Goal: Task Accomplishment & Management: Complete application form

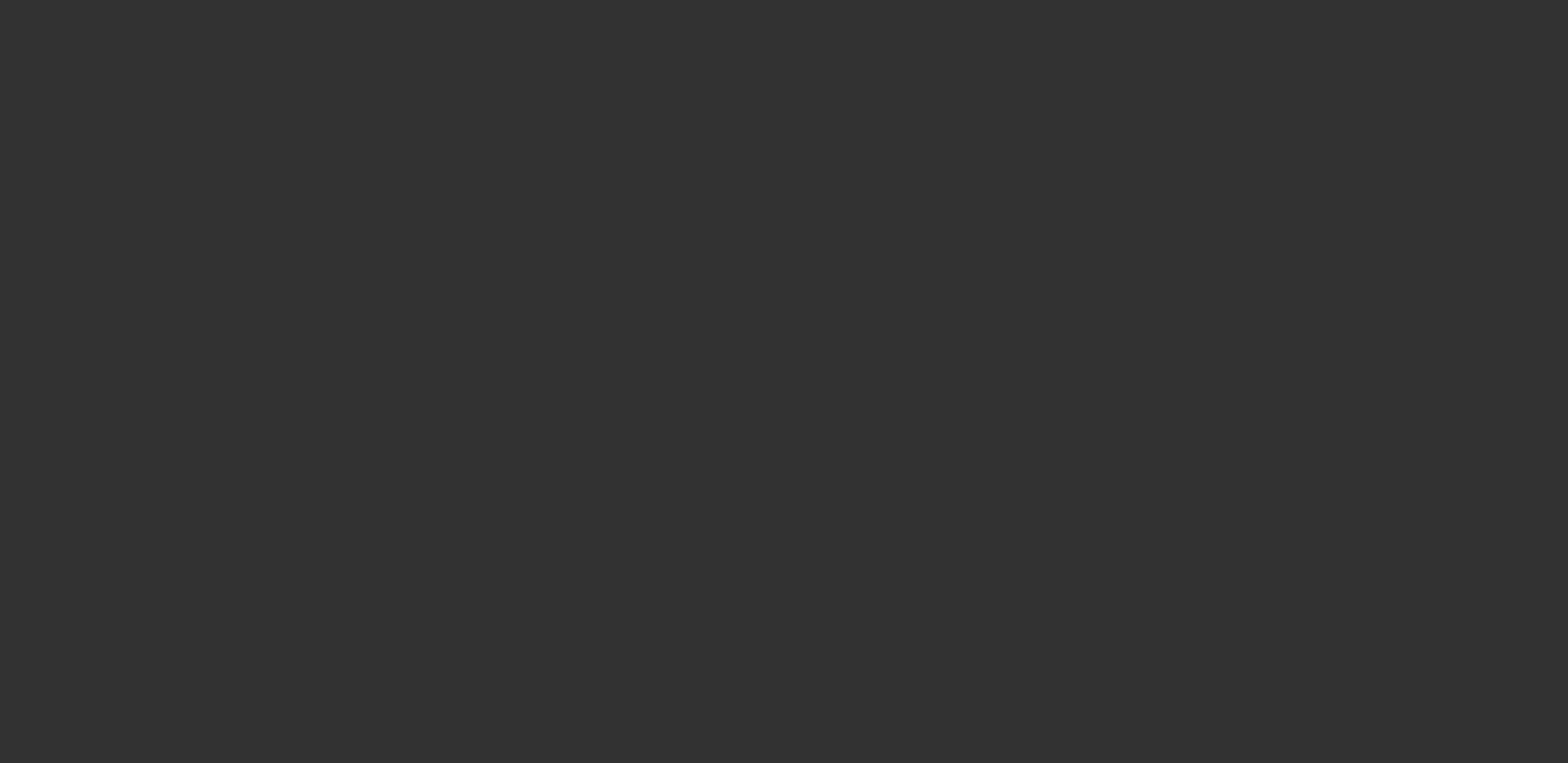
select select "3"
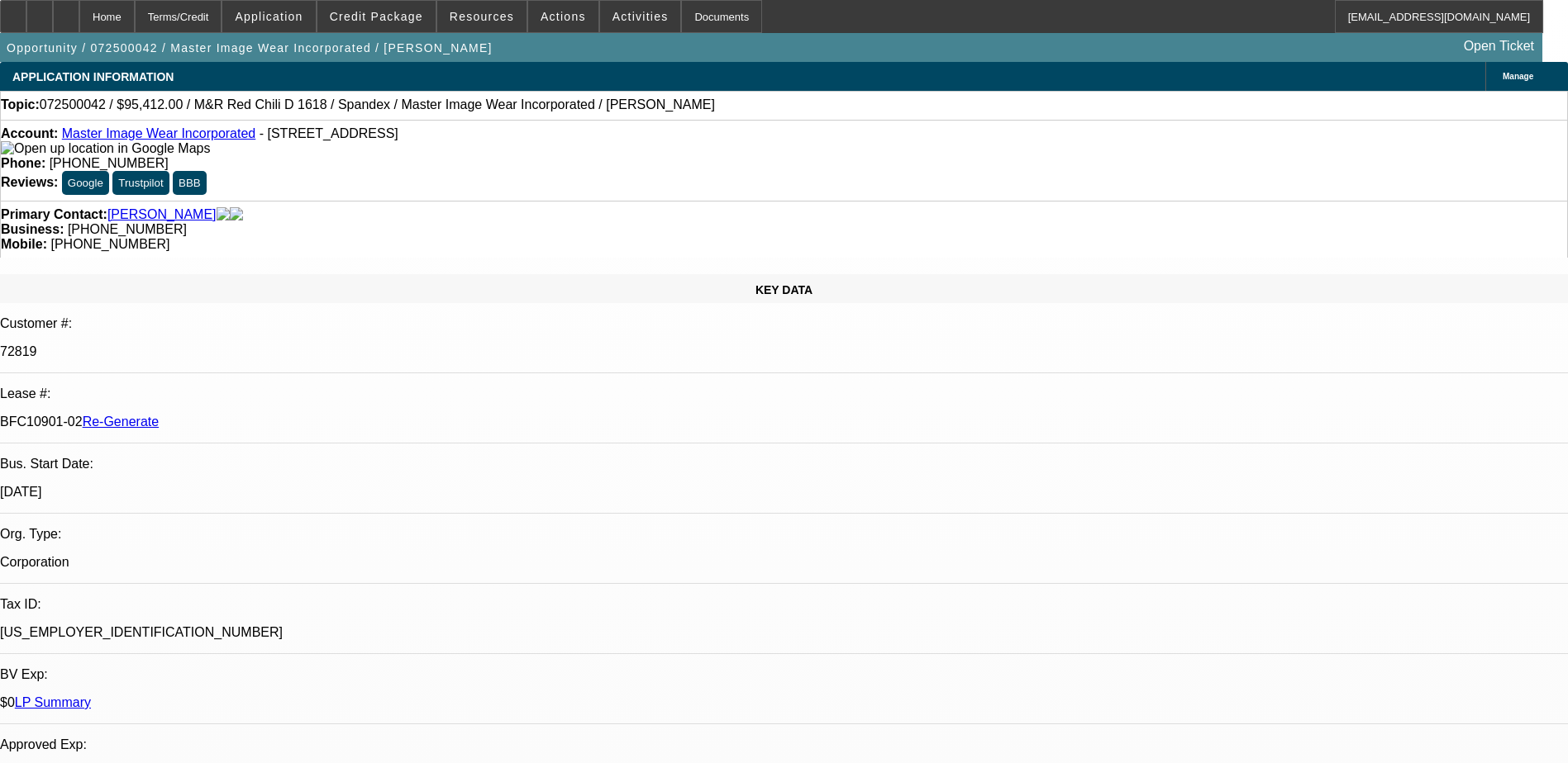
select select "0"
select select "0.1"
select select "1"
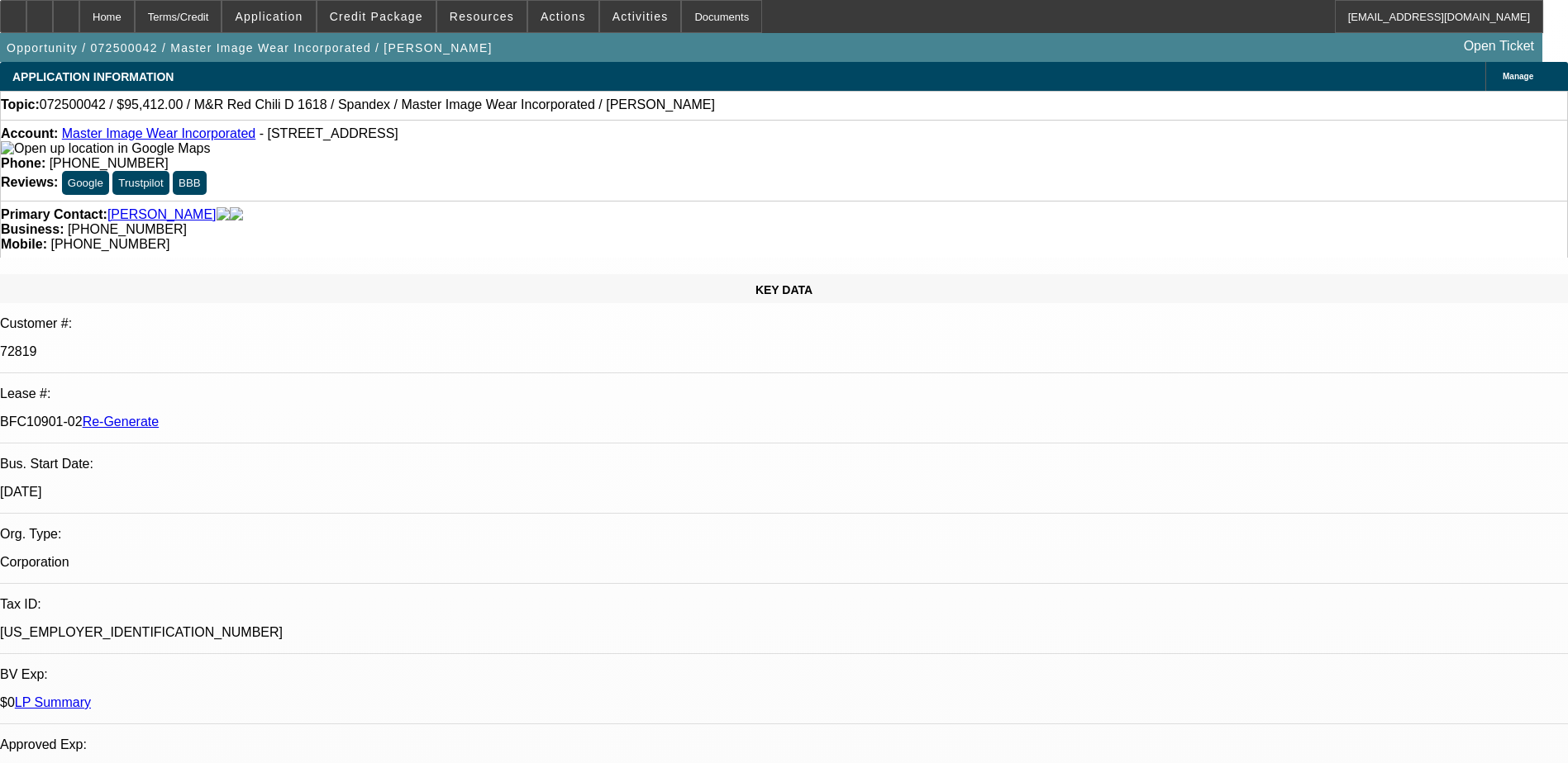
select select "4"
click at [683, 14] on div "Documents" at bounding box center [721, 17] width 81 height 33
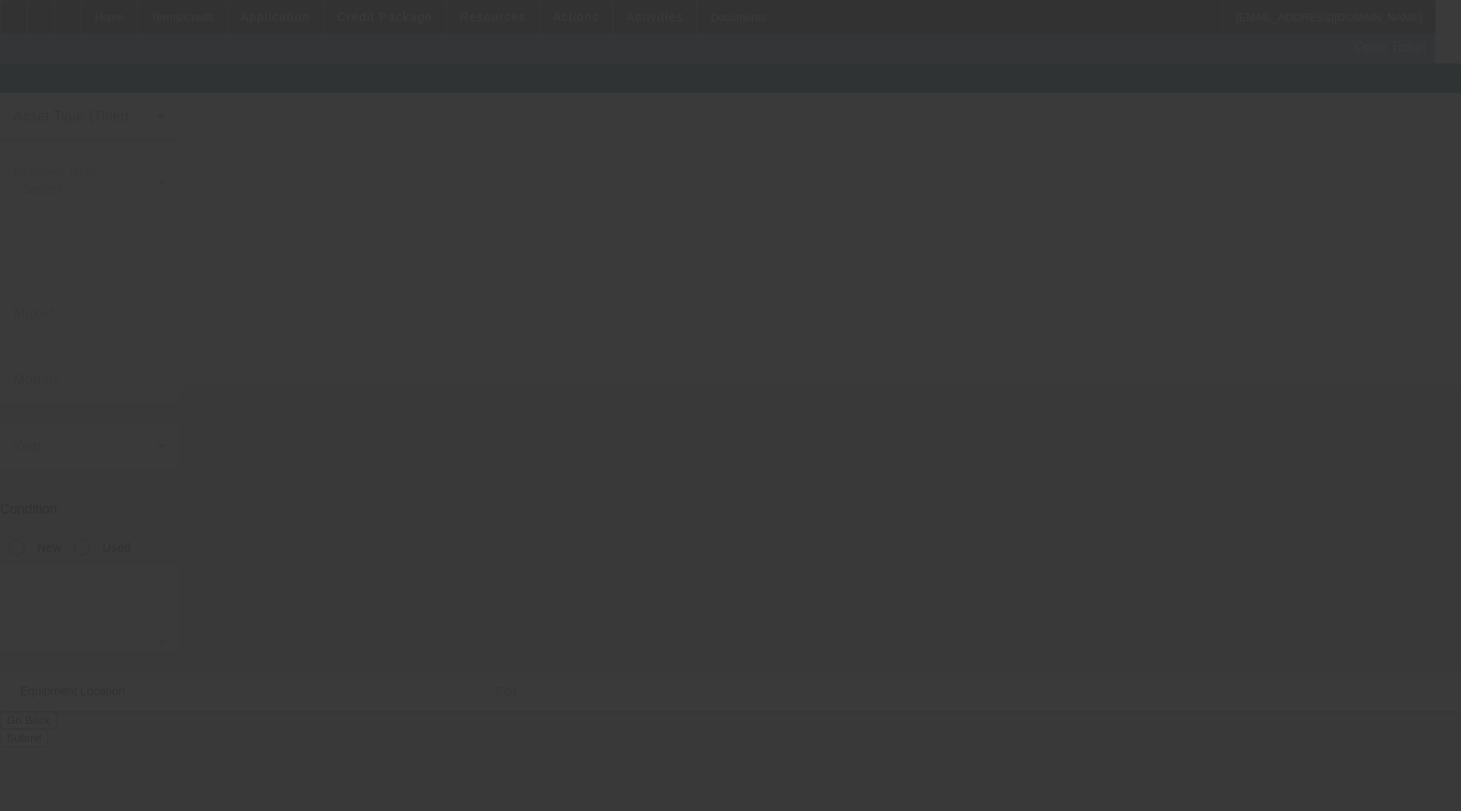
type input "Lawson"
type input "LED-5000"
radio input "true"
type textarea "32x48 Exposure Unit with Floor Legs"
type input "1410 Wall Ave"
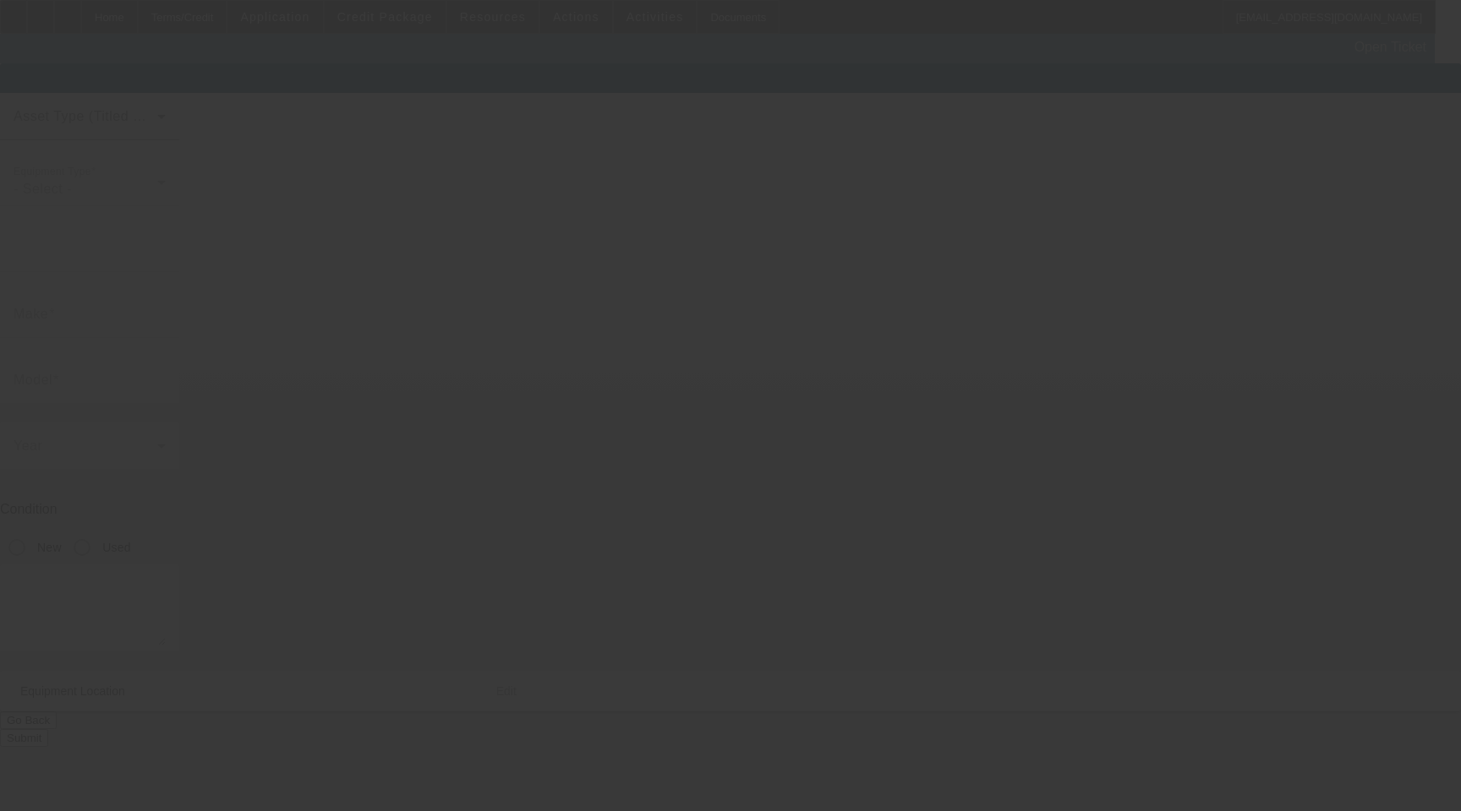
type input "Ogden"
type input "84404"
type input "Weber"
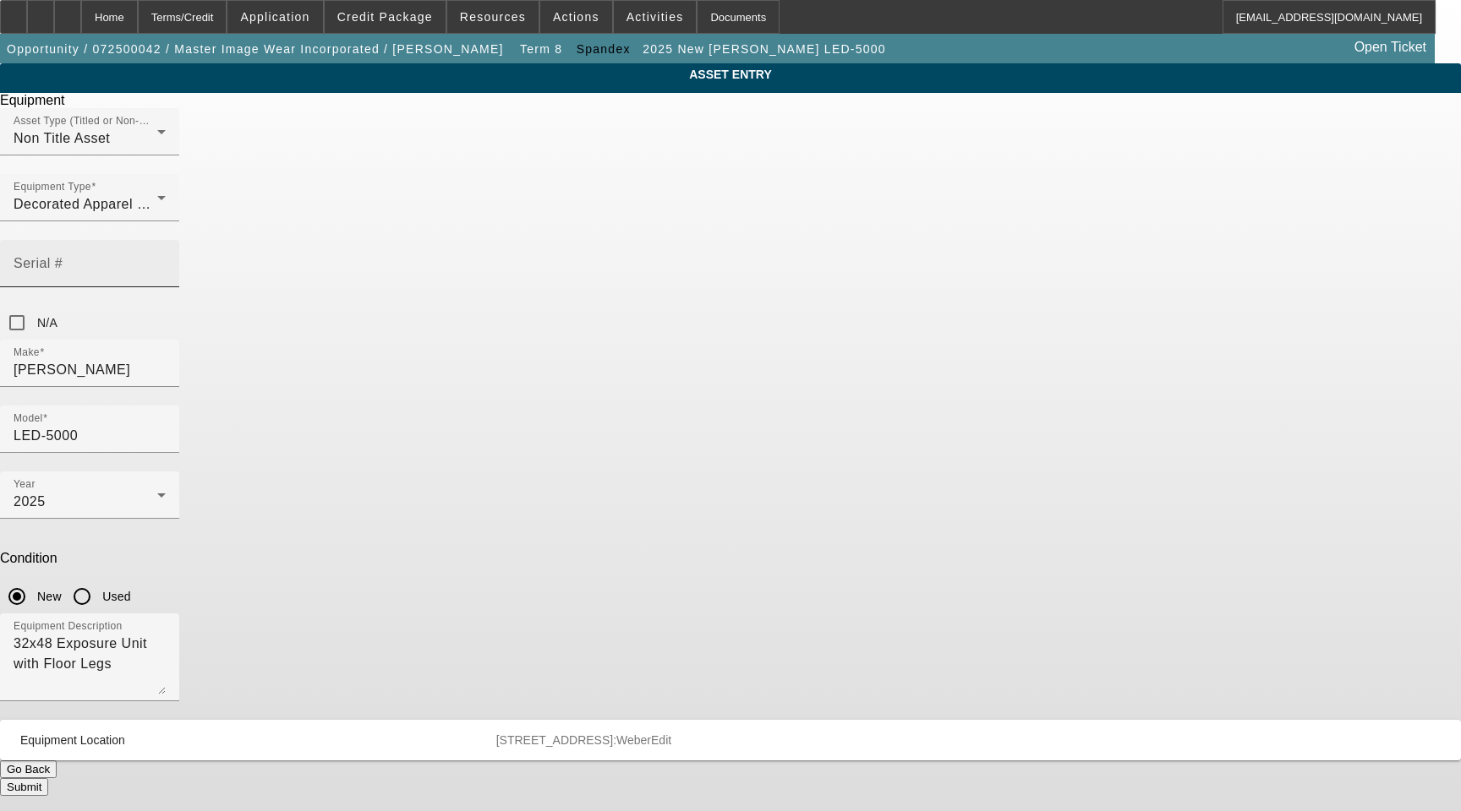
click at [166, 260] on input "Serial #" at bounding box center [90, 270] width 152 height 20
drag, startPoint x: 776, startPoint y: 238, endPoint x: 789, endPoint y: 236, distance: 12.8
click at [166, 260] on input "AMO12F26132C" at bounding box center [90, 270] width 152 height 20
type input "AM012F26132C"
drag, startPoint x: 843, startPoint y: 609, endPoint x: 833, endPoint y: 607, distance: 10.5
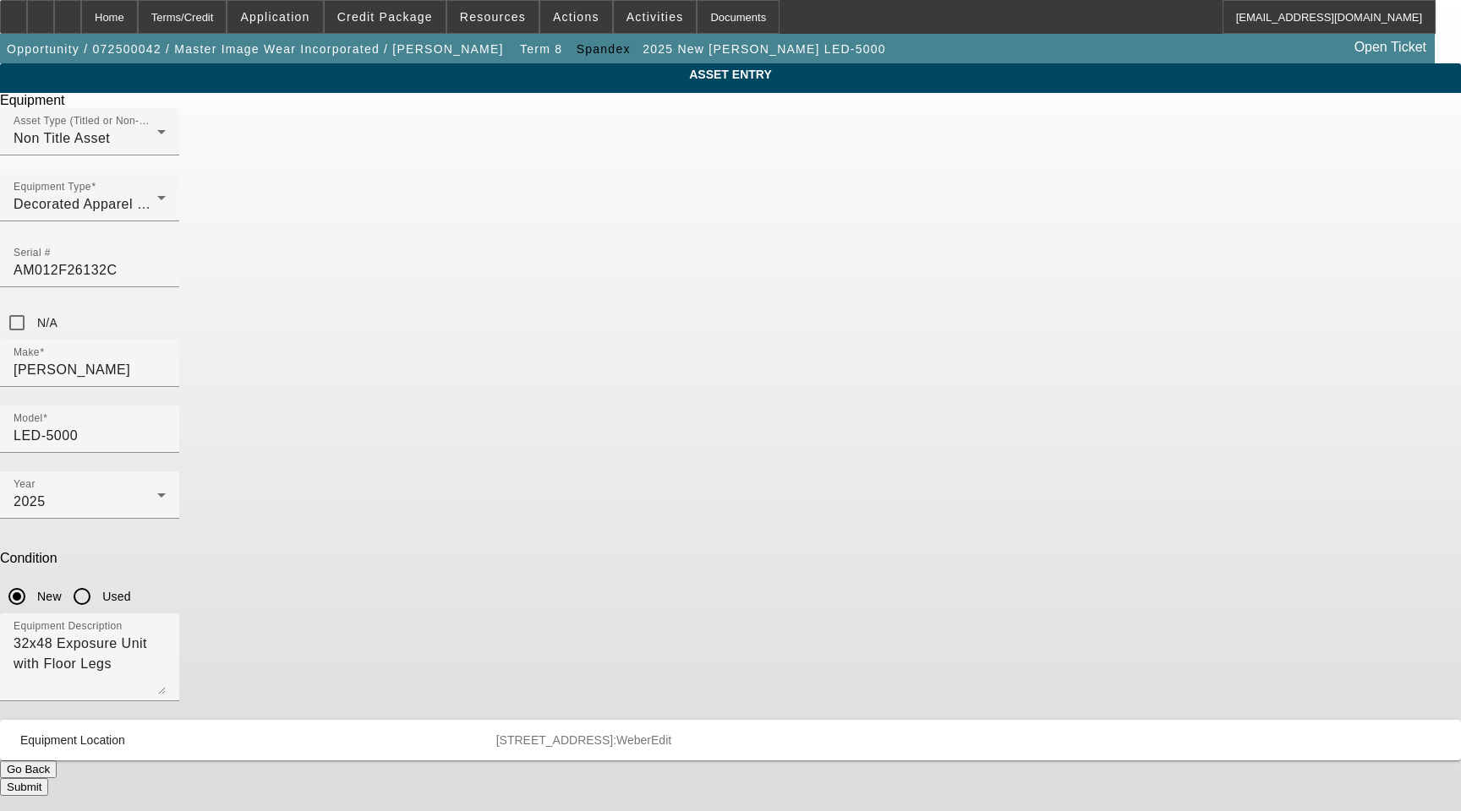
click at [834, 779] on div "Submit" at bounding box center [730, 788] width 1461 height 18
click at [48, 779] on button "Submit" at bounding box center [24, 788] width 48 height 18
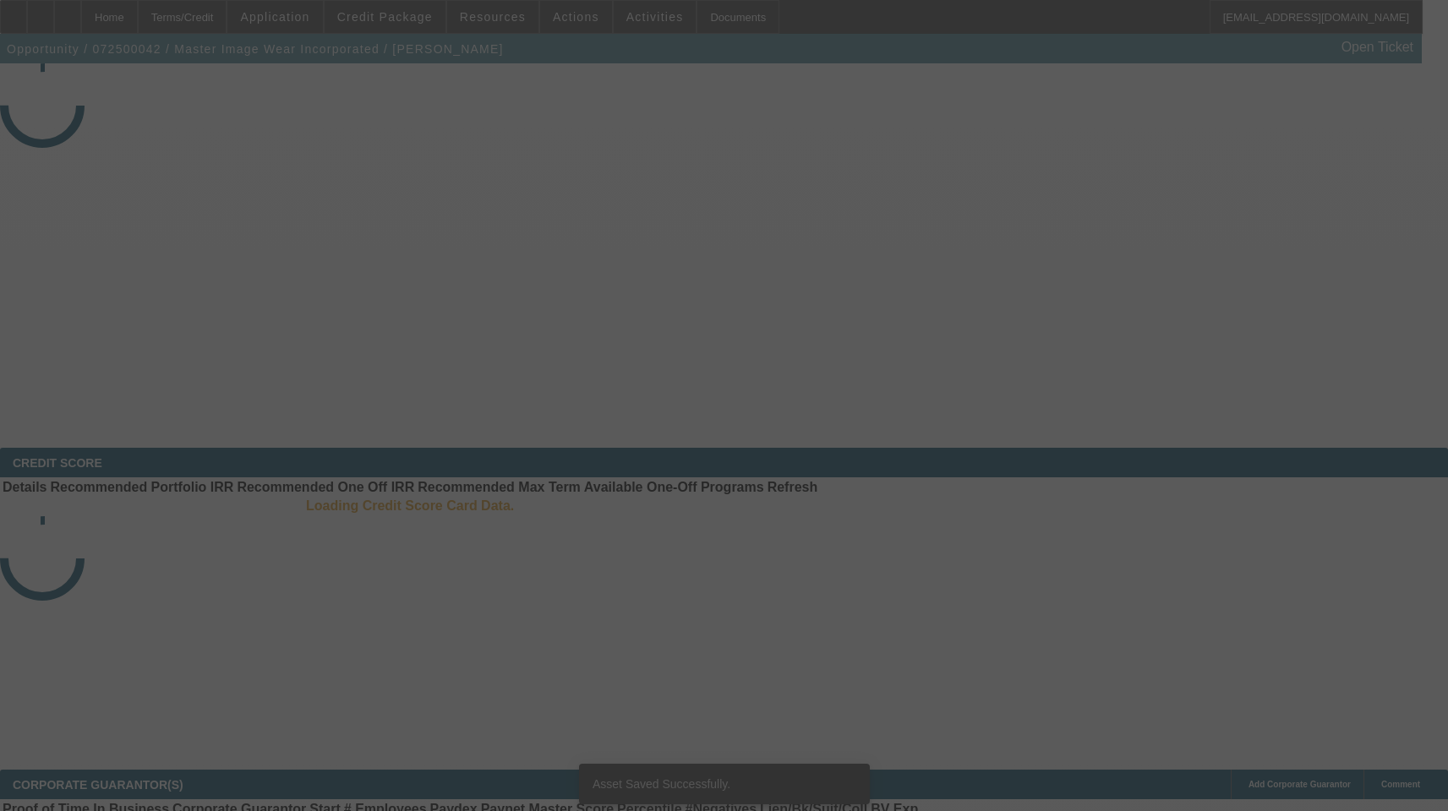
select select "3"
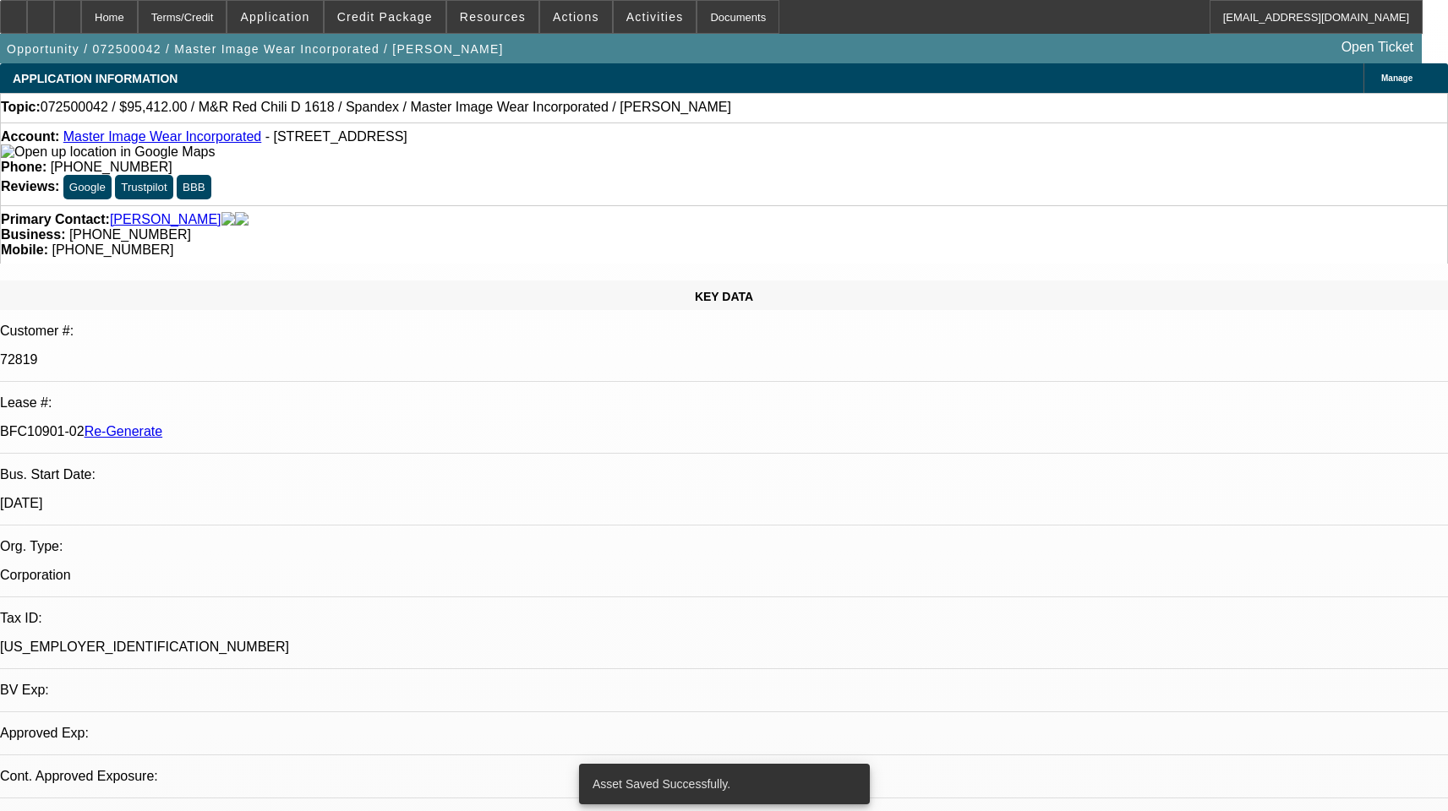
select select "0"
select select "0.1"
select select "1"
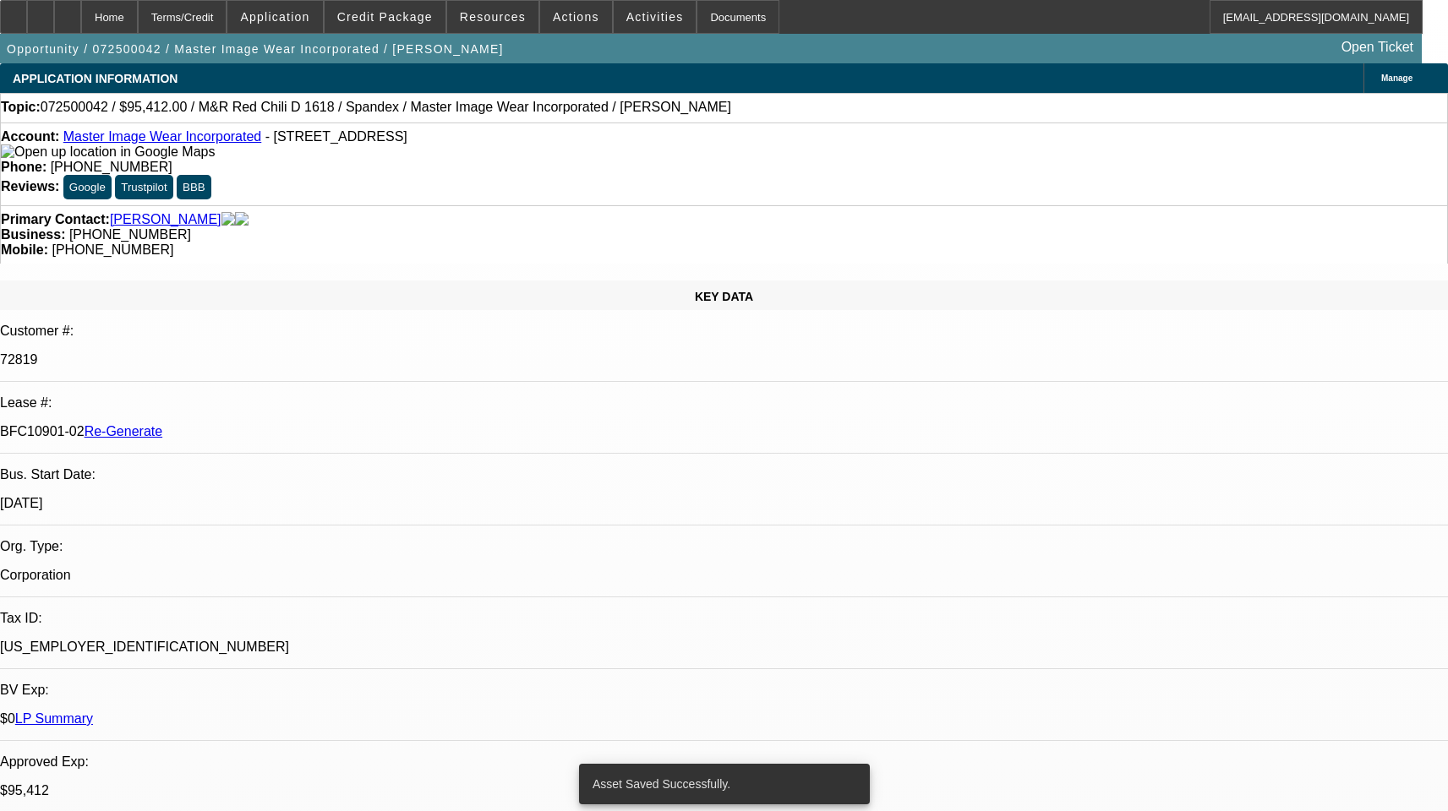
select select "4"
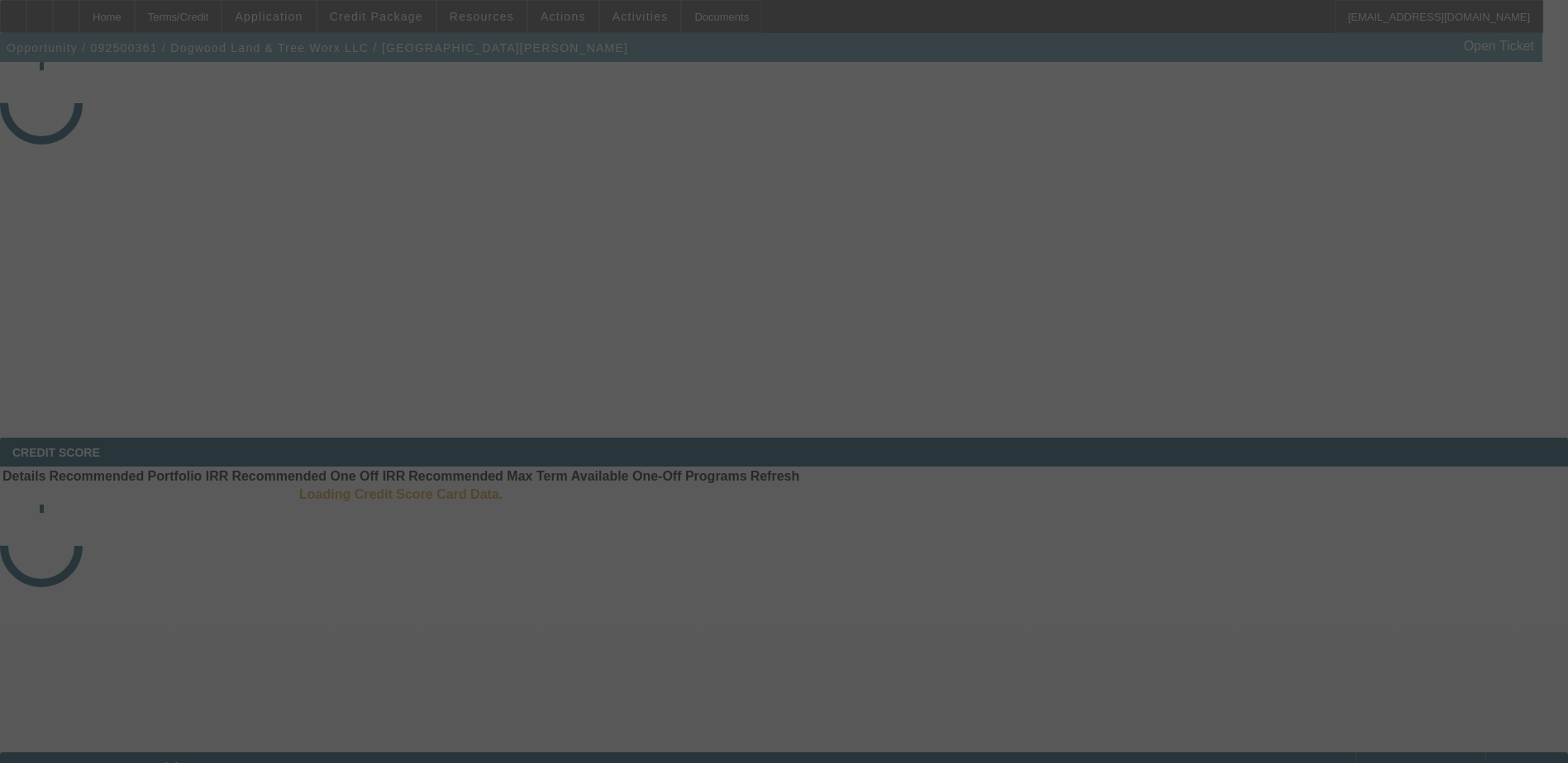
select select "4"
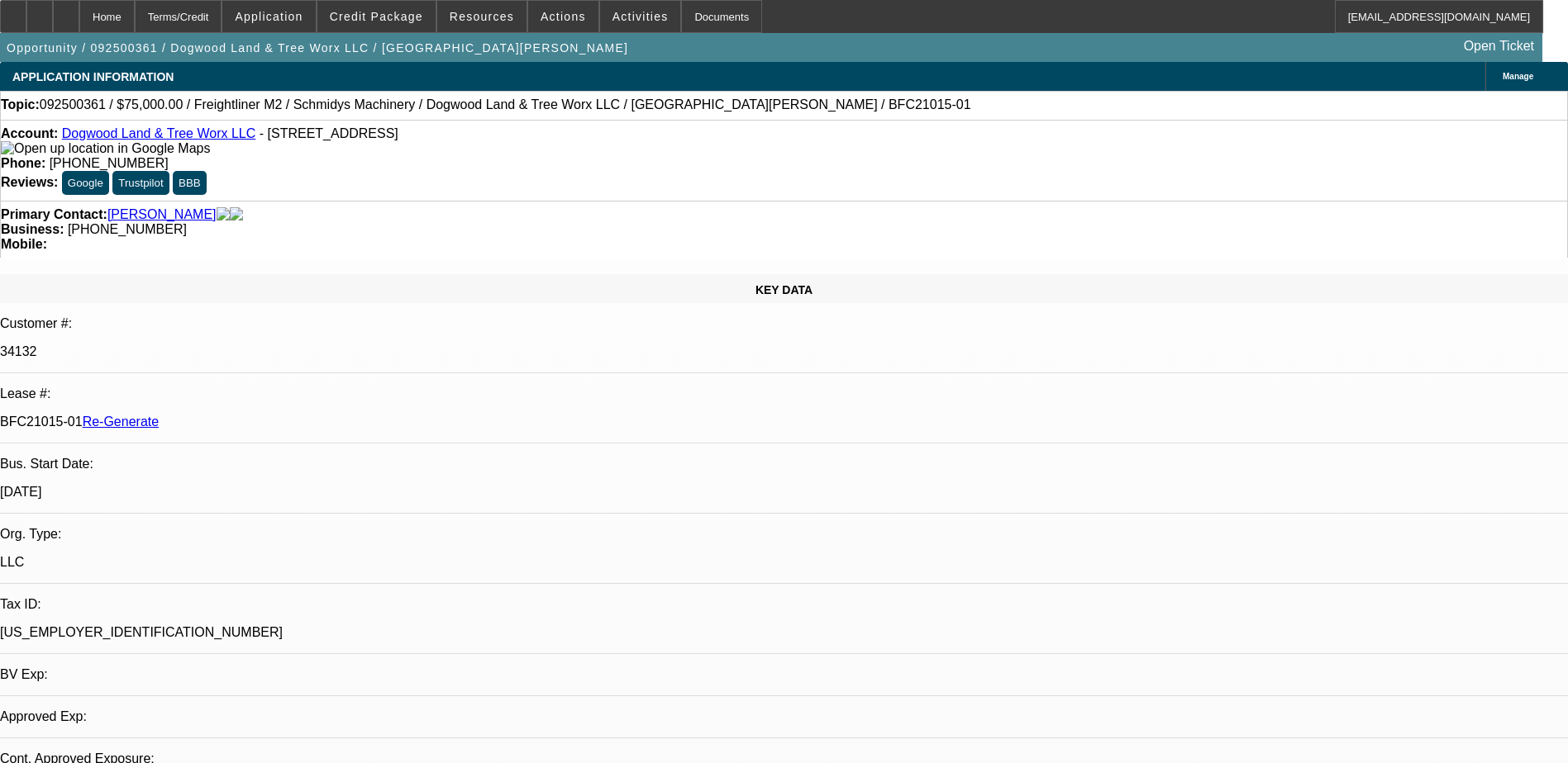
select select "0"
select select "1"
select select "3"
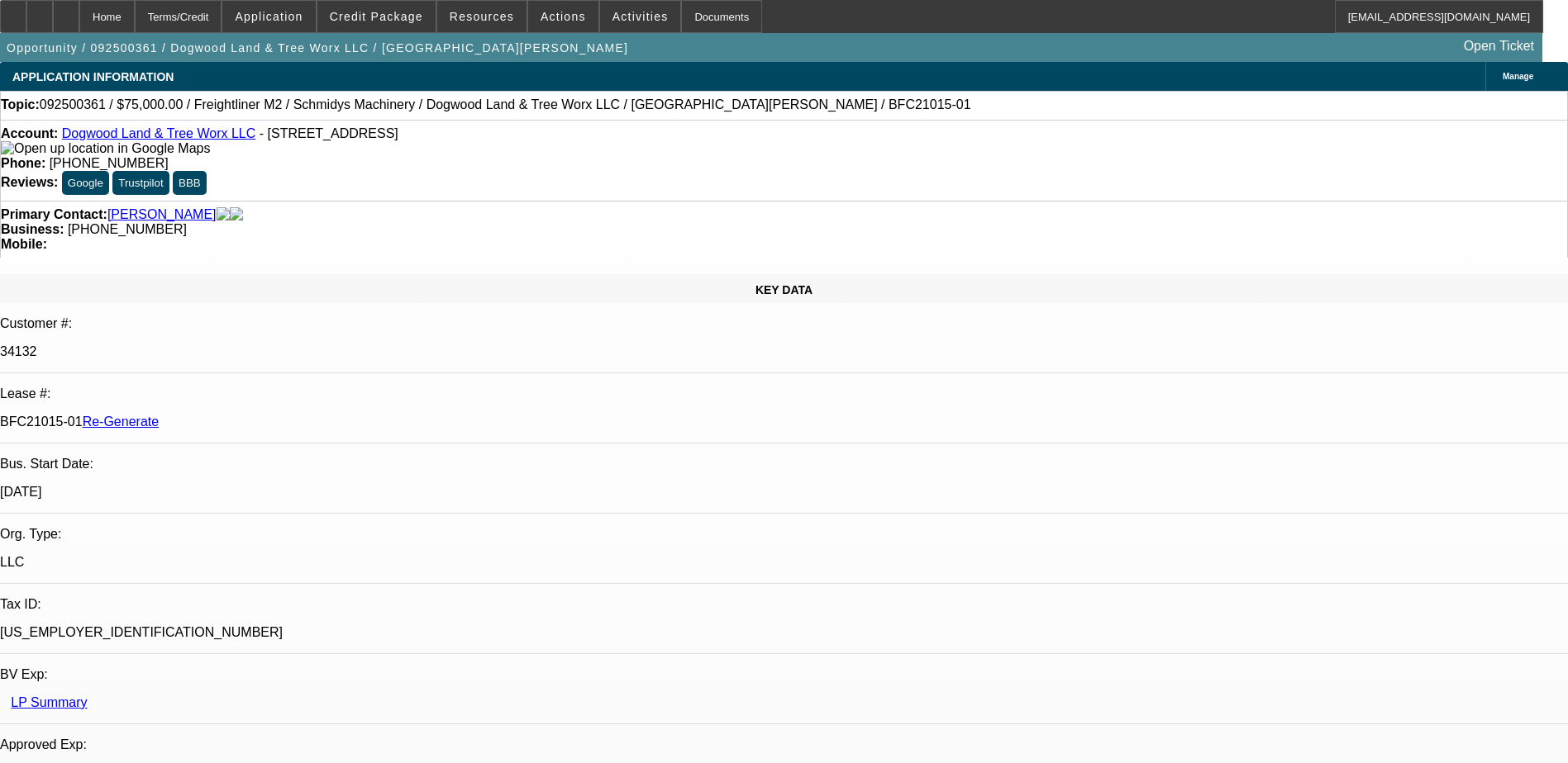
select select "6"
click at [694, 10] on div "Documents" at bounding box center [721, 17] width 81 height 33
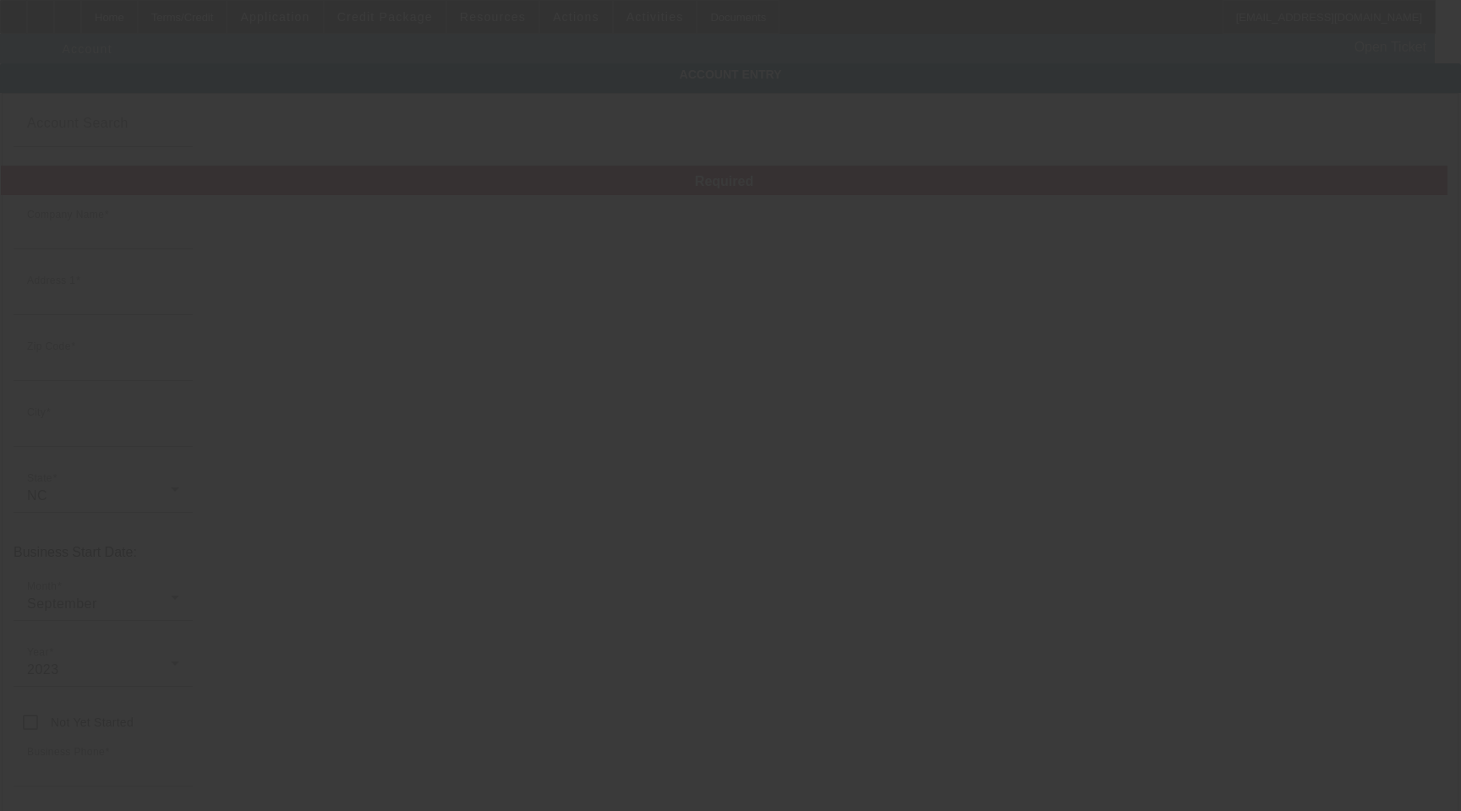
type input "Dogwood Land & Tree Worx LLC"
type input "2619H Mebane Oaks Rd"
type input "27302"
type input "Mebane"
type input "(336) 380-9778"
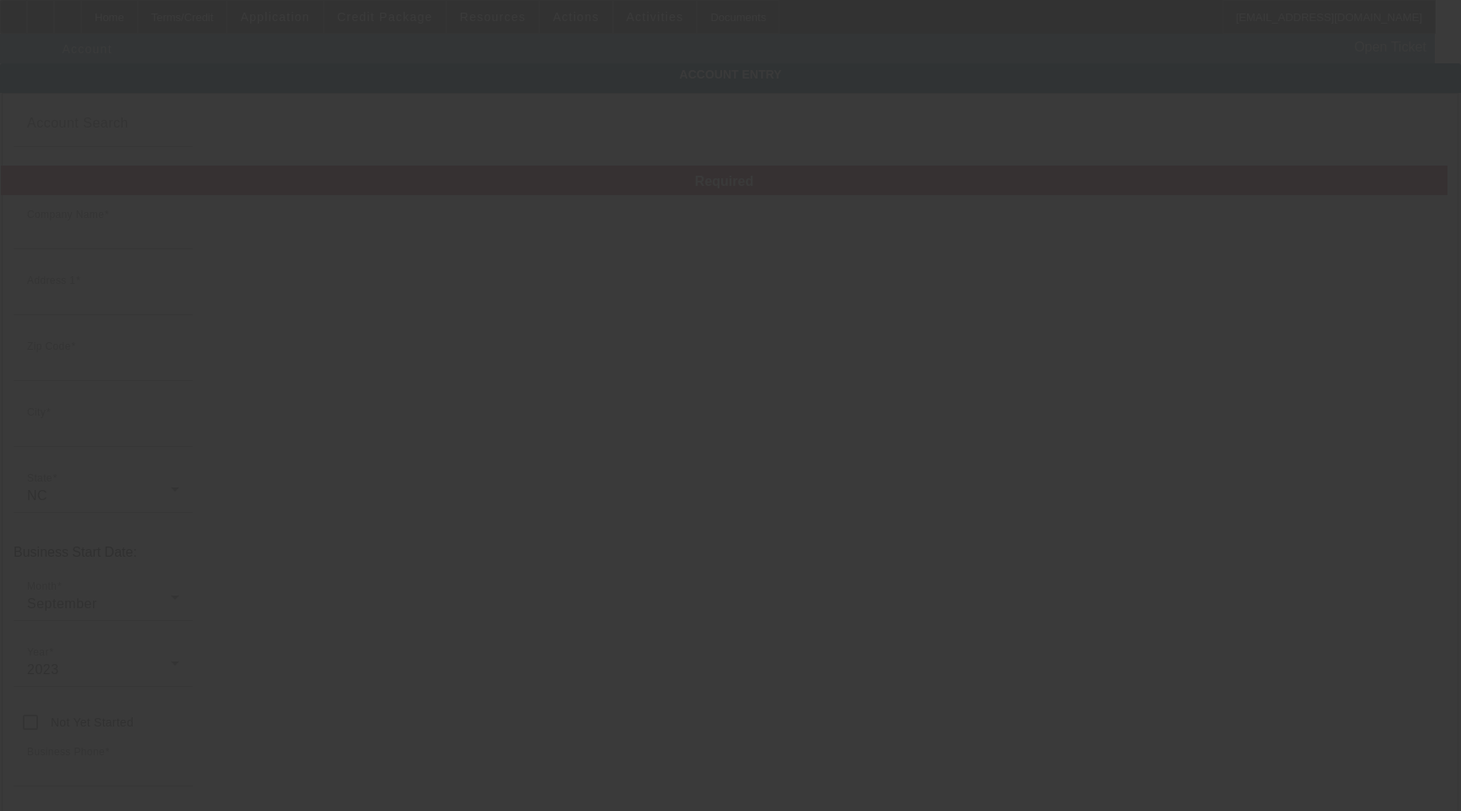
type input "barnwell.spencer@yahoo.com"
type input "Alamance"
type input "93-3249686"
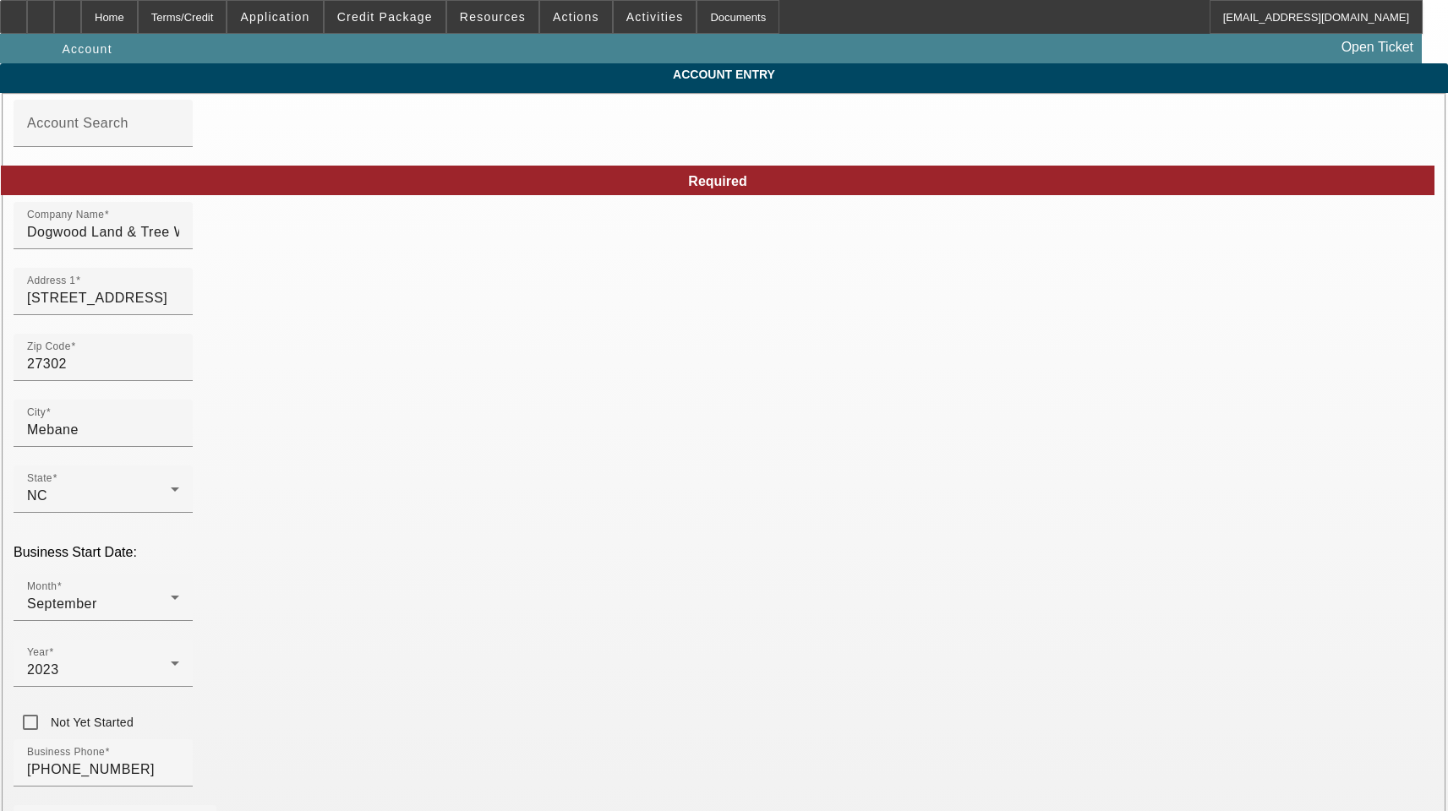
type input "9/17/2025"
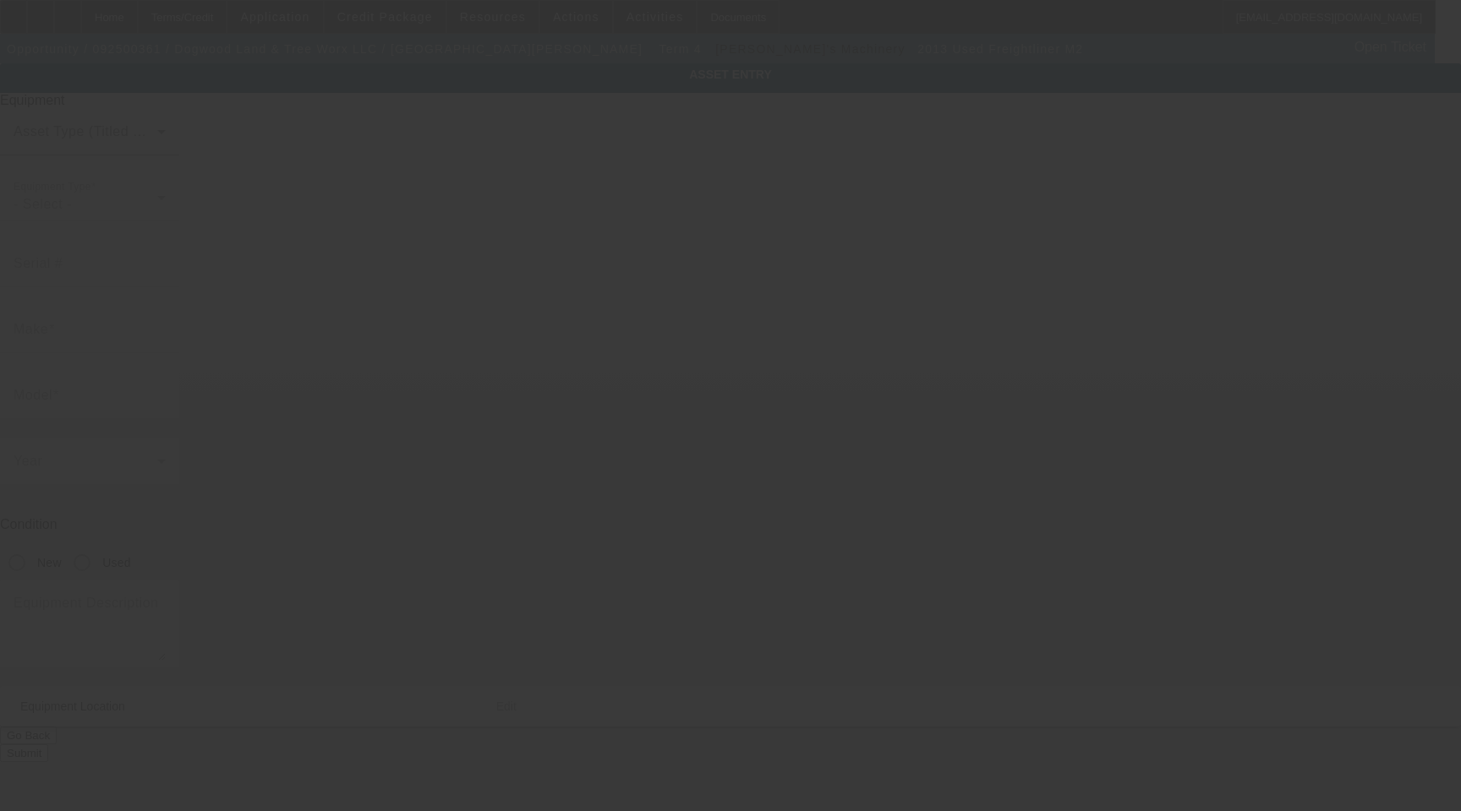
type input "[US_VEHICLE_IDENTIFICATION_NUMBER]"
type input "Freightliner"
type input "M2"
radio input "true"
type textarea "with"
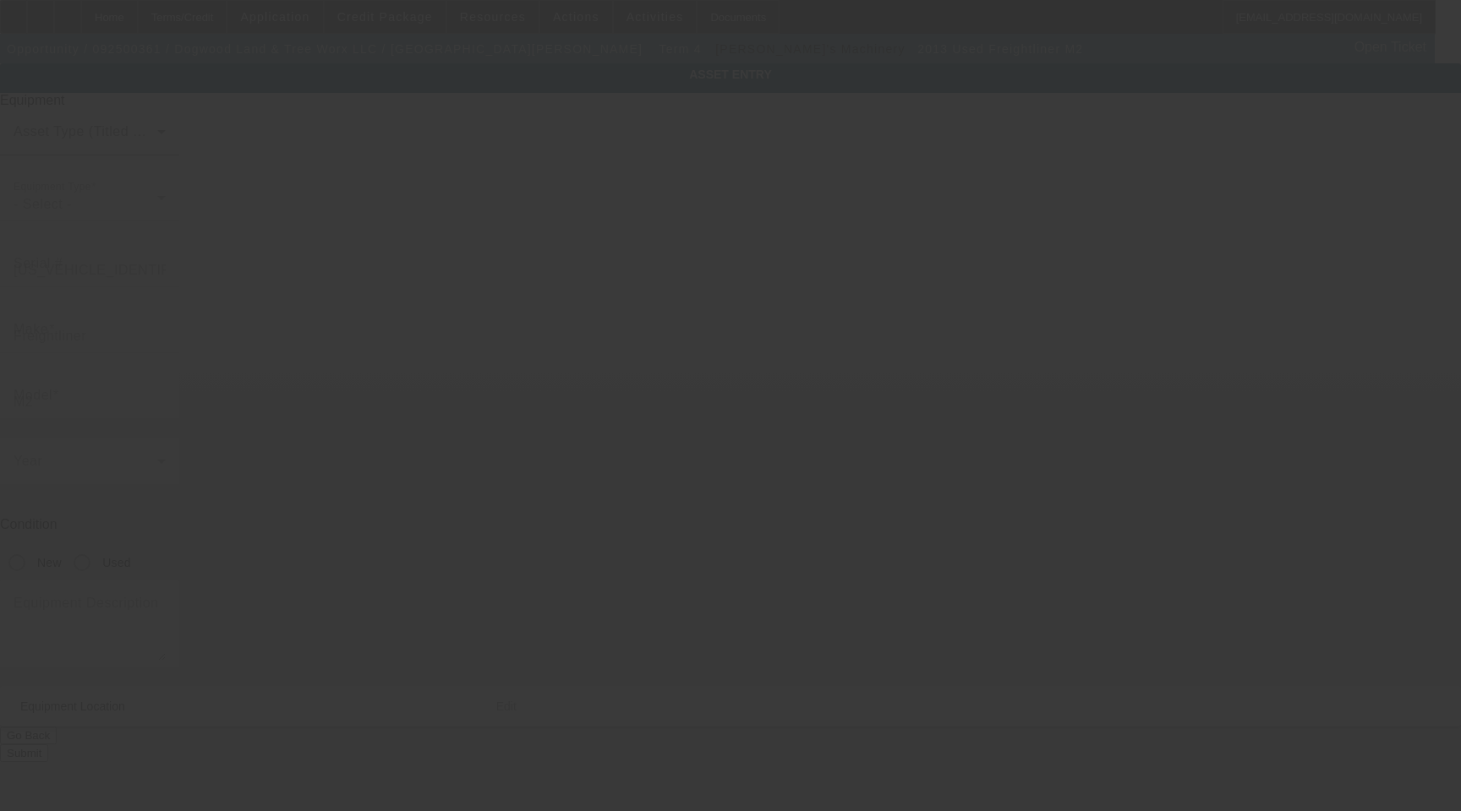
type input "[STREET_ADDRESS]"
type input "Mebane"
type input "27302"
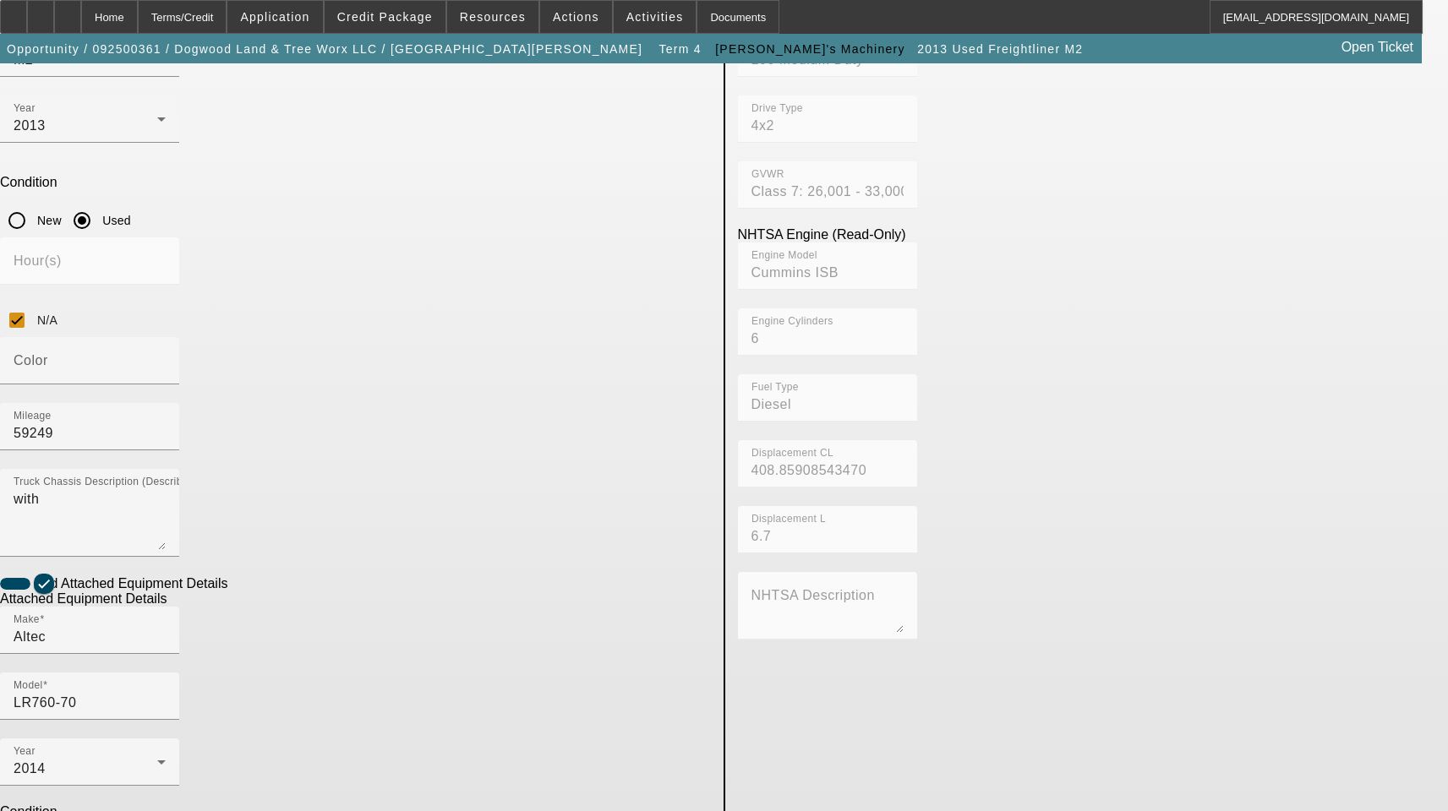
scroll to position [344, 0]
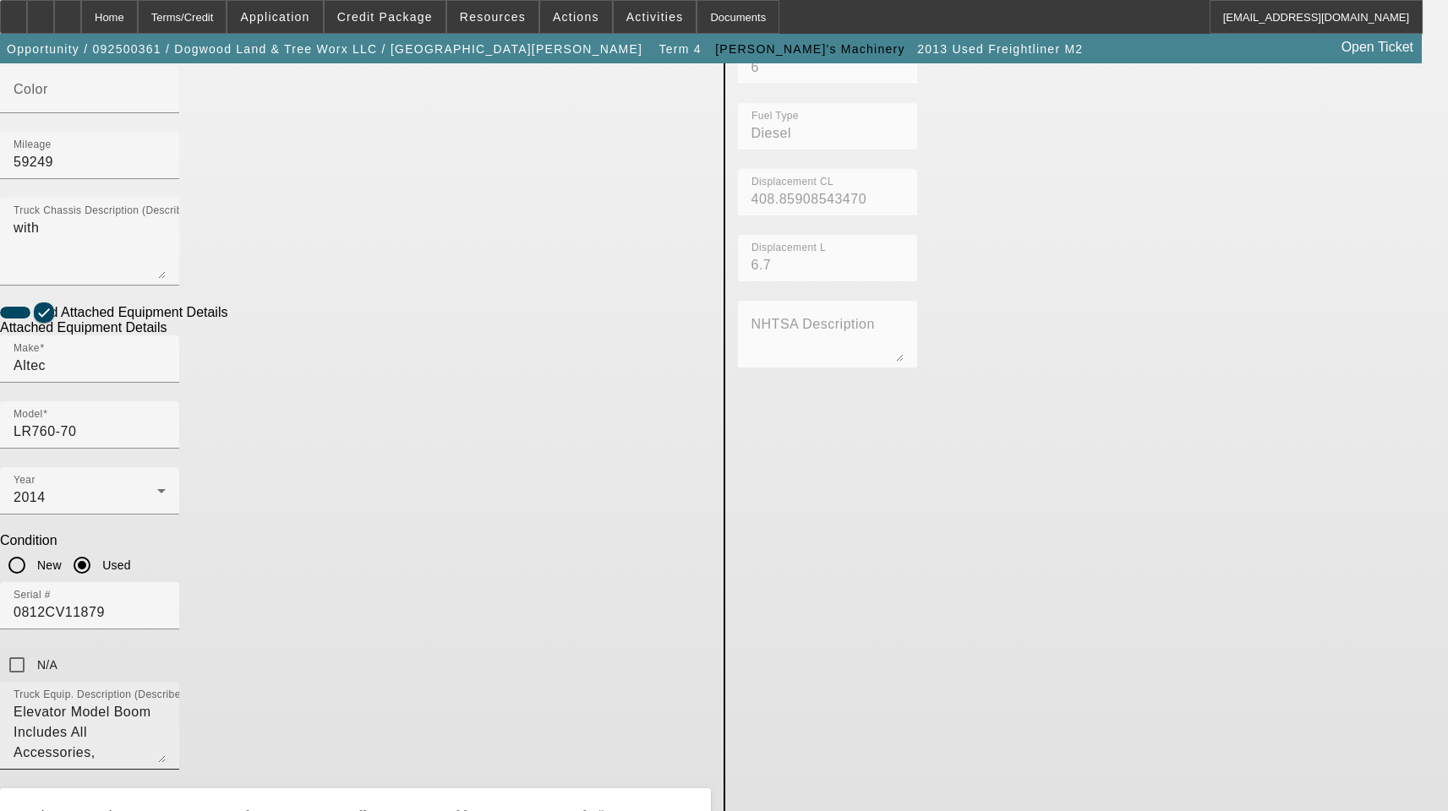
scroll to position [851, 0]
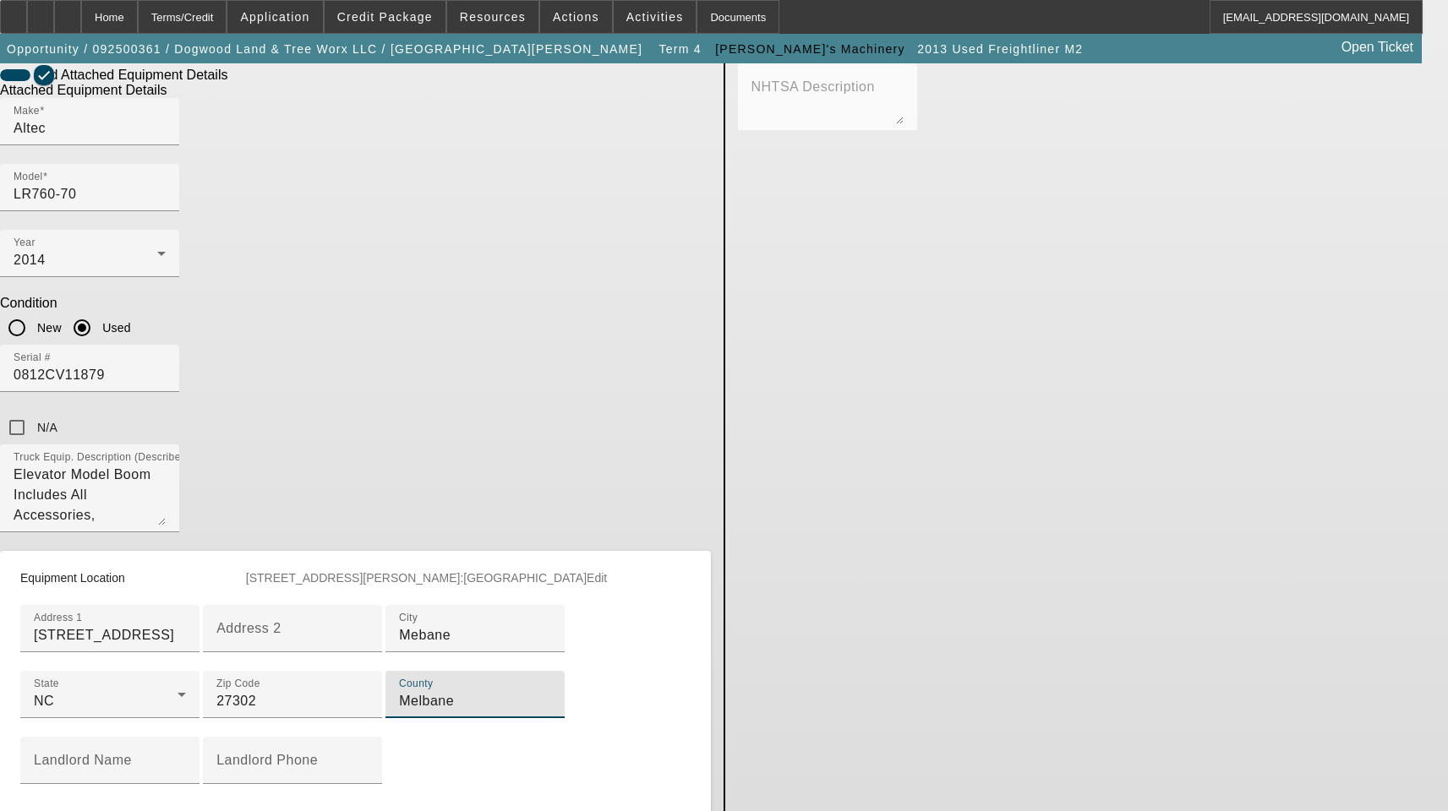
drag, startPoint x: 418, startPoint y: 620, endPoint x: 75, endPoint y: 573, distance: 345.5
click at [80, 574] on app-asset-collateral-manage "ASSET ENTRY Delete asset USER INPUT - CHASSIS Asset Type (Titled or Non-Titled)…" at bounding box center [724, 32] width 1448 height 1640
paste input "Alamanc"
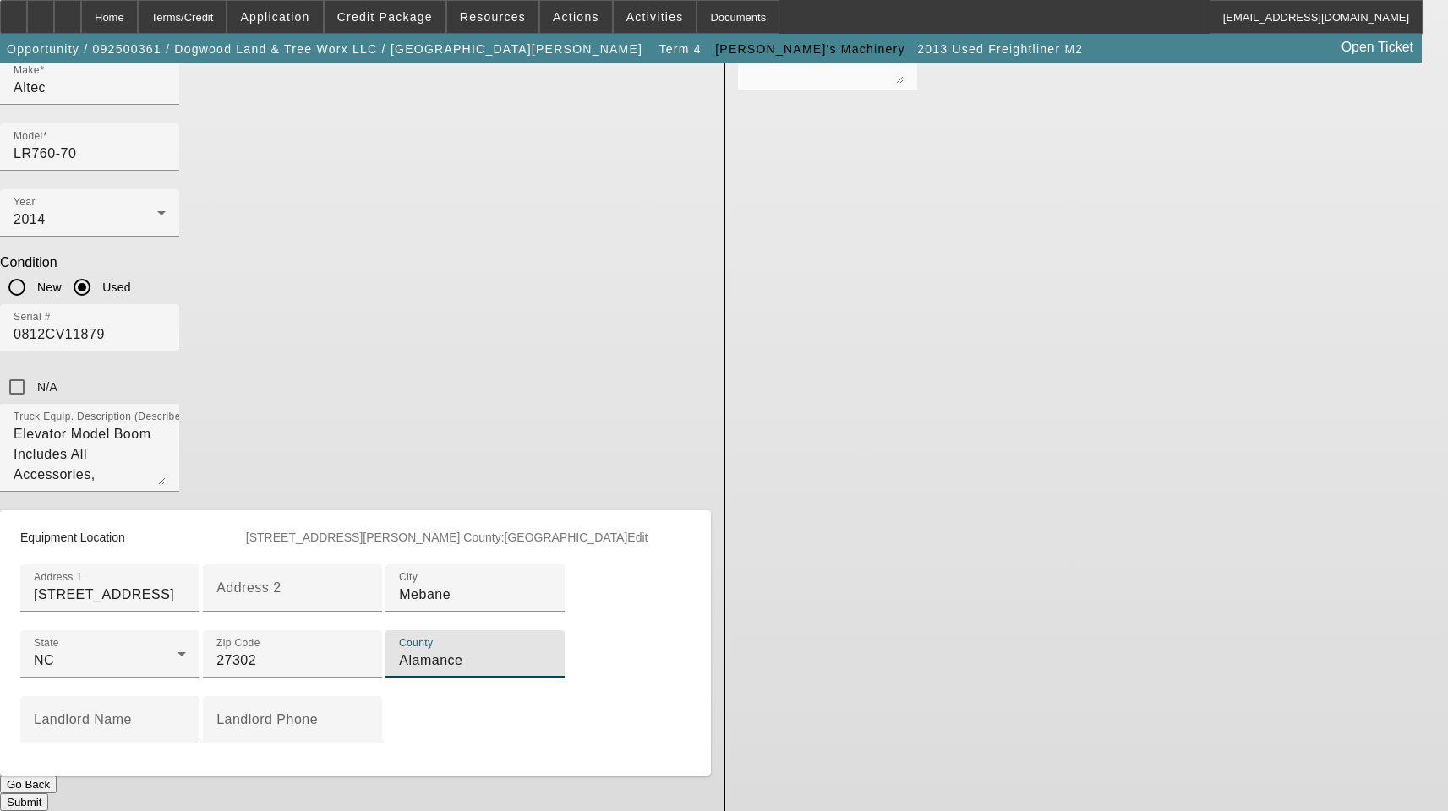
scroll to position [922, 0]
type input "Alamance"
click at [48, 794] on button "Submit" at bounding box center [24, 803] width 48 height 18
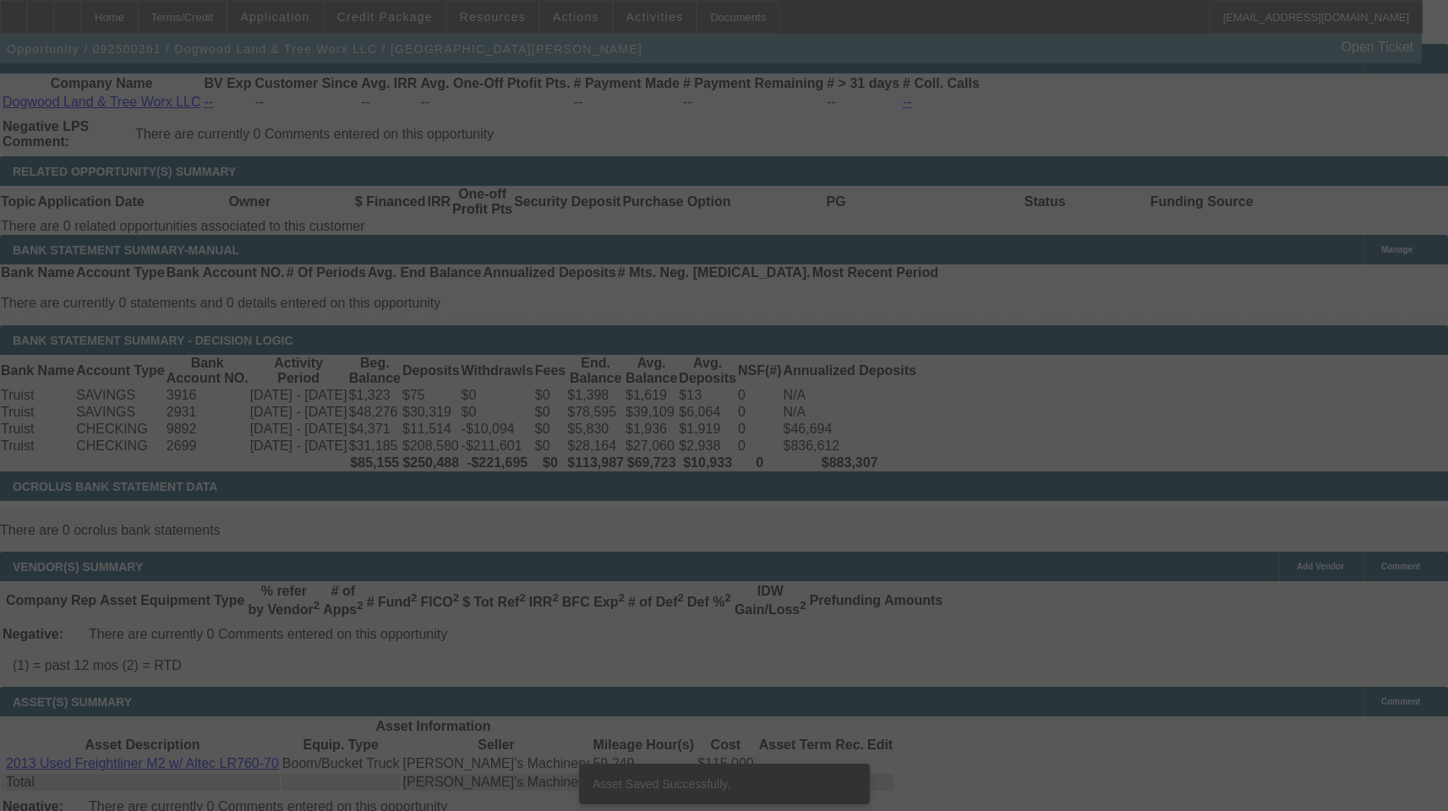
select select "4"
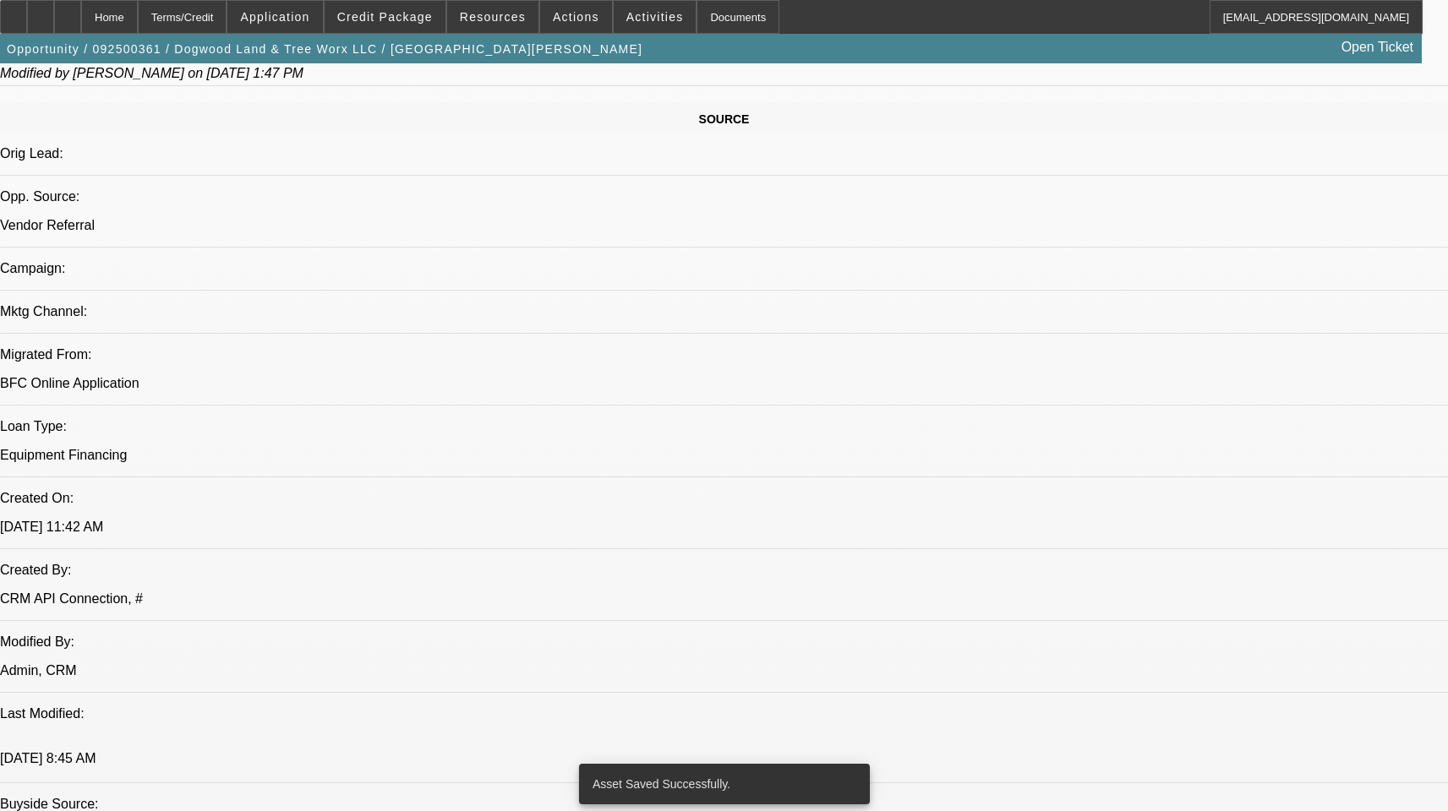
select select "0"
select select "3"
select select "0"
select select "6"
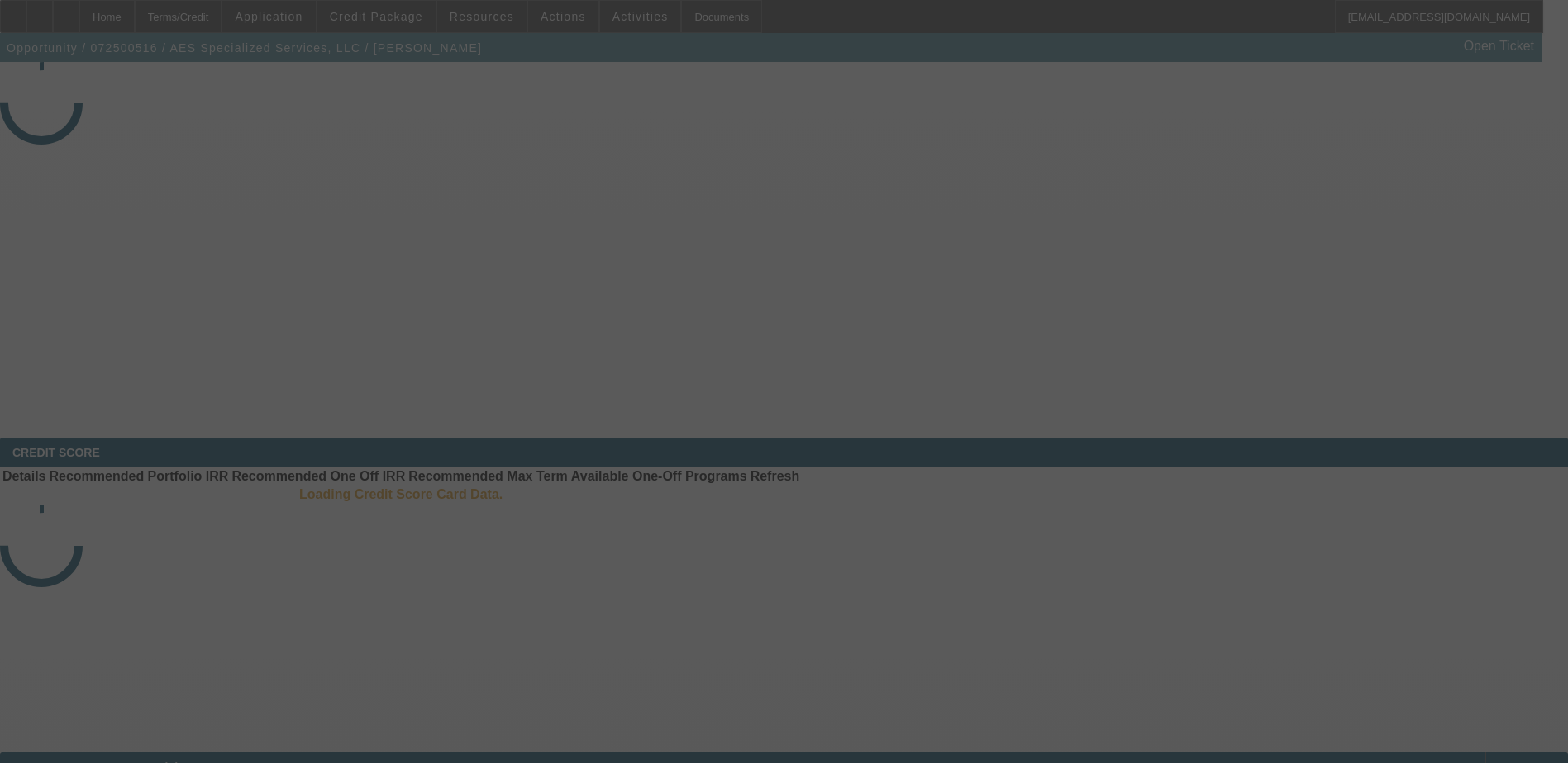
select select "4"
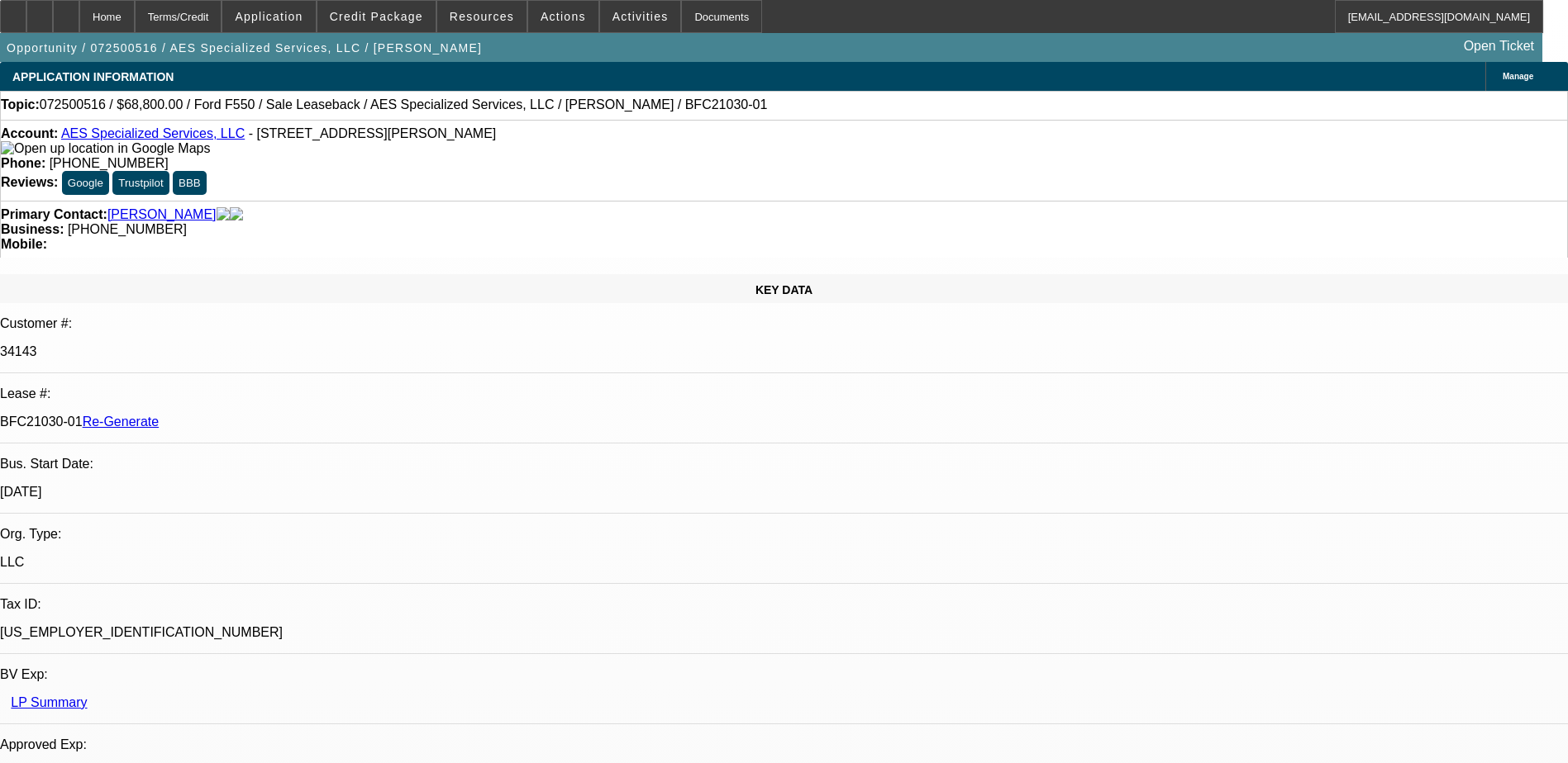
select select "0"
select select "6"
drag, startPoint x: 196, startPoint y: 282, endPoint x: 262, endPoint y: 288, distance: 66.3
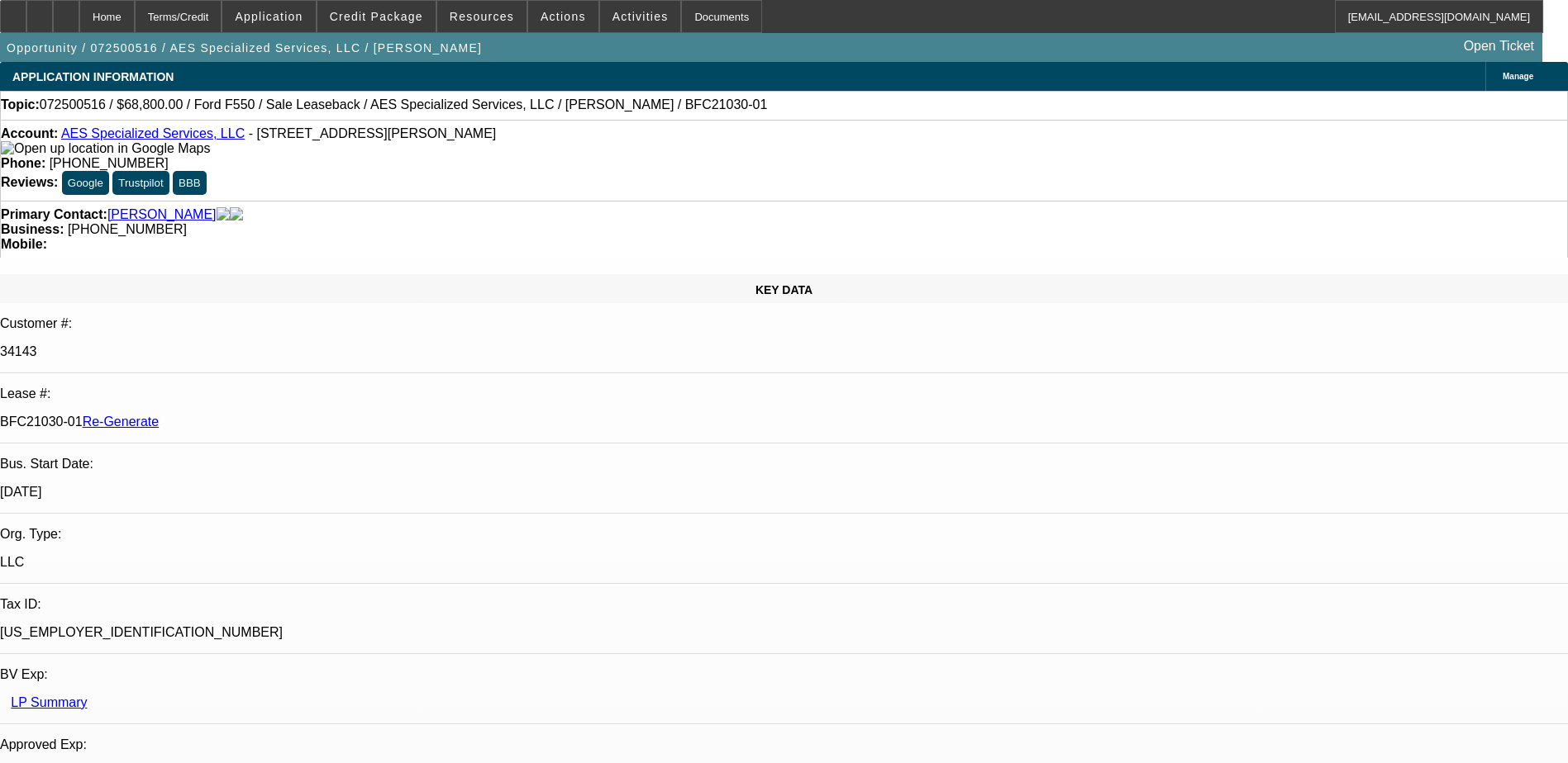
click at [262, 414] on div "BFC21030-01 Re-Generate" at bounding box center [784, 421] width 1568 height 15
copy p "BFC21030-01"
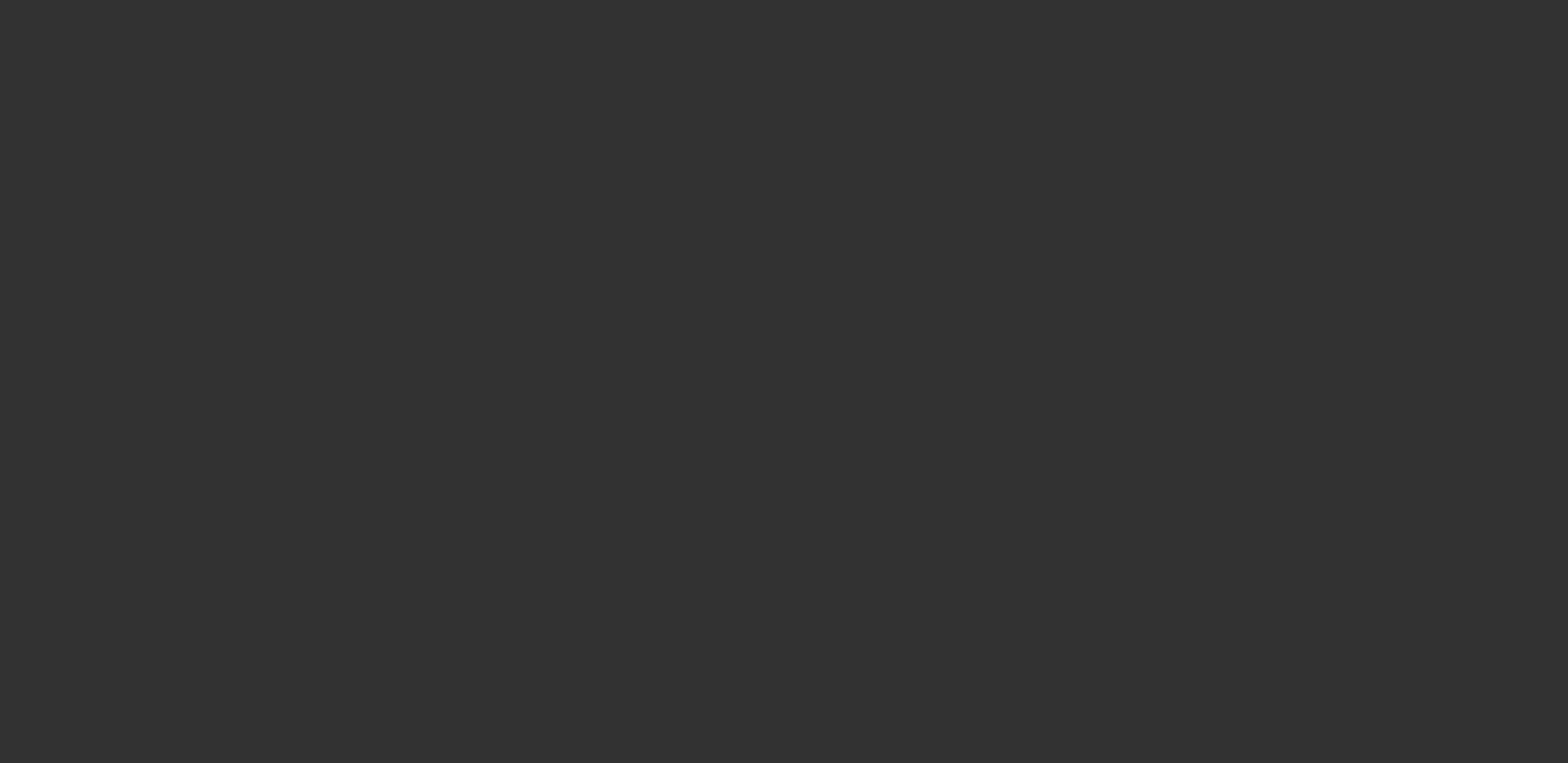
select select "3"
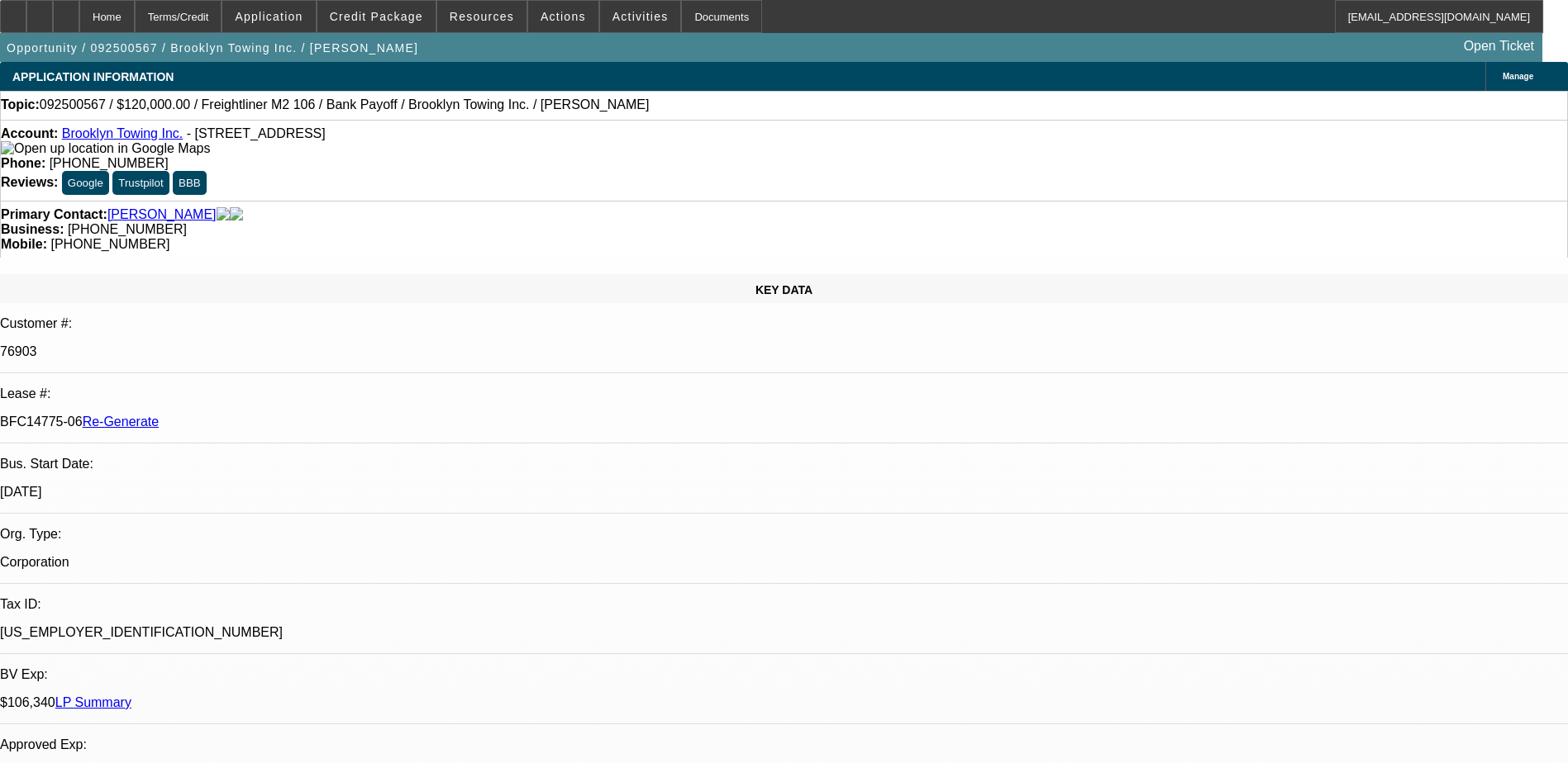
select select "0"
select select "1"
select select "2"
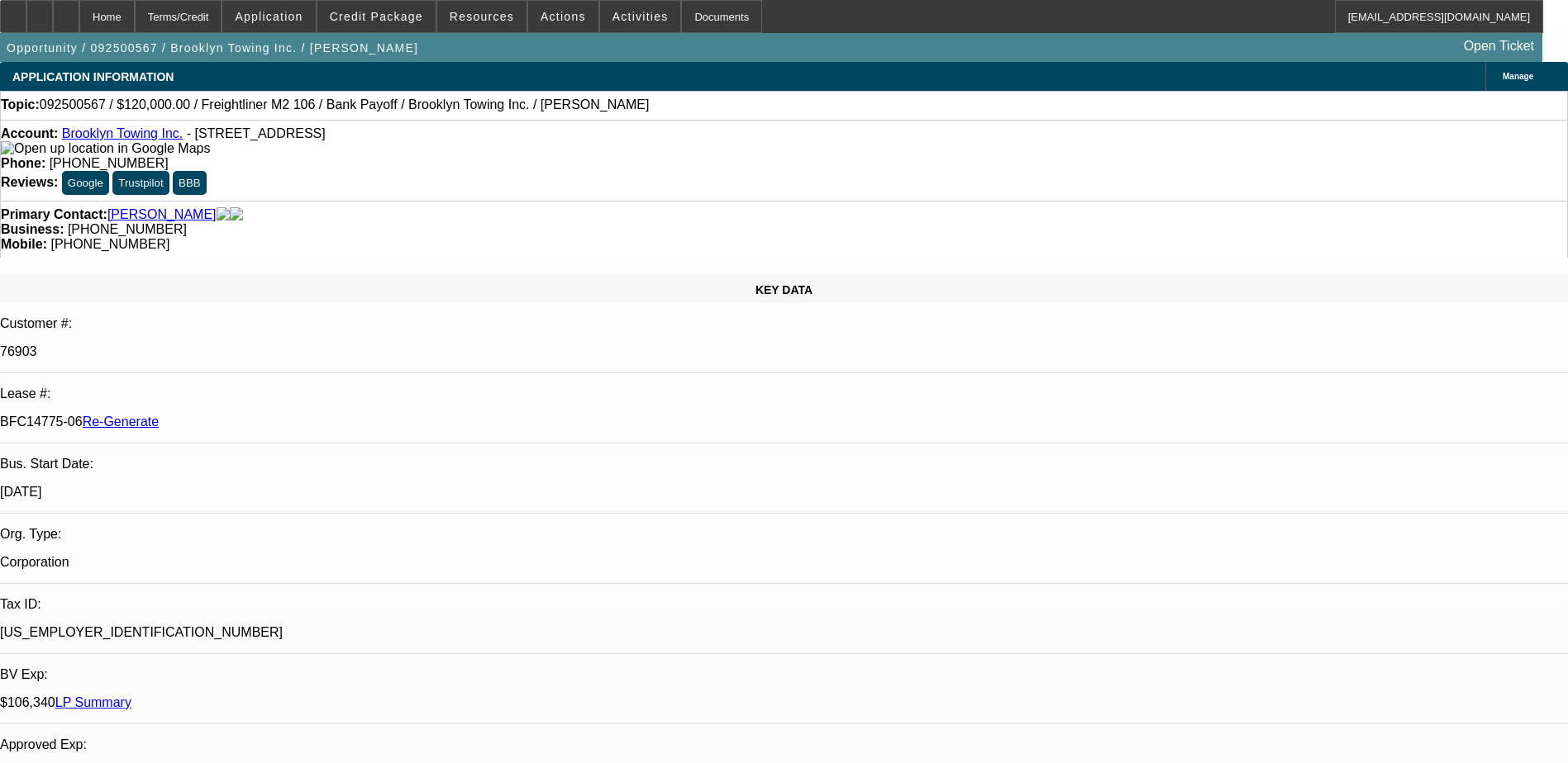
select select "6"
click at [691, 9] on div "Documents" at bounding box center [721, 17] width 81 height 33
click at [368, 11] on span "Credit Package" at bounding box center [376, 17] width 94 height 14
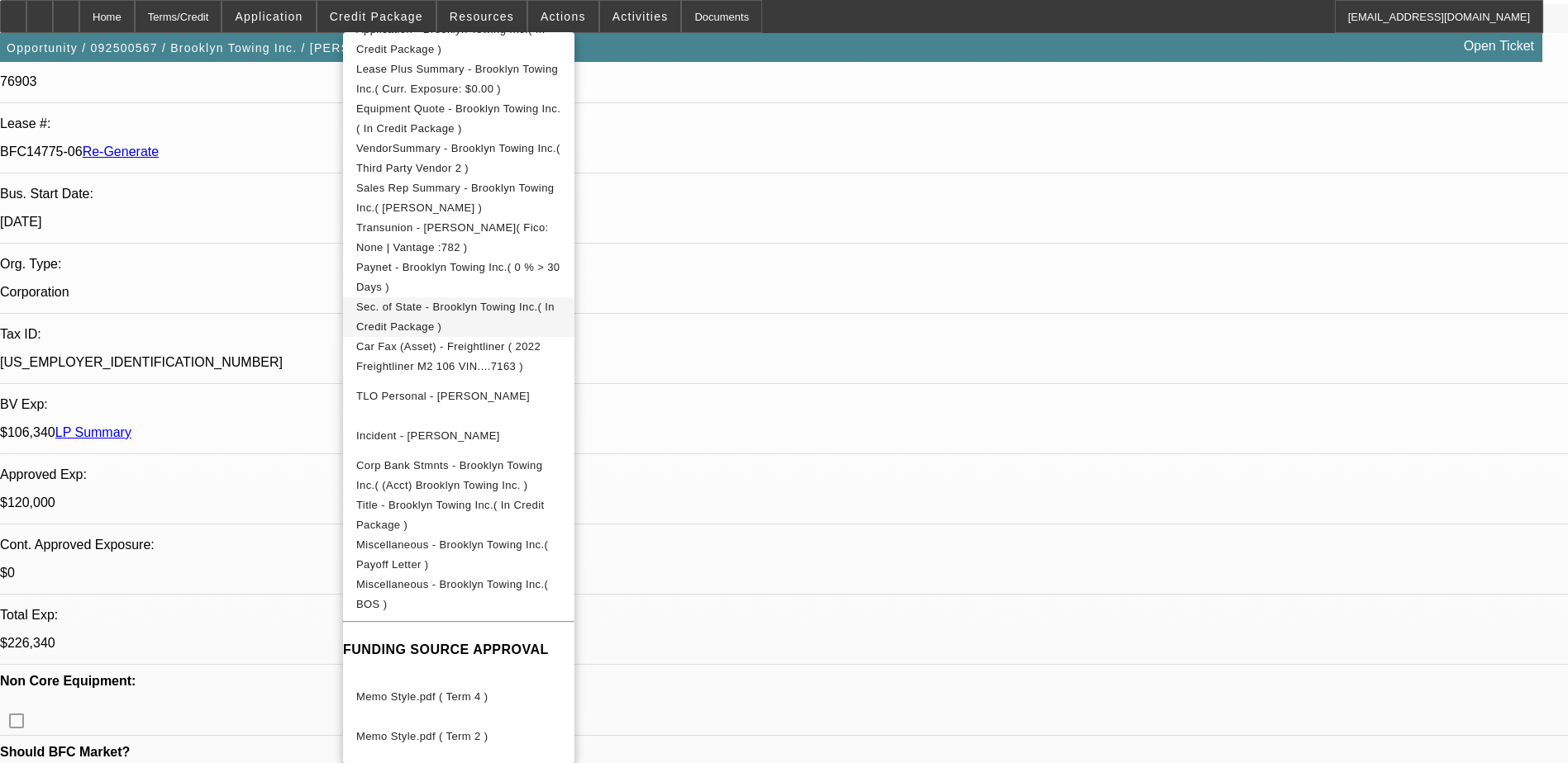
scroll to position [743, 0]
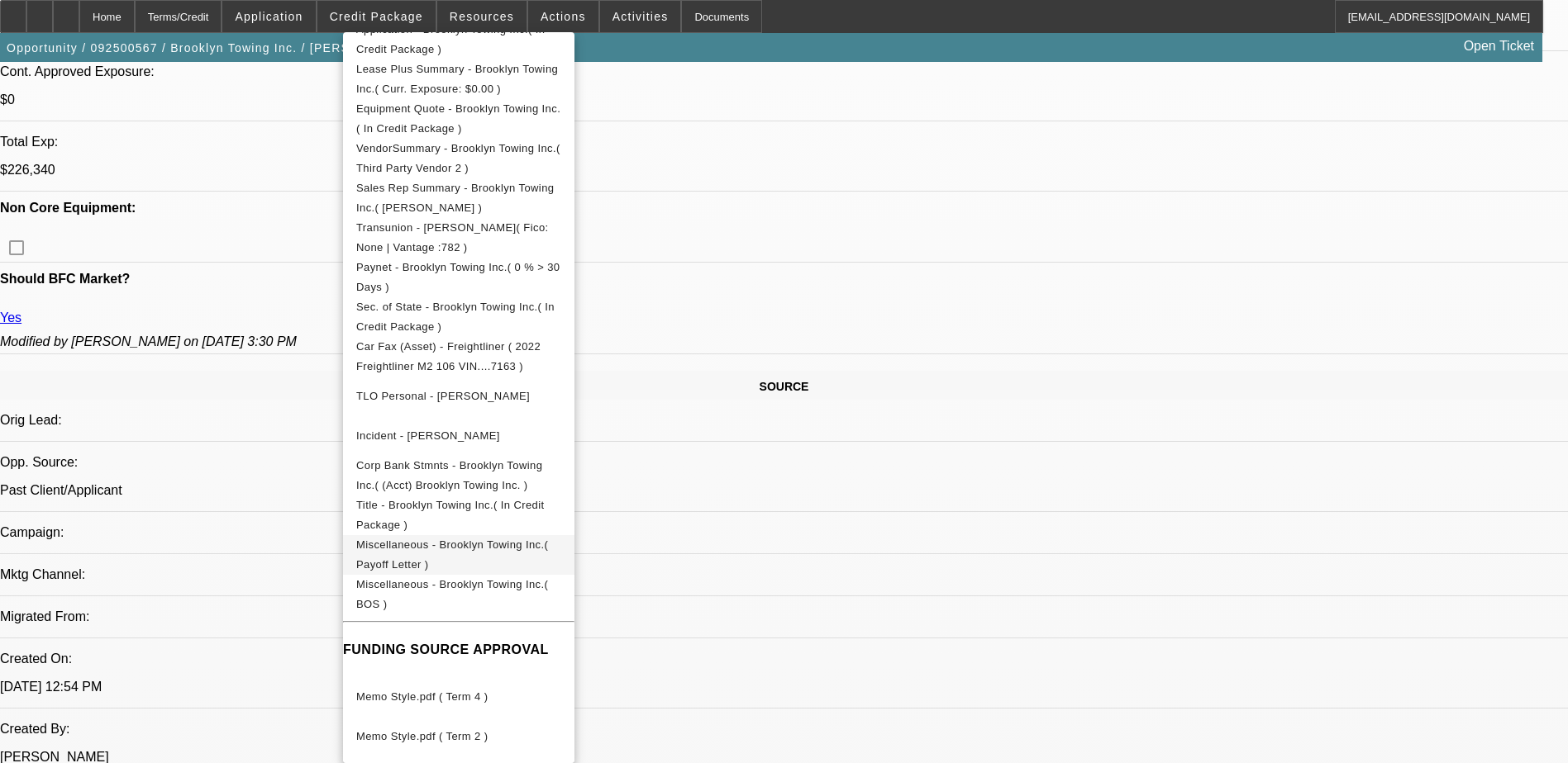
click at [514, 541] on span "Miscellaneous - Brooklyn Towing Inc.( Payoff Letter )" at bounding box center [458, 555] width 205 height 40
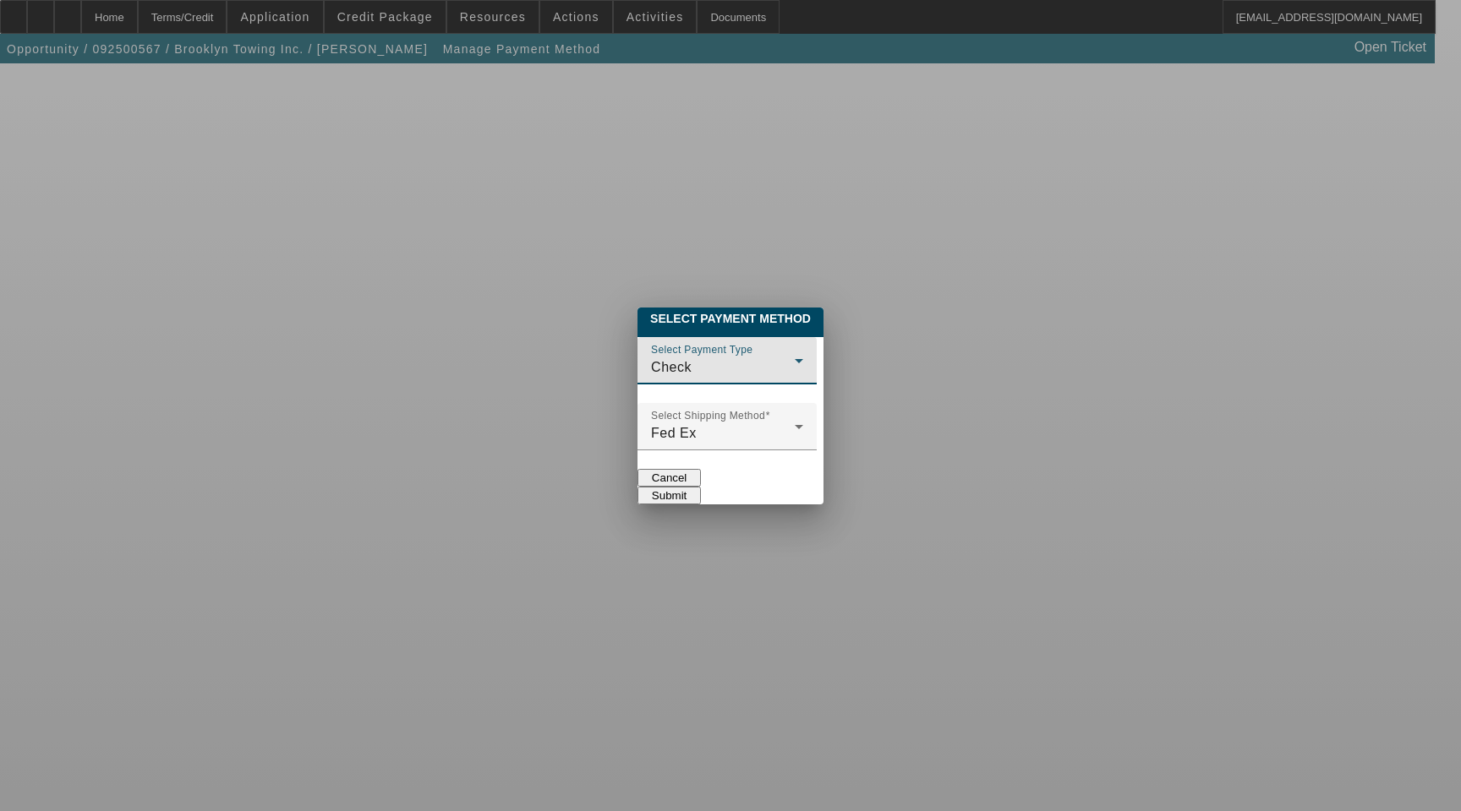
click at [653, 358] on div "Check" at bounding box center [723, 368] width 144 height 20
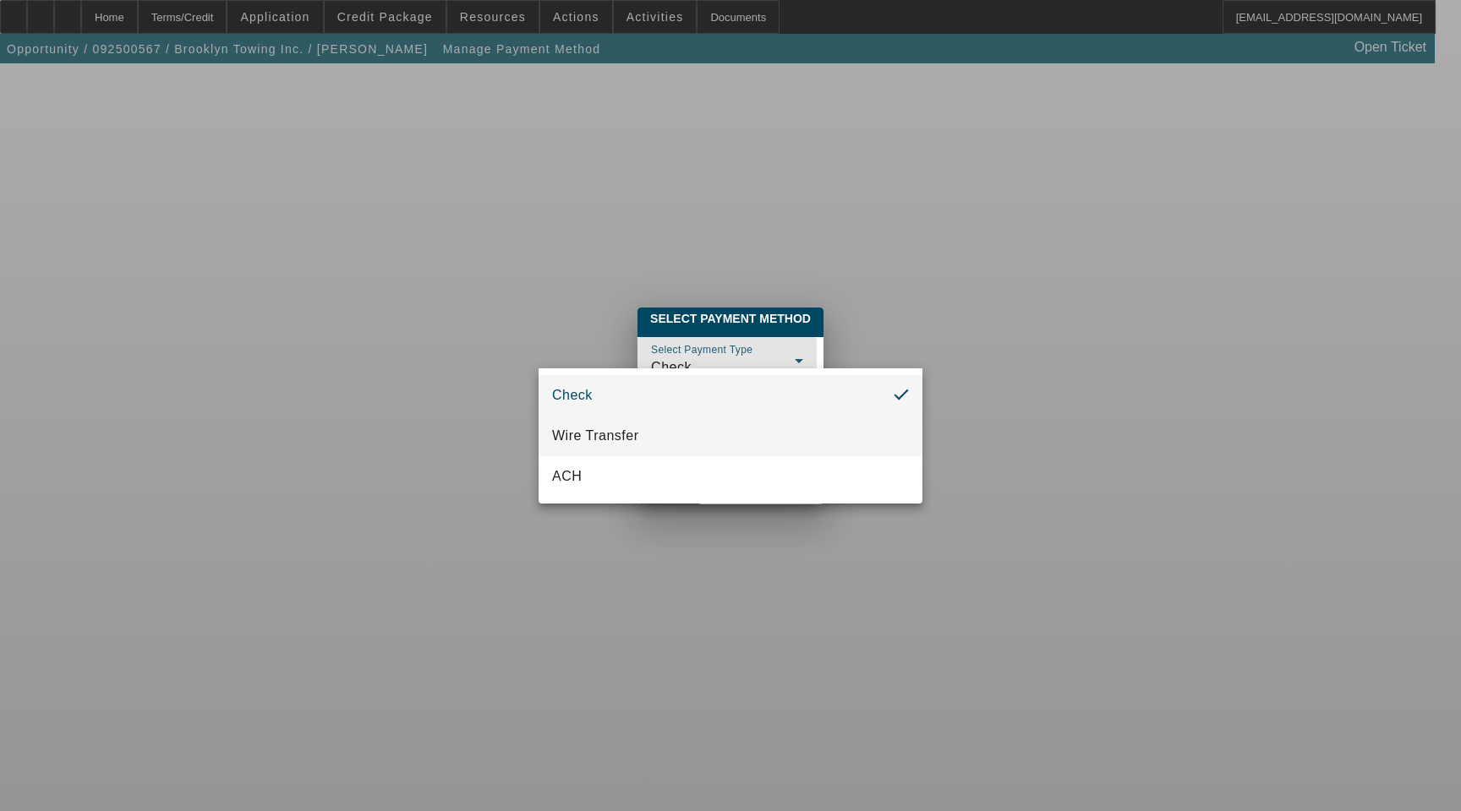
click at [613, 430] on span "Wire Transfer" at bounding box center [595, 436] width 87 height 20
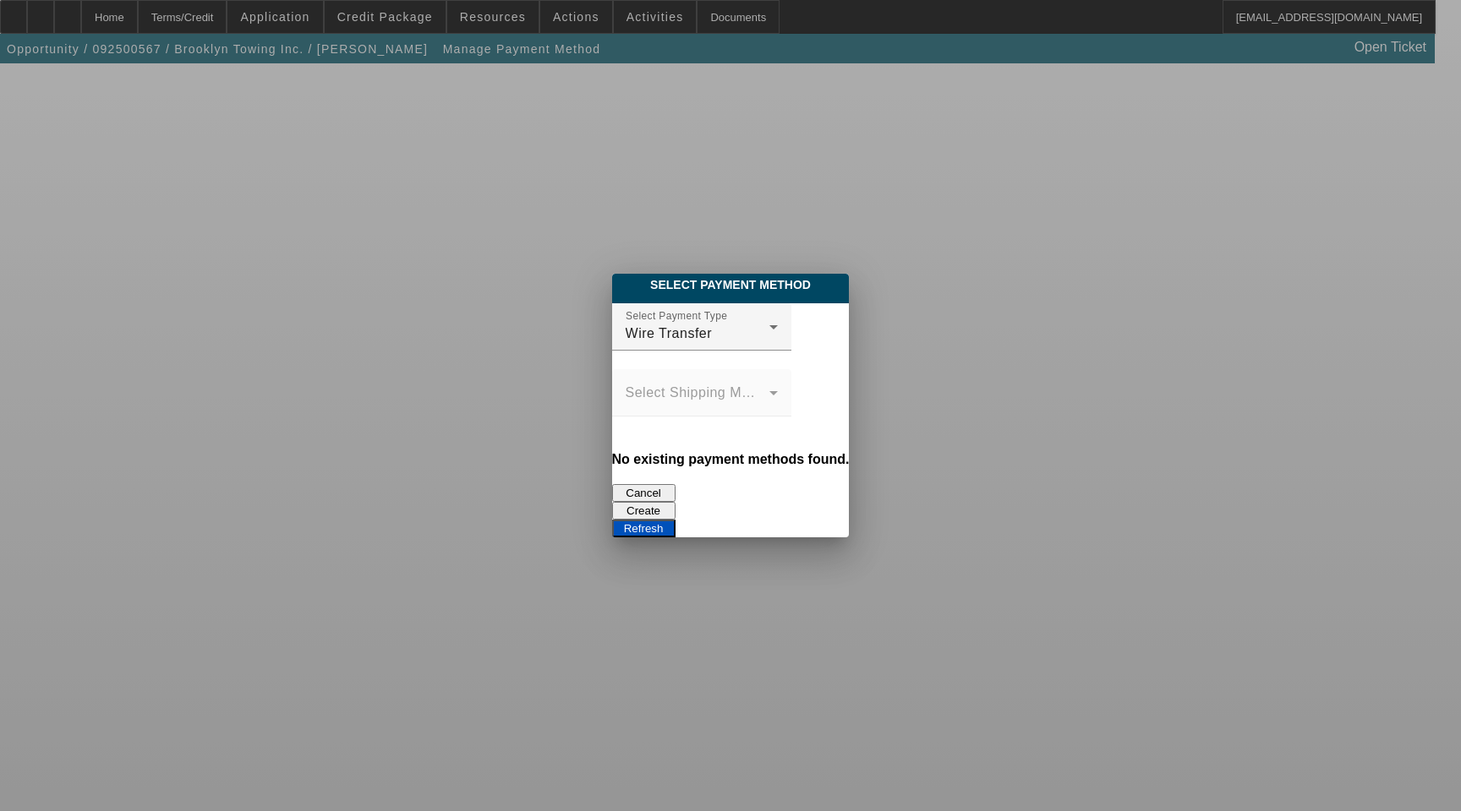
click at [675, 502] on button "Create" at bounding box center [643, 511] width 63 height 18
click at [675, 520] on button "Refresh" at bounding box center [643, 529] width 63 height 18
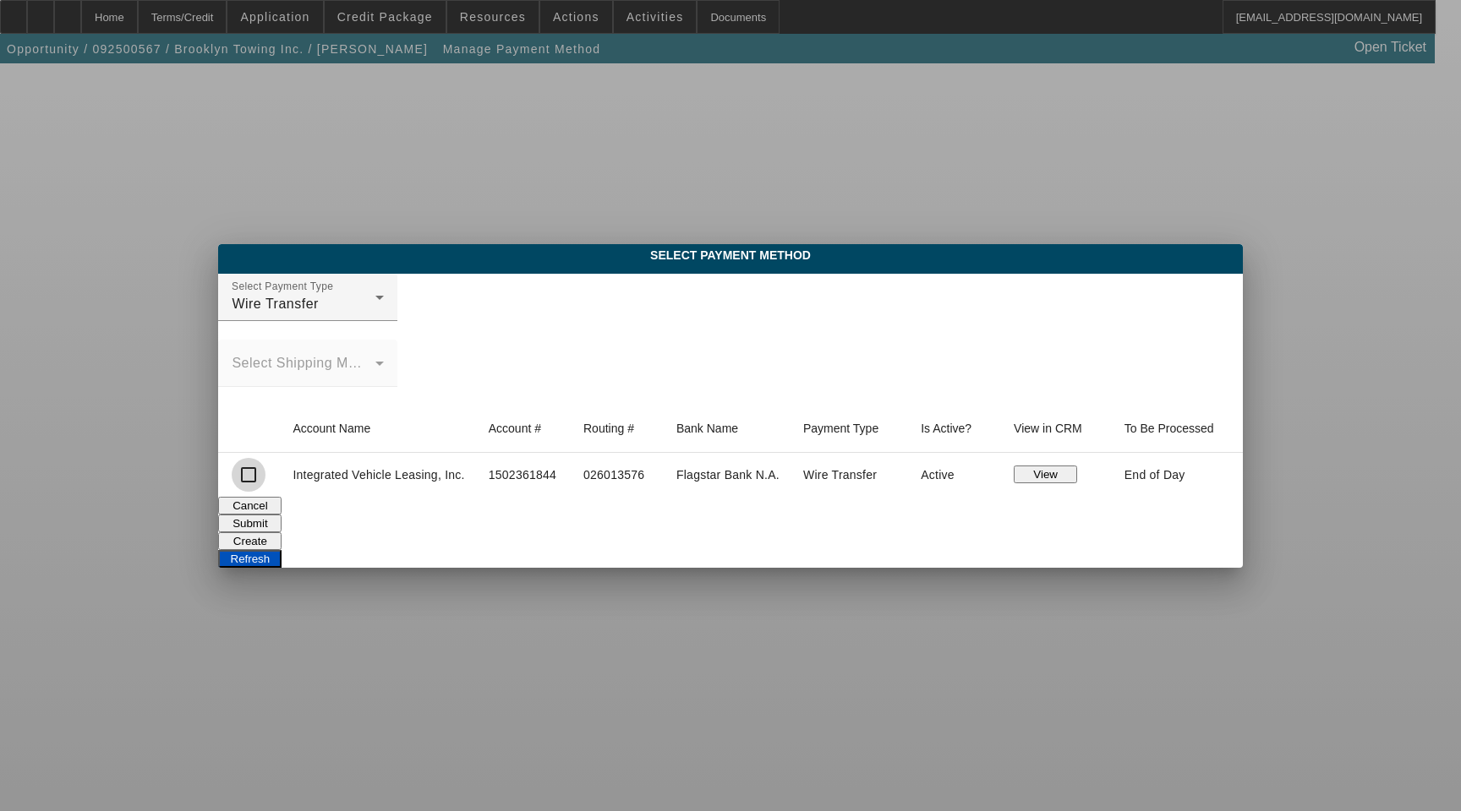
click at [254, 472] on input "checkbox" at bounding box center [249, 475] width 34 height 34
checkbox input "true"
click at [281, 516] on button "Submit" at bounding box center [249, 524] width 63 height 18
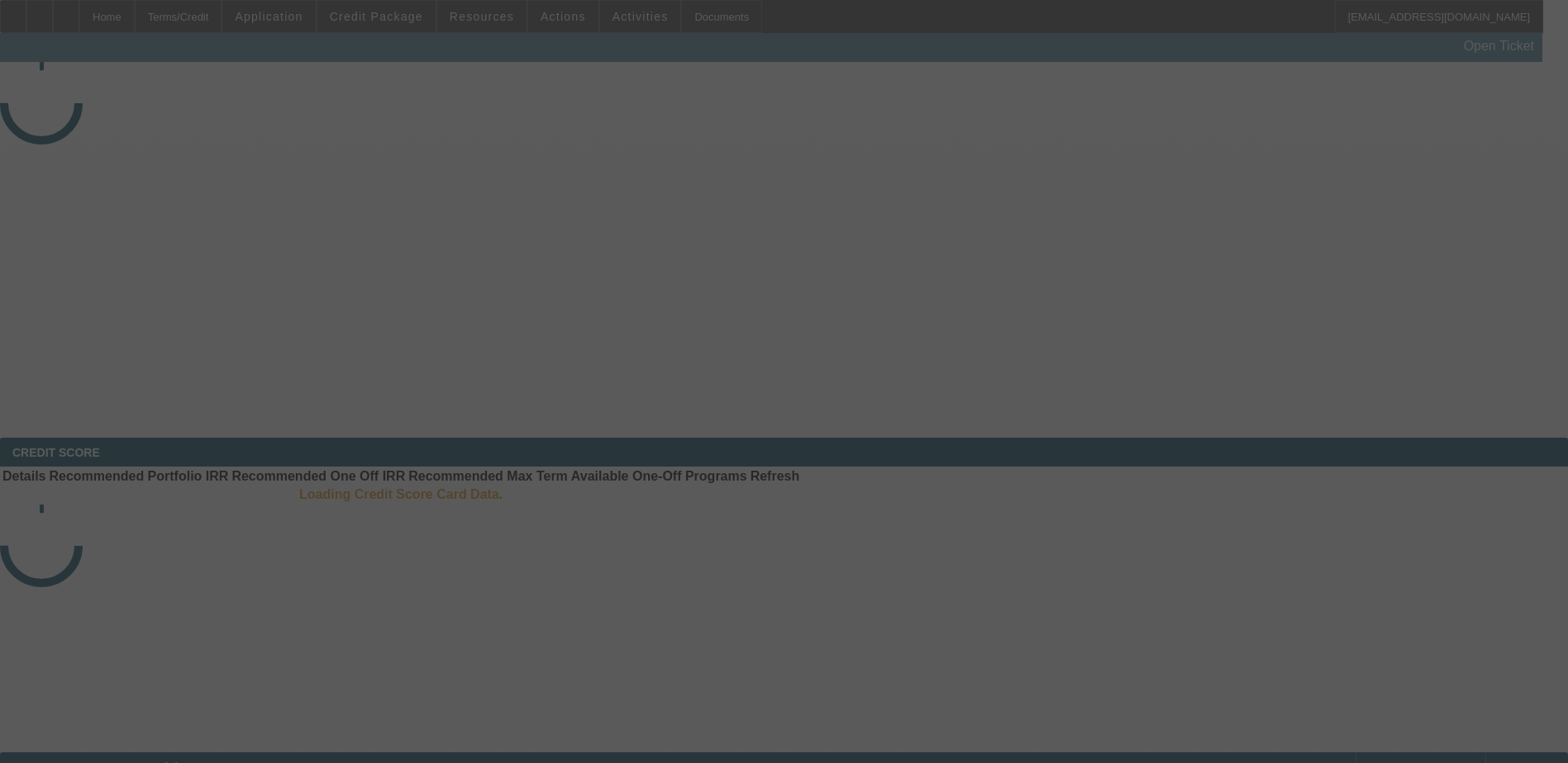
select select "3"
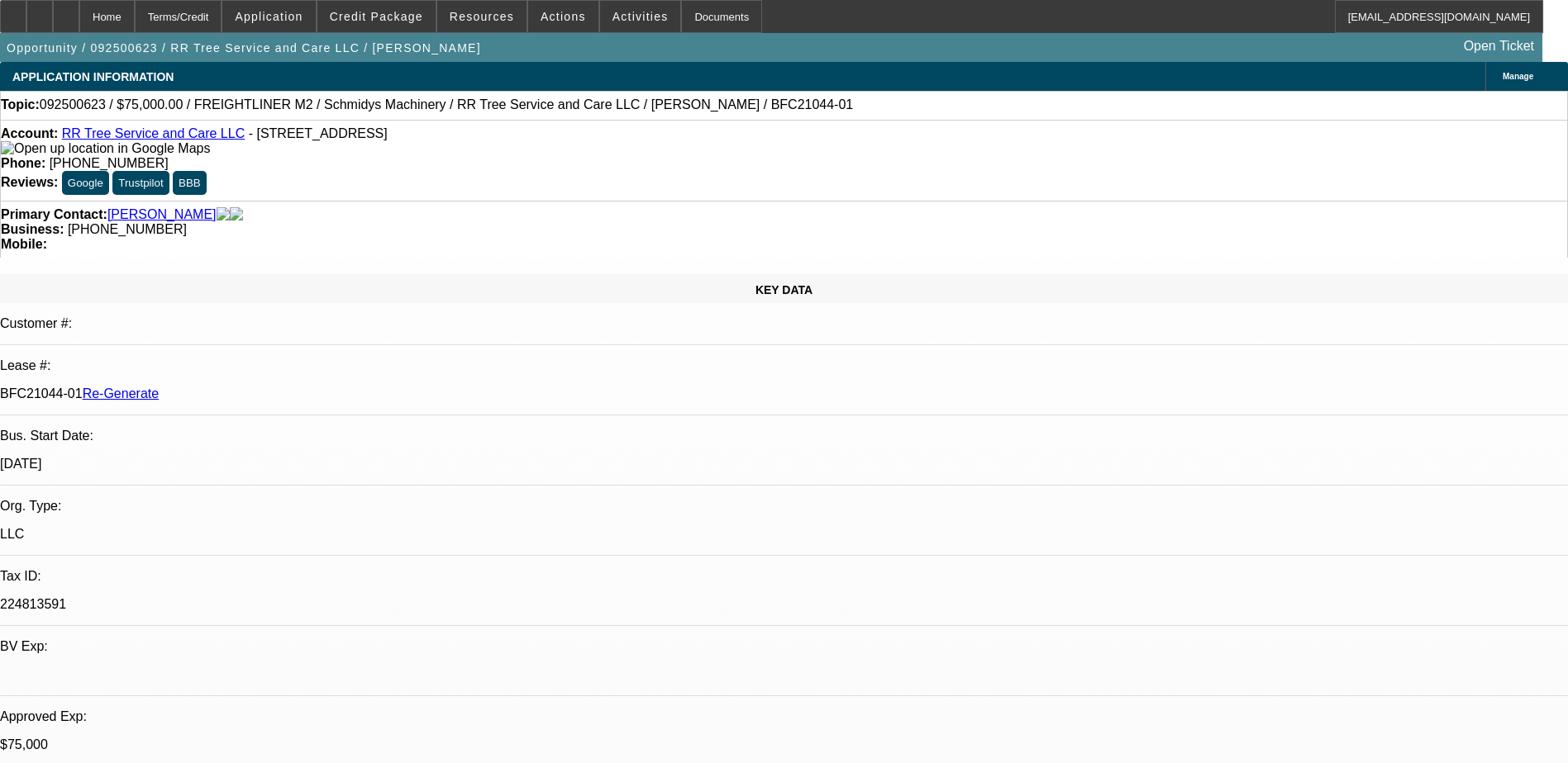
select select "0"
select select "3"
select select "0"
select select "6"
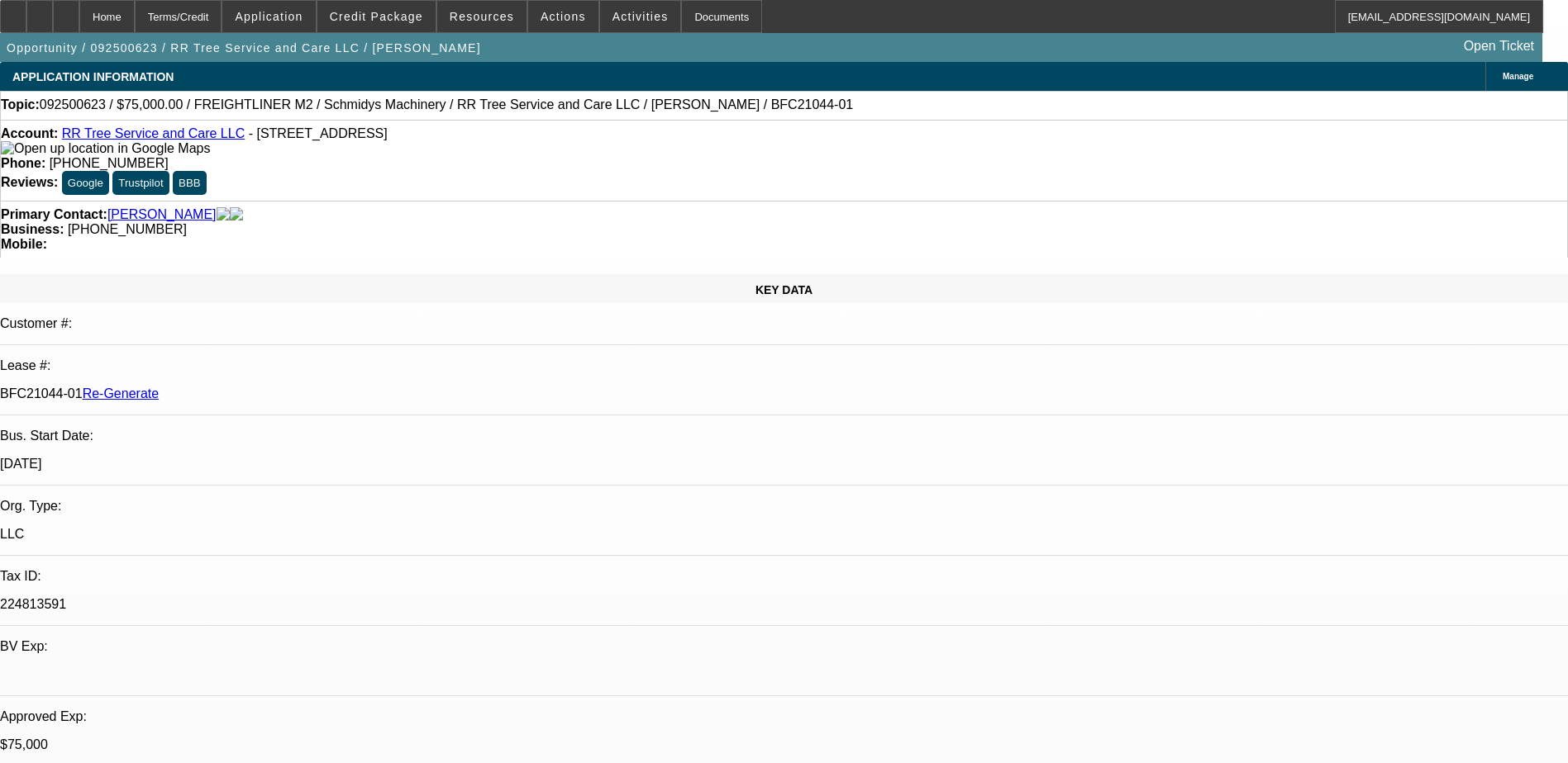
click at [35, 153] on img at bounding box center [106, 148] width 209 height 15
click at [693, 14] on div "Documents" at bounding box center [721, 17] width 81 height 33
click at [389, 9] on span at bounding box center [376, 17] width 118 height 40
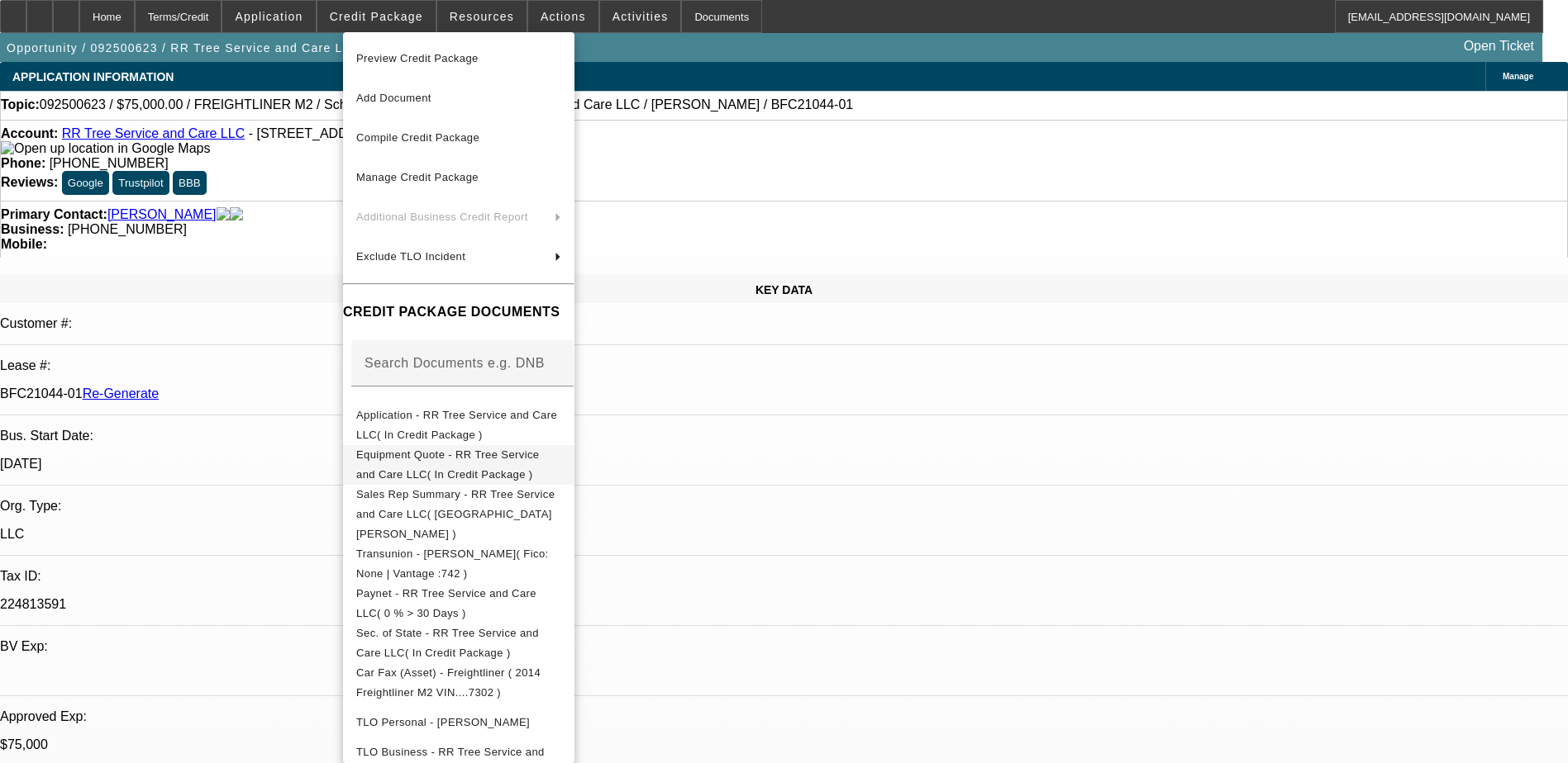
click at [463, 467] on span "Equipment Quote - RR Tree Service and Care LLC( In Credit Package )" at bounding box center [458, 465] width 205 height 40
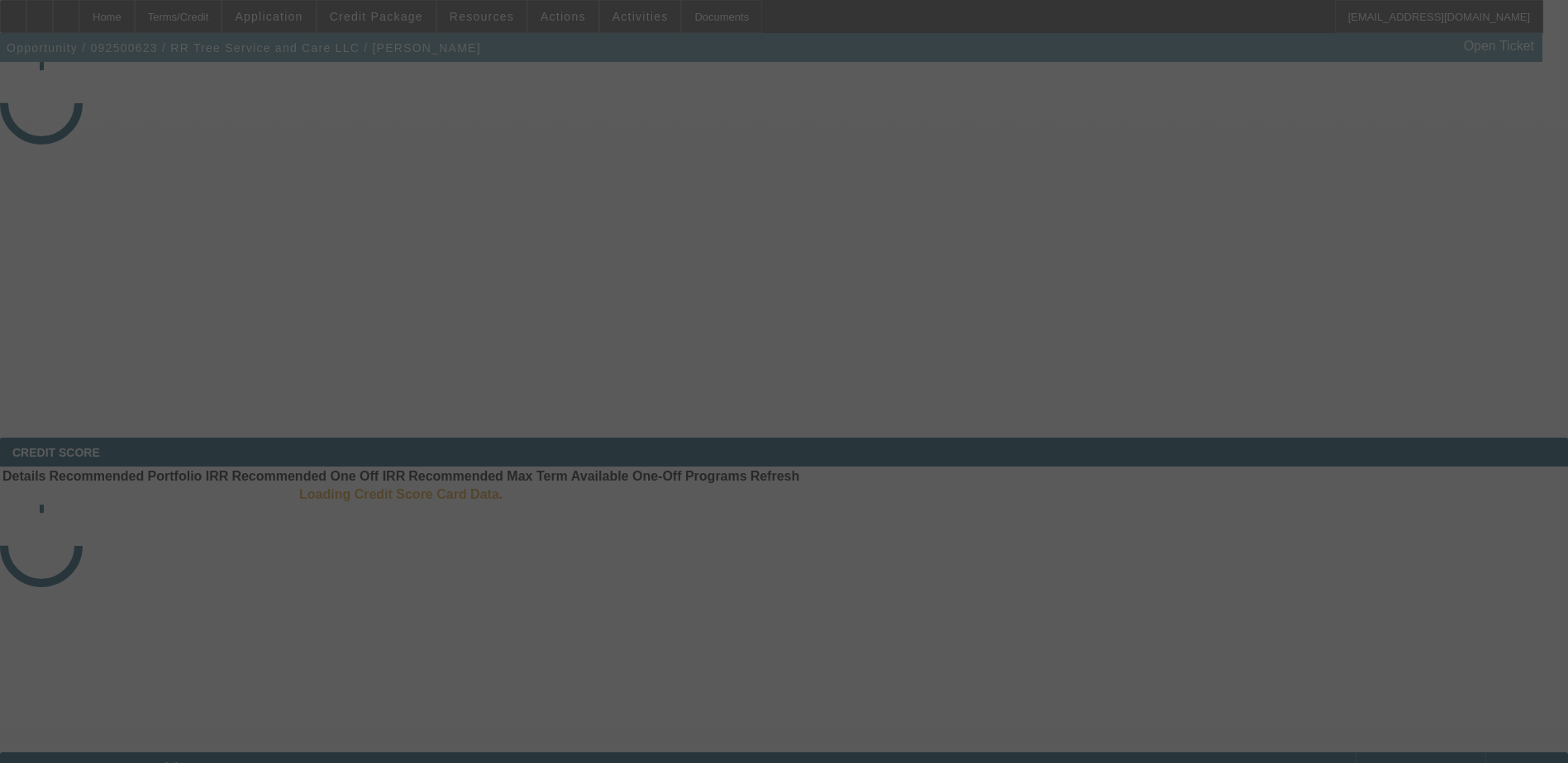
select select "3"
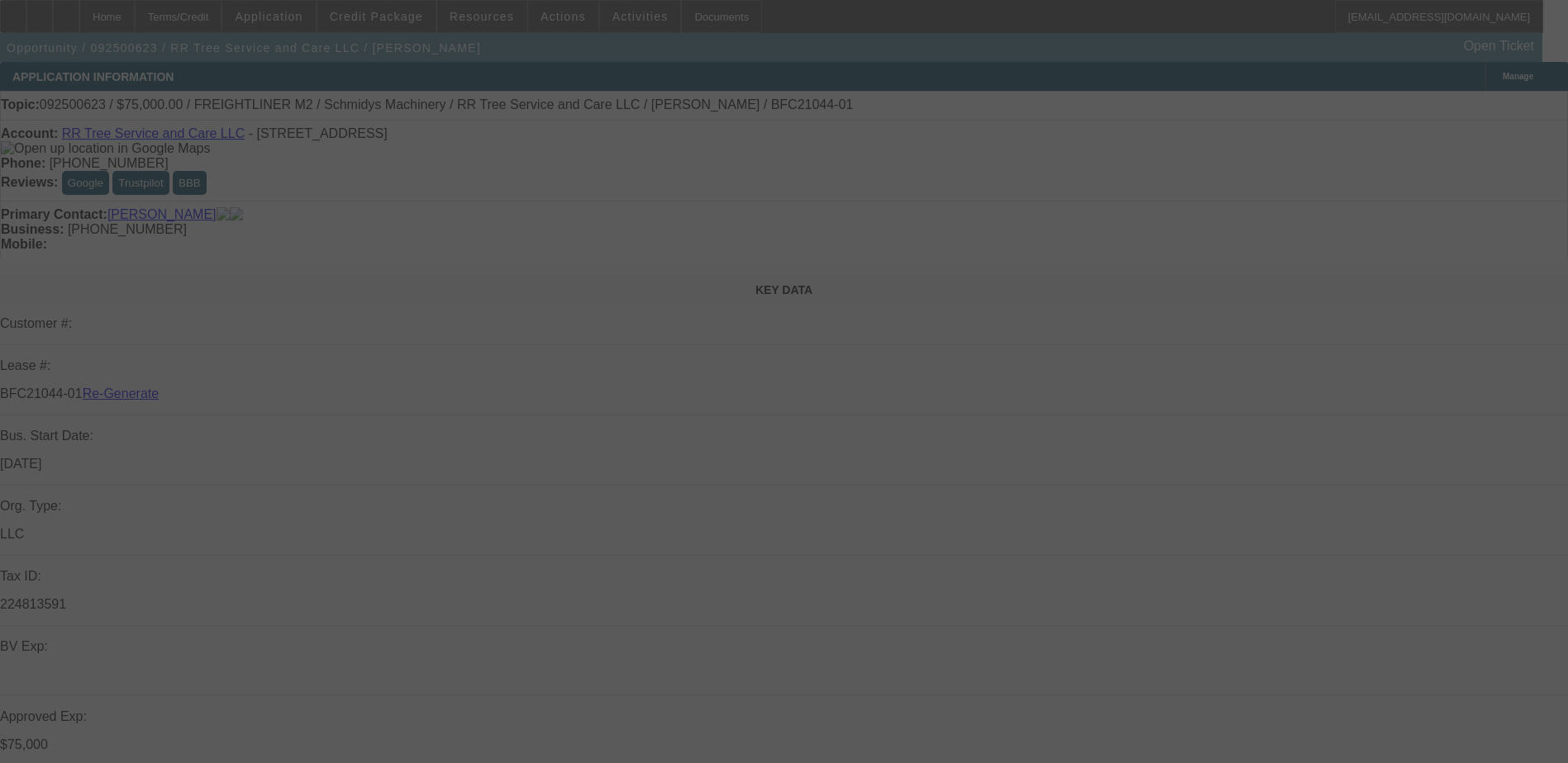
select select "0"
select select "3"
select select "0"
select select "6"
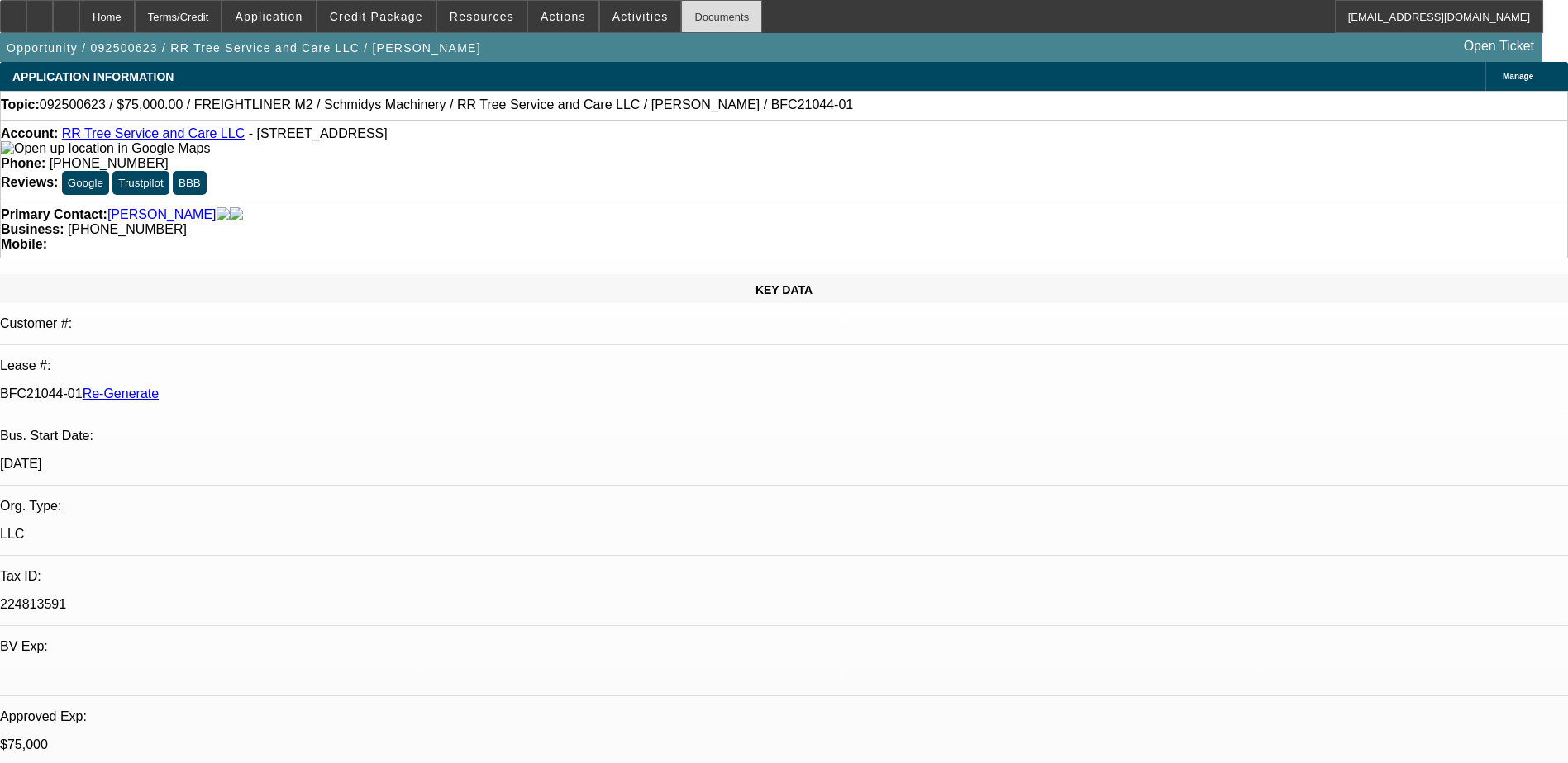
click at [690, 16] on div "Documents" at bounding box center [721, 17] width 81 height 33
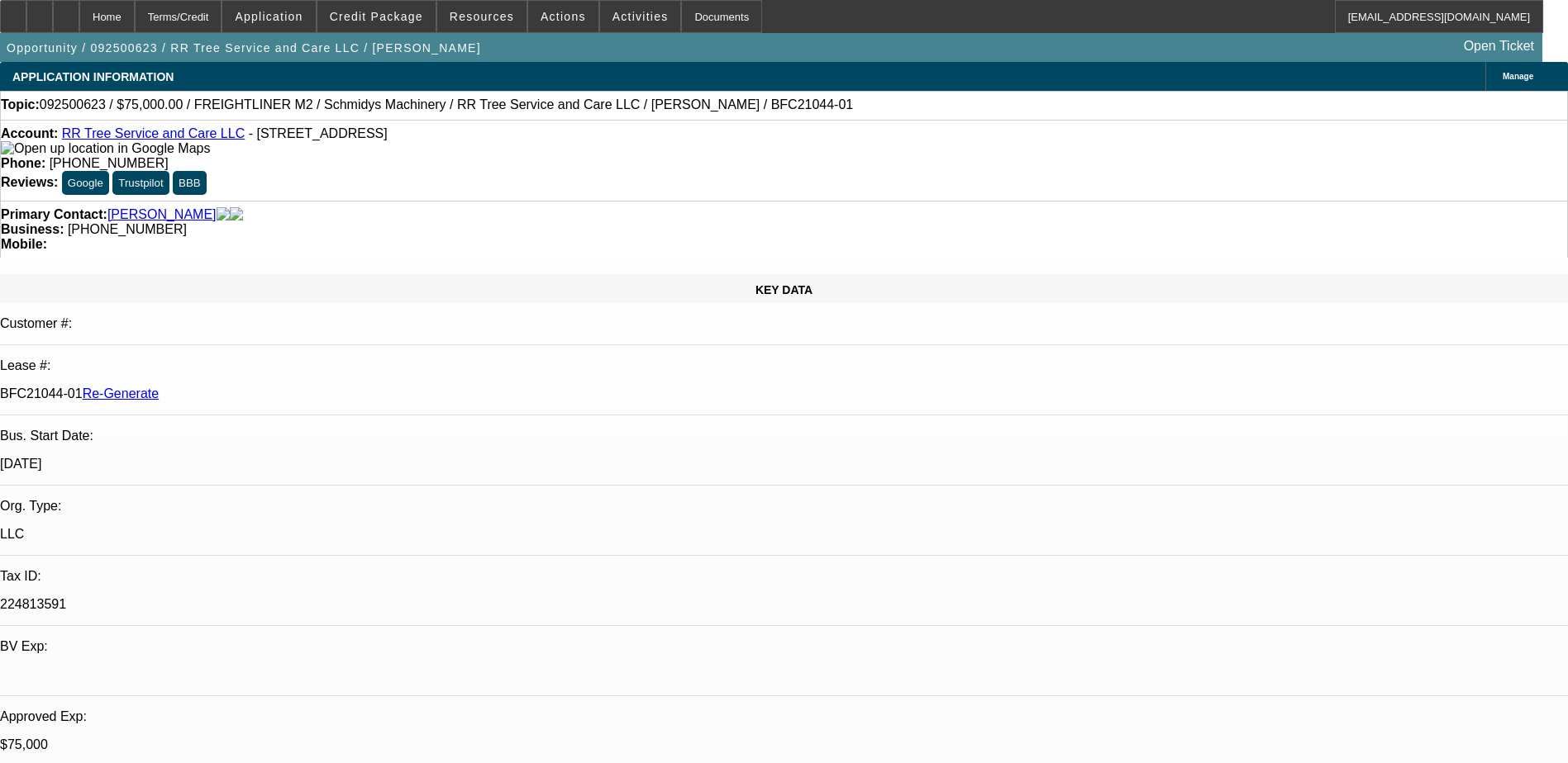
click at [682, 18] on div "Documents" at bounding box center [721, 17] width 81 height 33
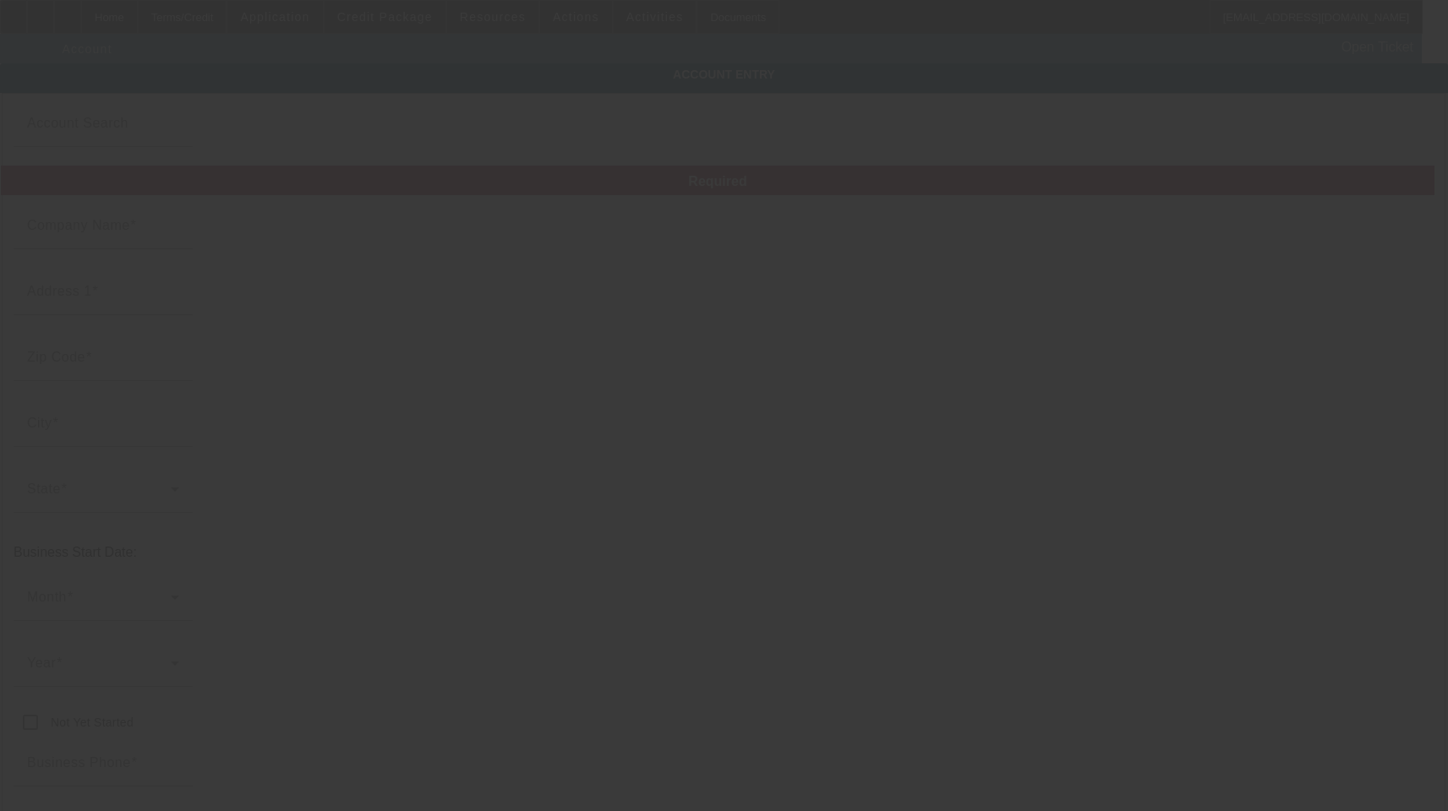
type input "RR Tree Service and Care LLC"
type input "[STREET_ADDRESS]"
type input "24368"
type input "Rural Retreat"
type input "(276) 685-0585"
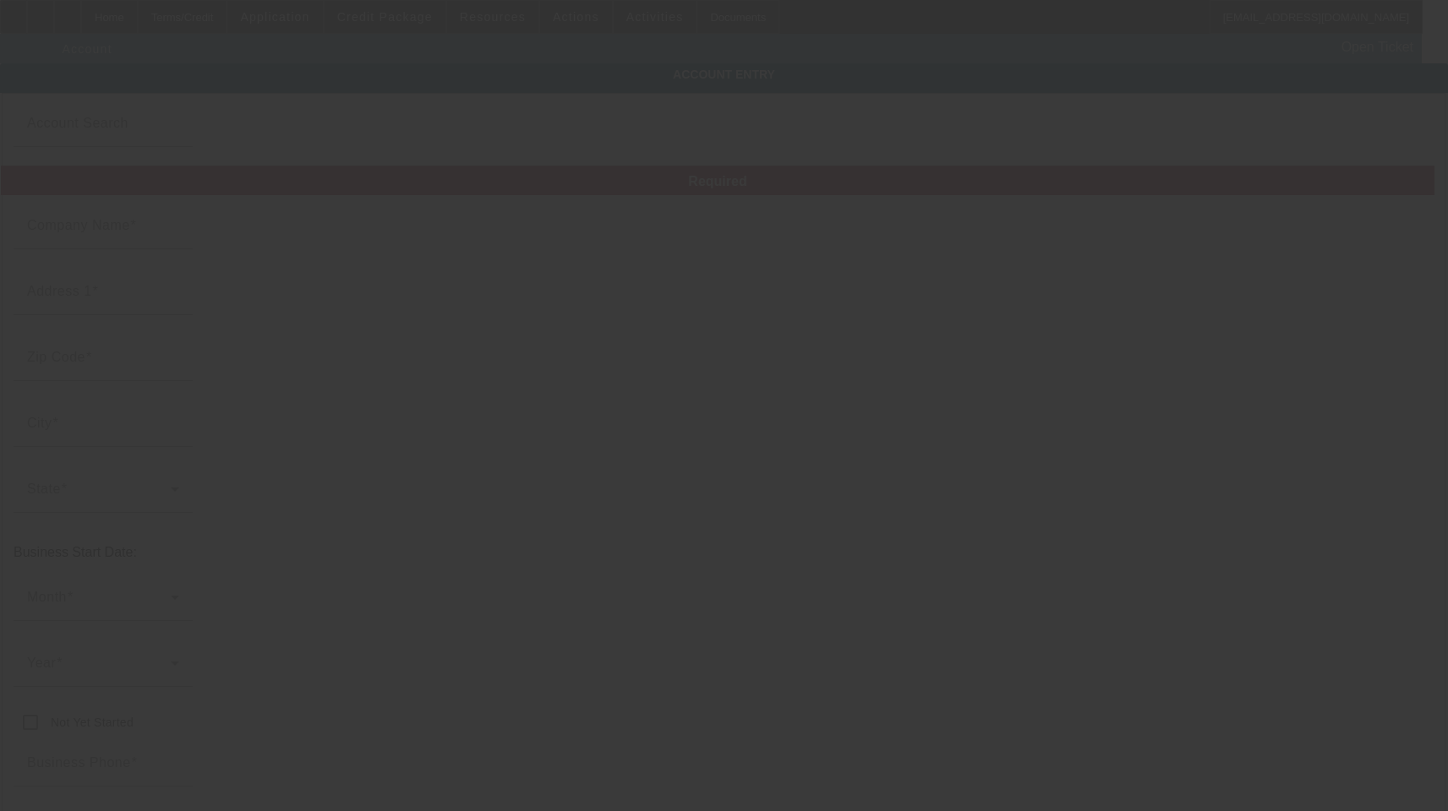
type input "tyboyd126@gmail.com"
type input "224813591"
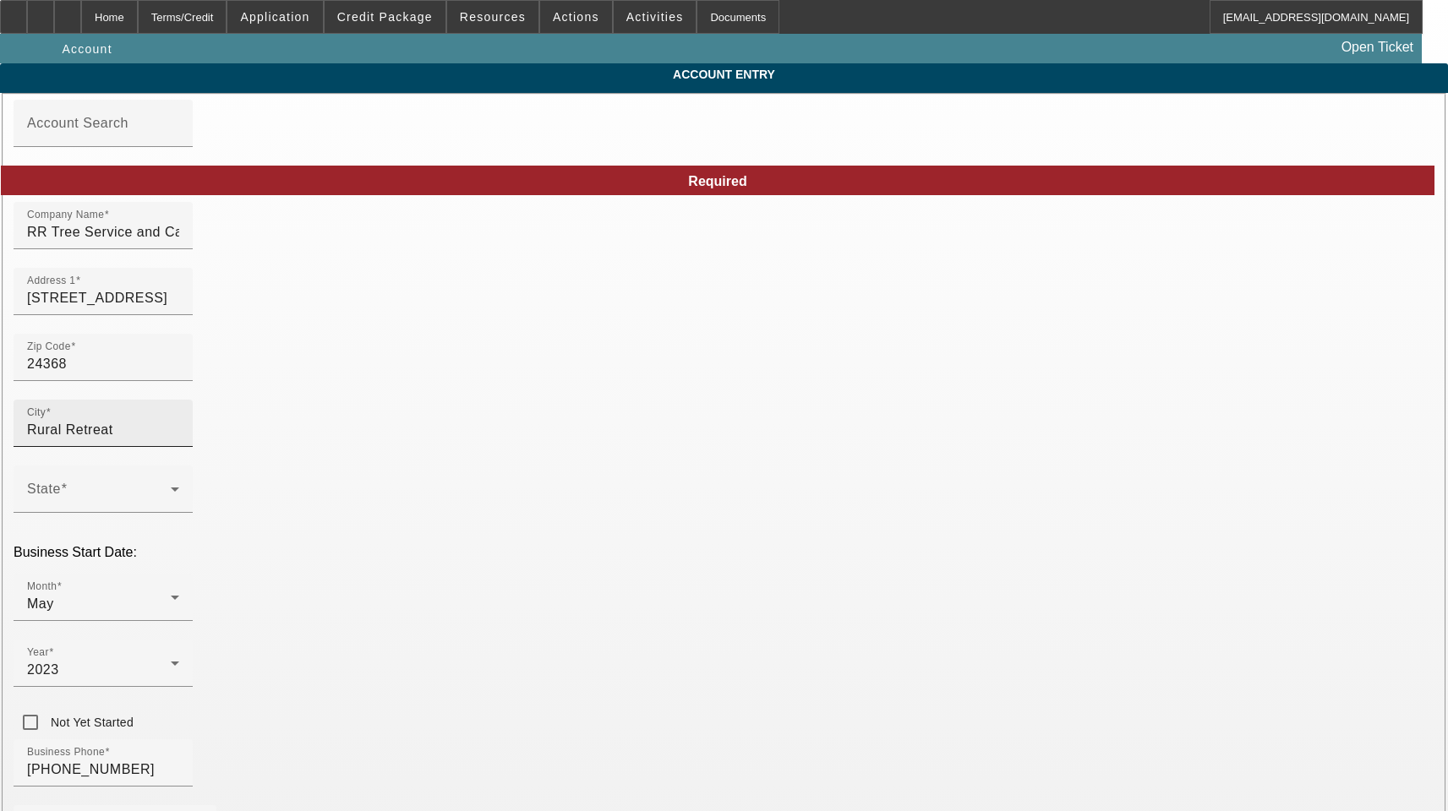
type input "9/28/2025"
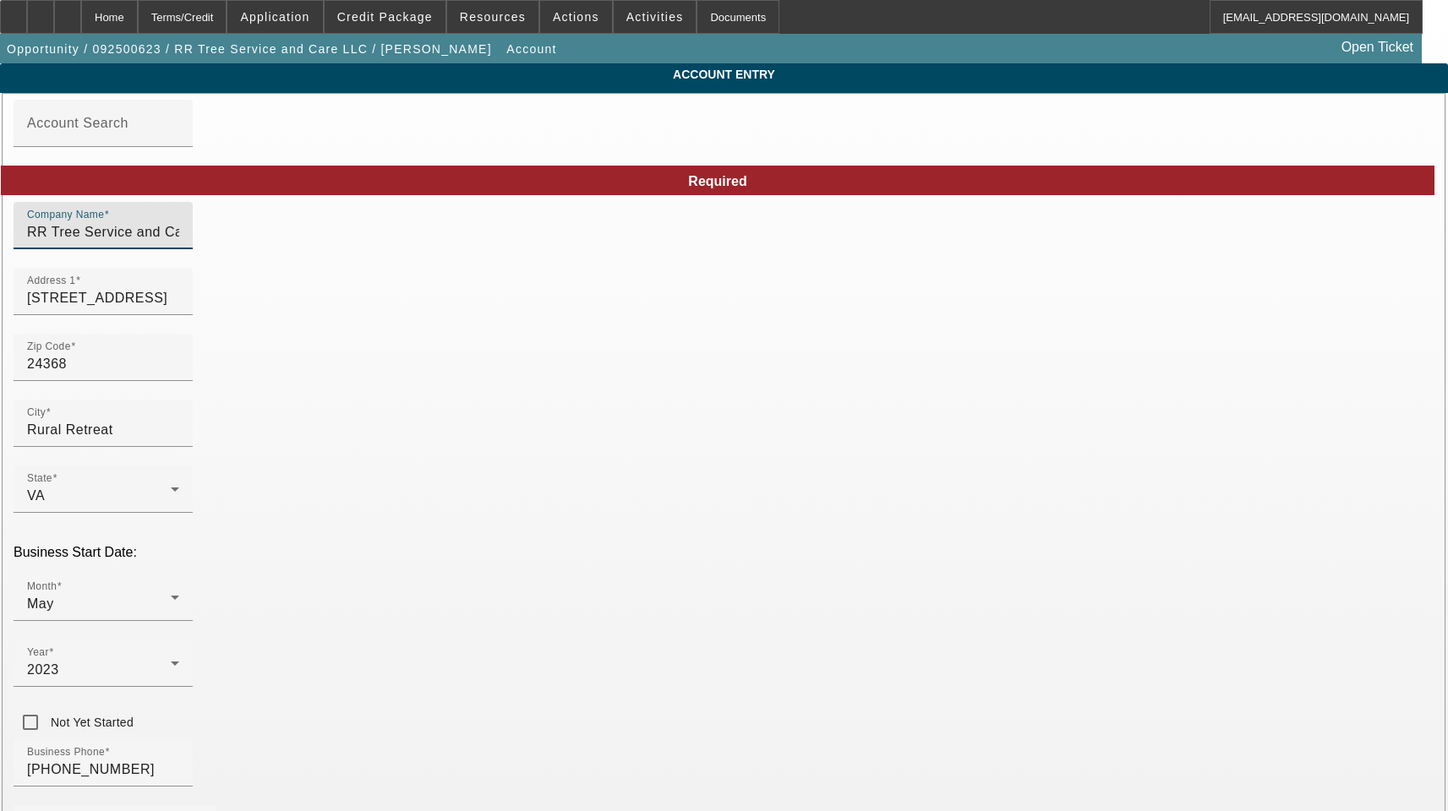
drag, startPoint x: 428, startPoint y: 247, endPoint x: 22, endPoint y: 217, distance: 406.8
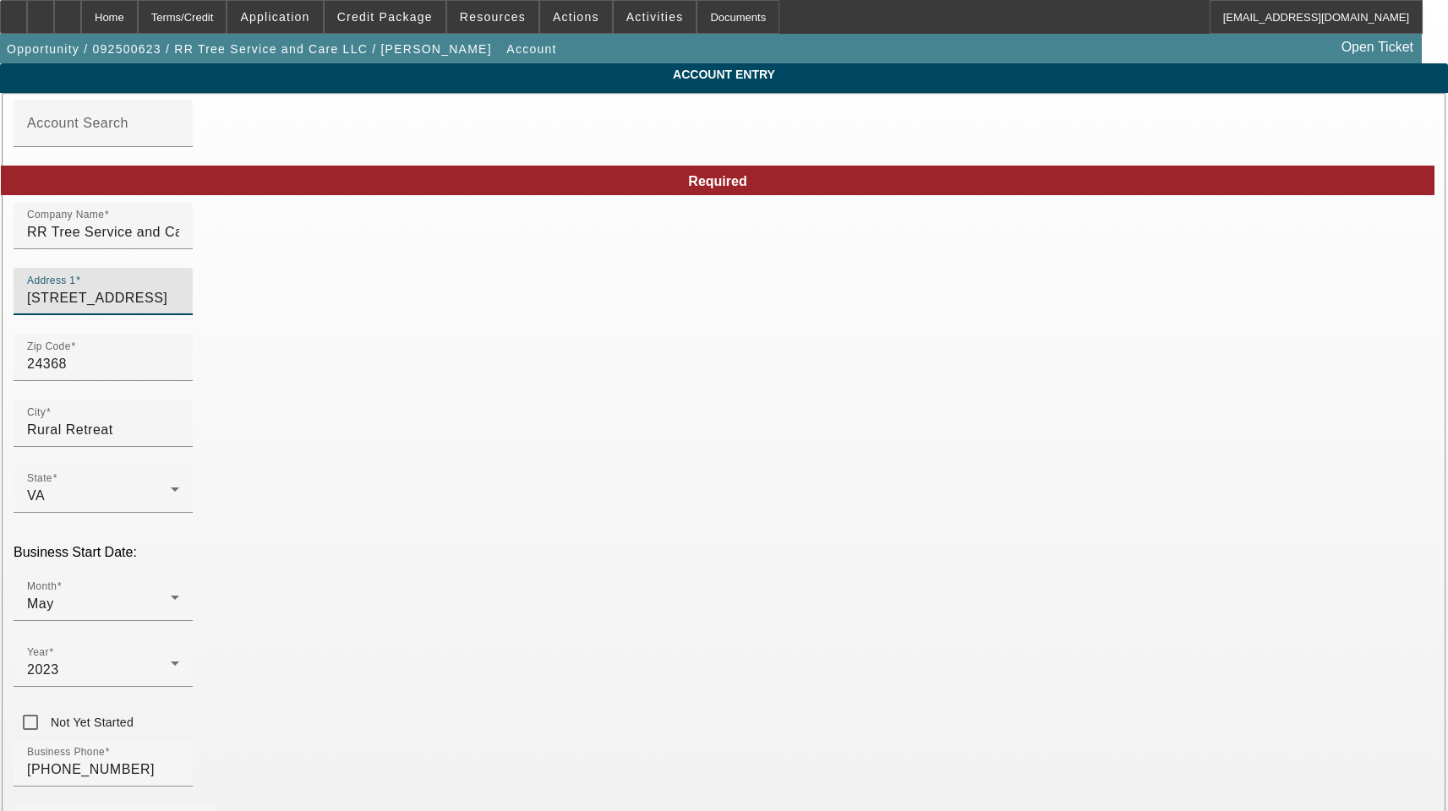
drag, startPoint x: 400, startPoint y: 314, endPoint x: 101, endPoint y: 296, distance: 299.8
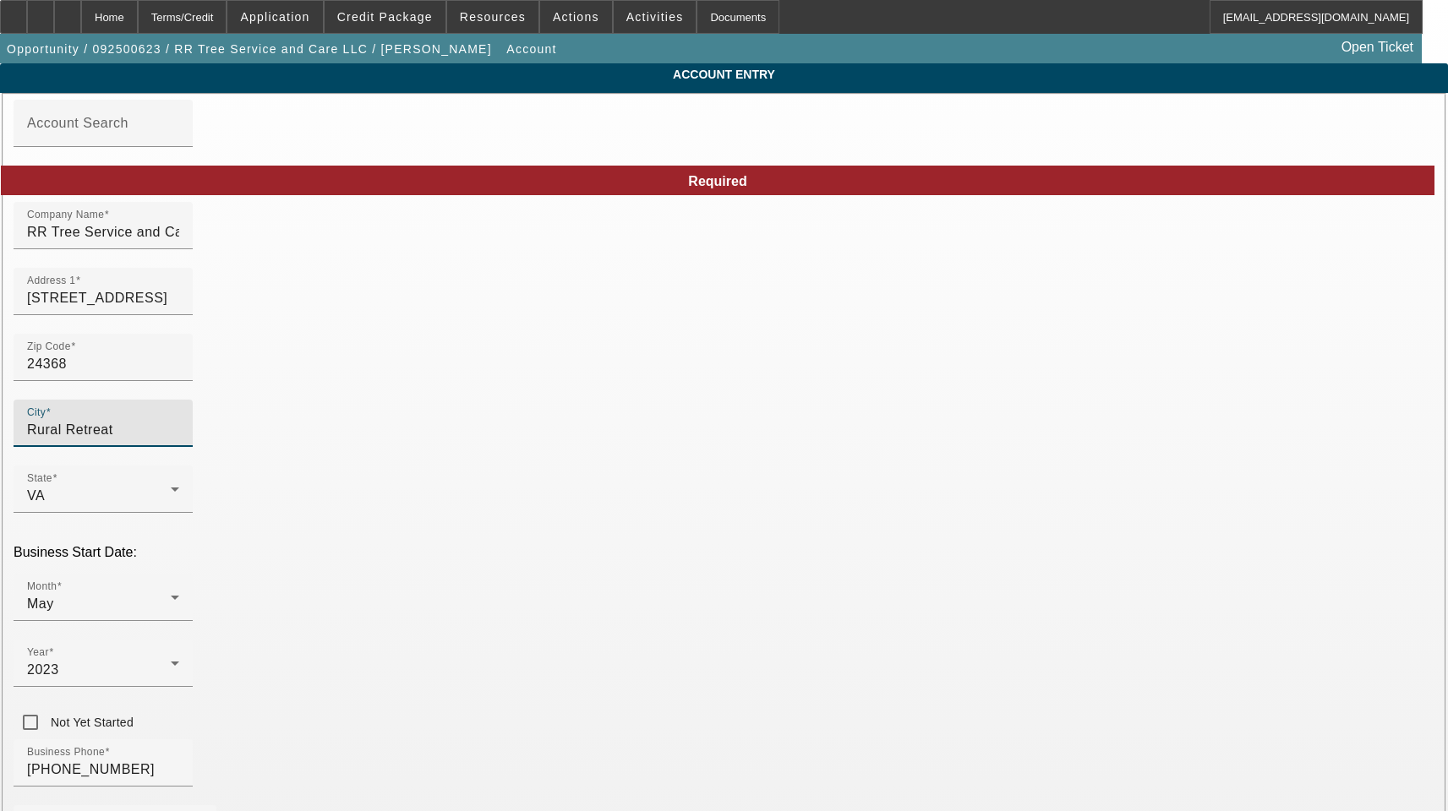
drag, startPoint x: 347, startPoint y: 445, endPoint x: -34, endPoint y: 427, distance: 380.8
click at [0, 427] on html "Home Terms/Credit Application Credit Package Resources Actions Activities Docum…" at bounding box center [724, 405] width 1448 height 811
type input "Wythe"
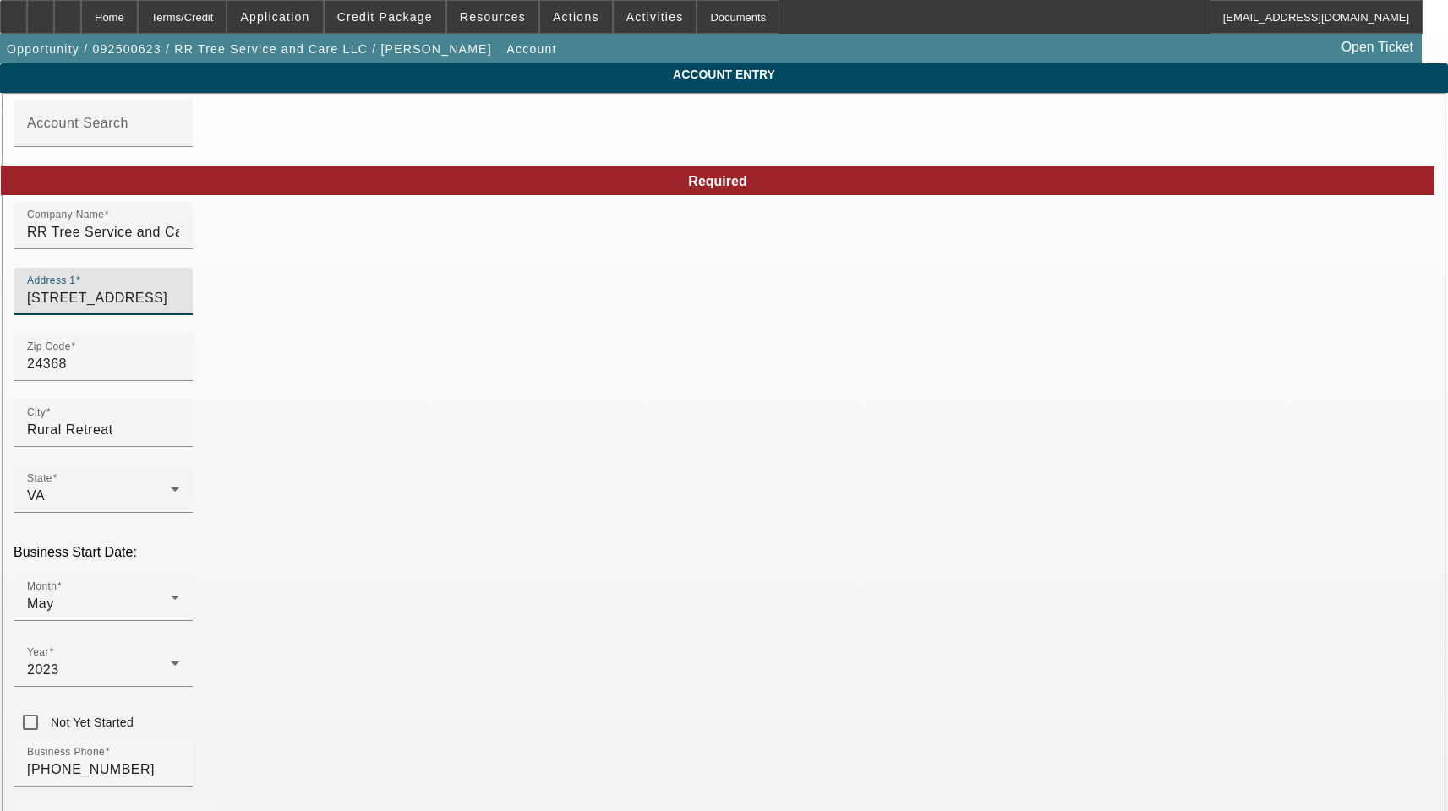
drag, startPoint x: 454, startPoint y: 309, endPoint x: 58, endPoint y: 311, distance: 395.6
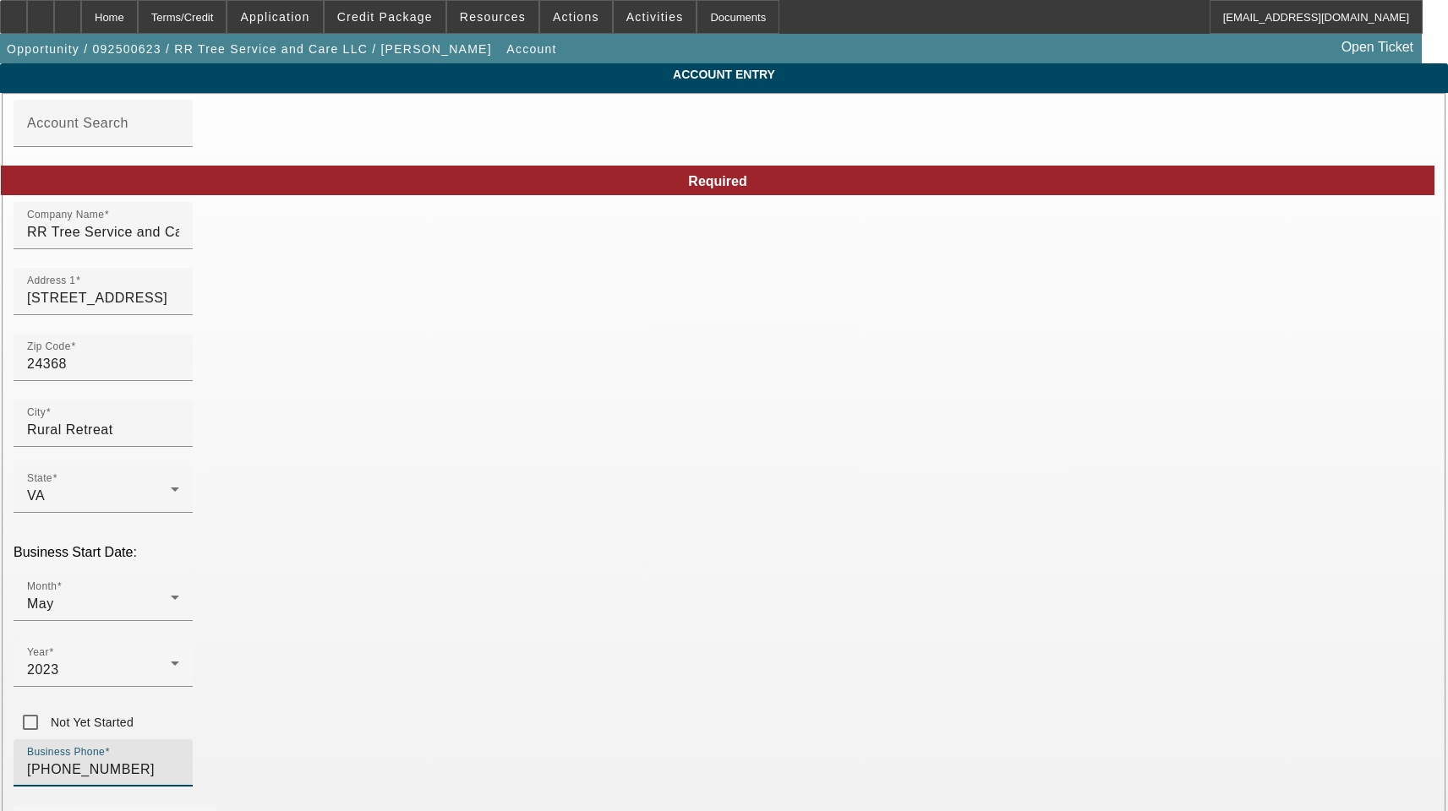
drag, startPoint x: 382, startPoint y: 601, endPoint x: 90, endPoint y: 601, distance: 291.6
drag, startPoint x: 1099, startPoint y: 671, endPoint x: 926, endPoint y: 650, distance: 173.7
drag, startPoint x: 915, startPoint y: 374, endPoint x: 684, endPoint y: 370, distance: 231.7
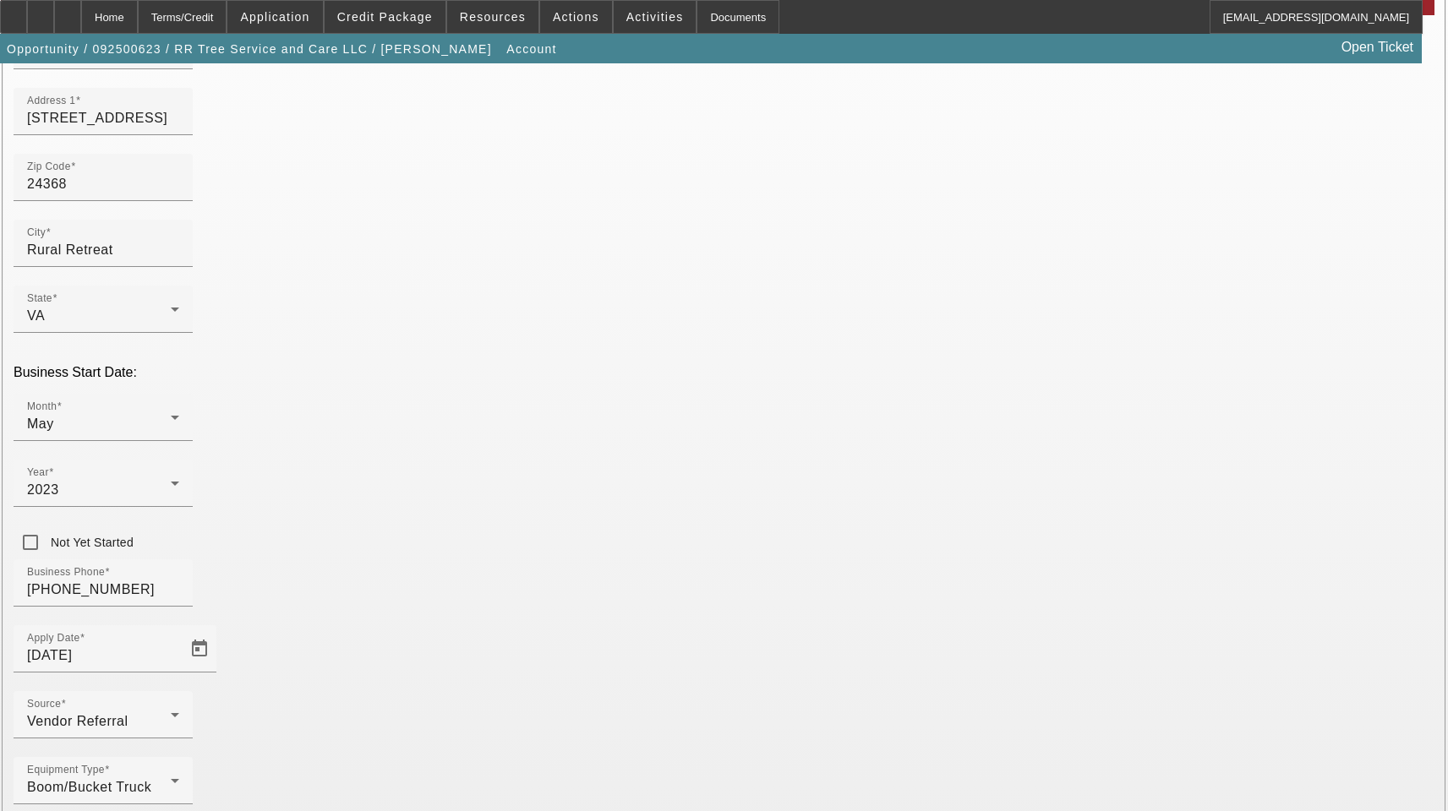
scroll to position [185, 0]
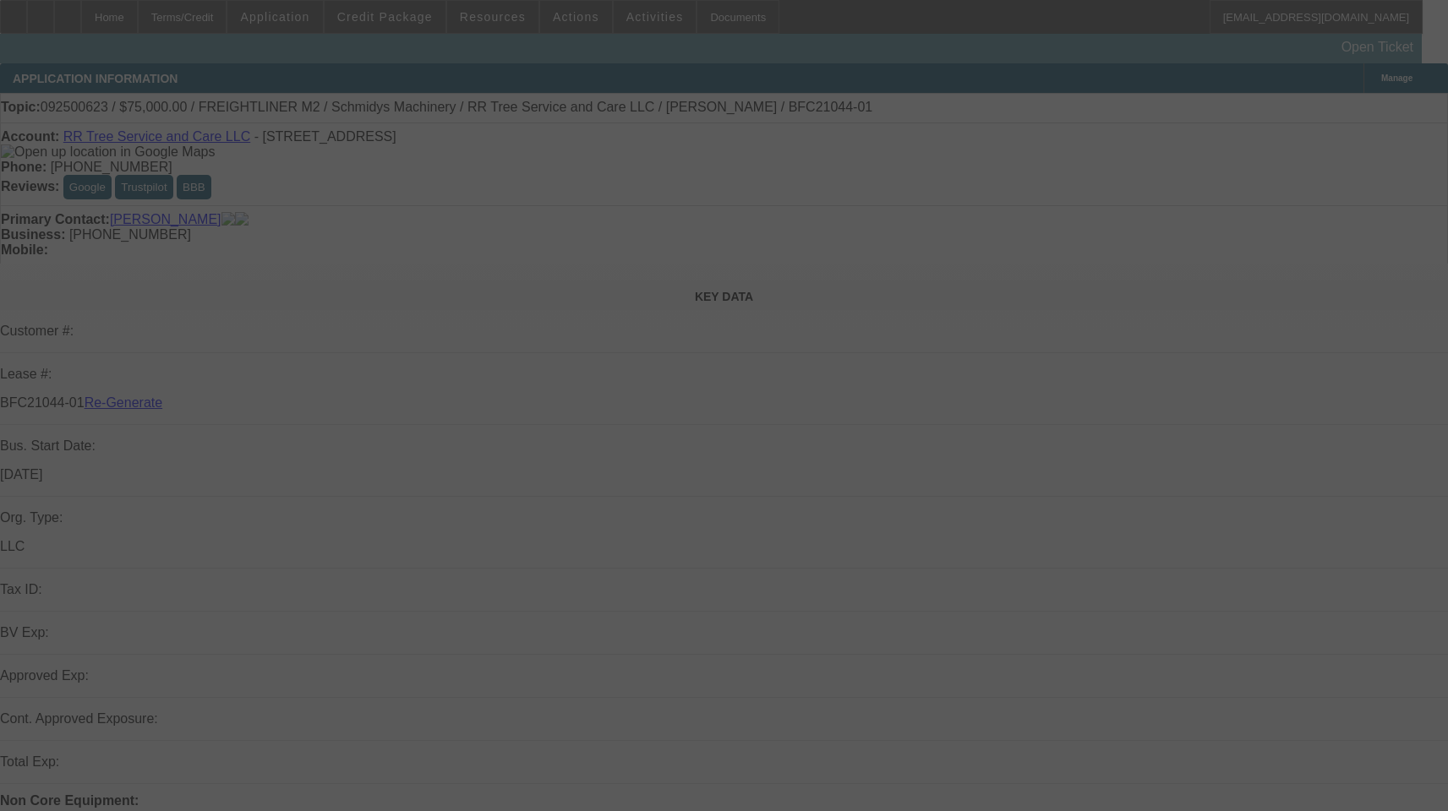
select select "3"
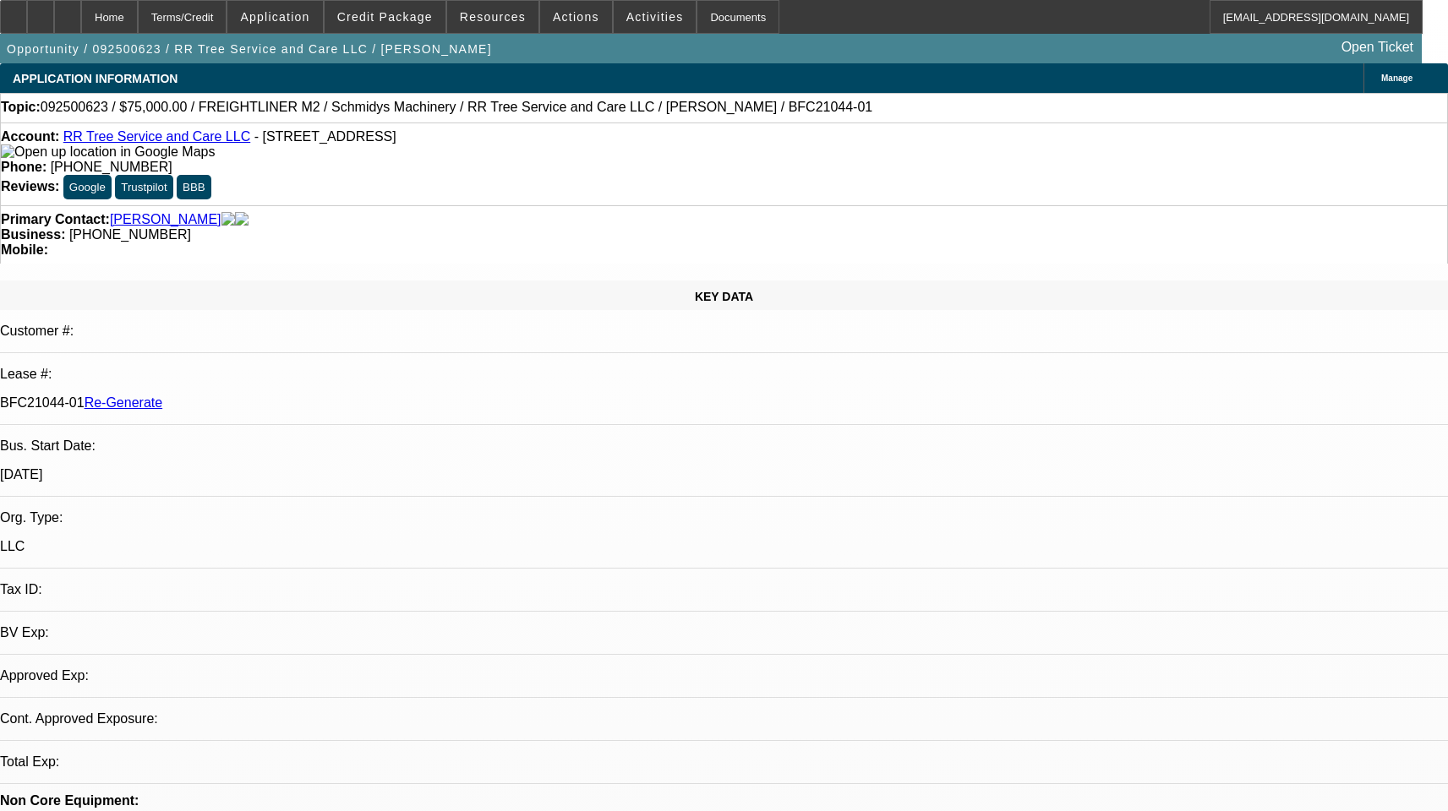
select select "0"
select select "1"
select select "3"
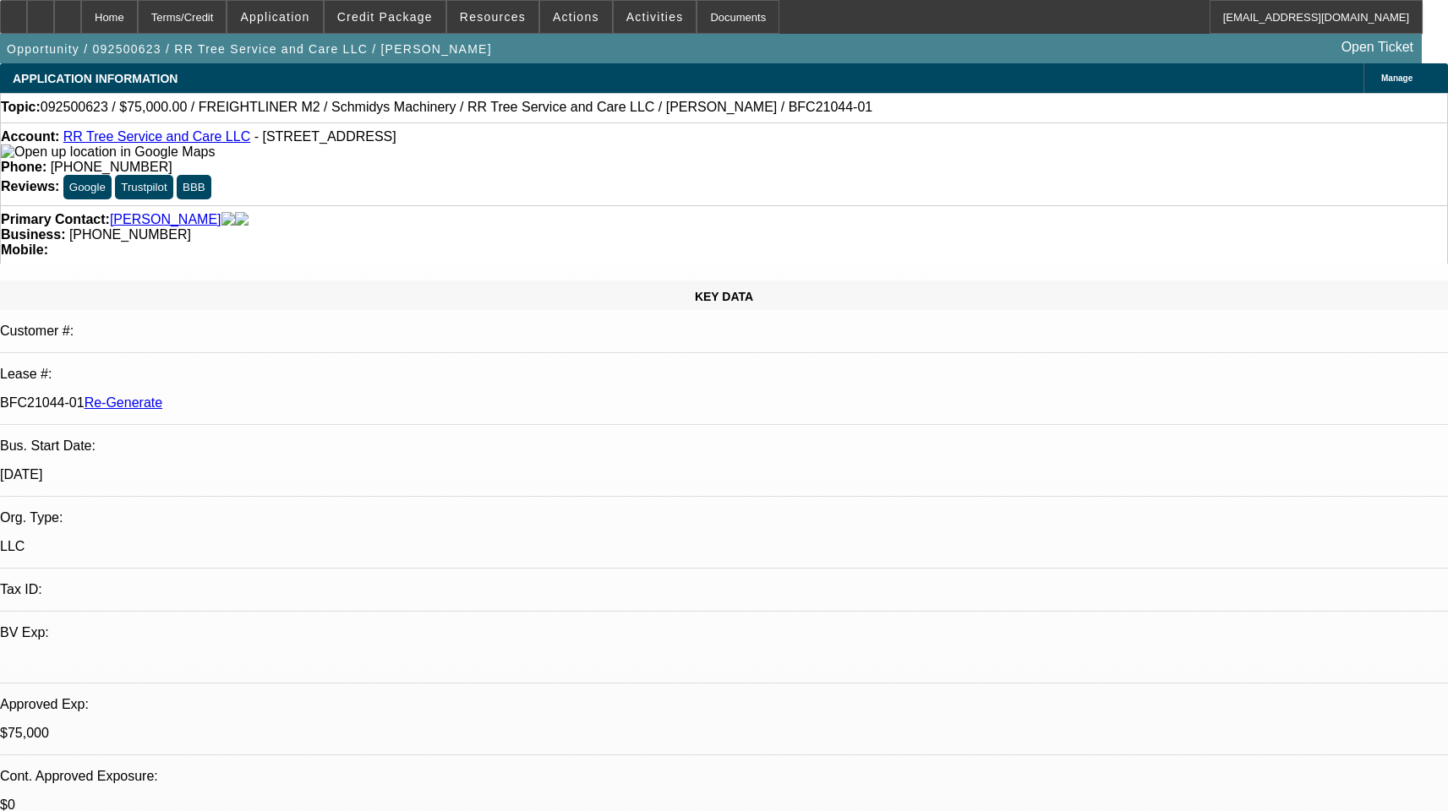
select select "6"
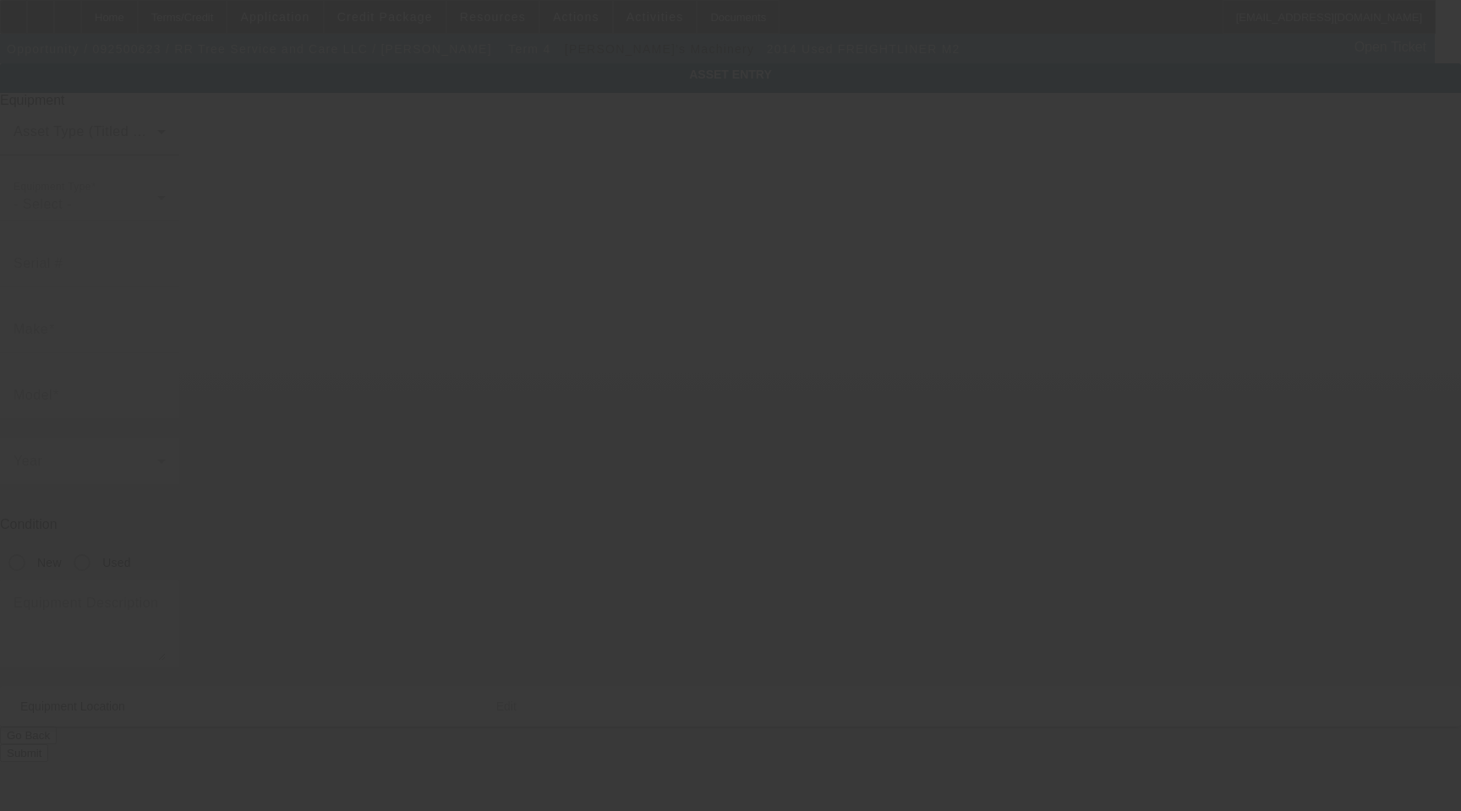
type input "[US_VEHICLE_IDENTIFICATION_NUMBER]"
type input "Freightliner"
type input "M2"
radio input "true"
type input "[STREET_ADDRESS]"
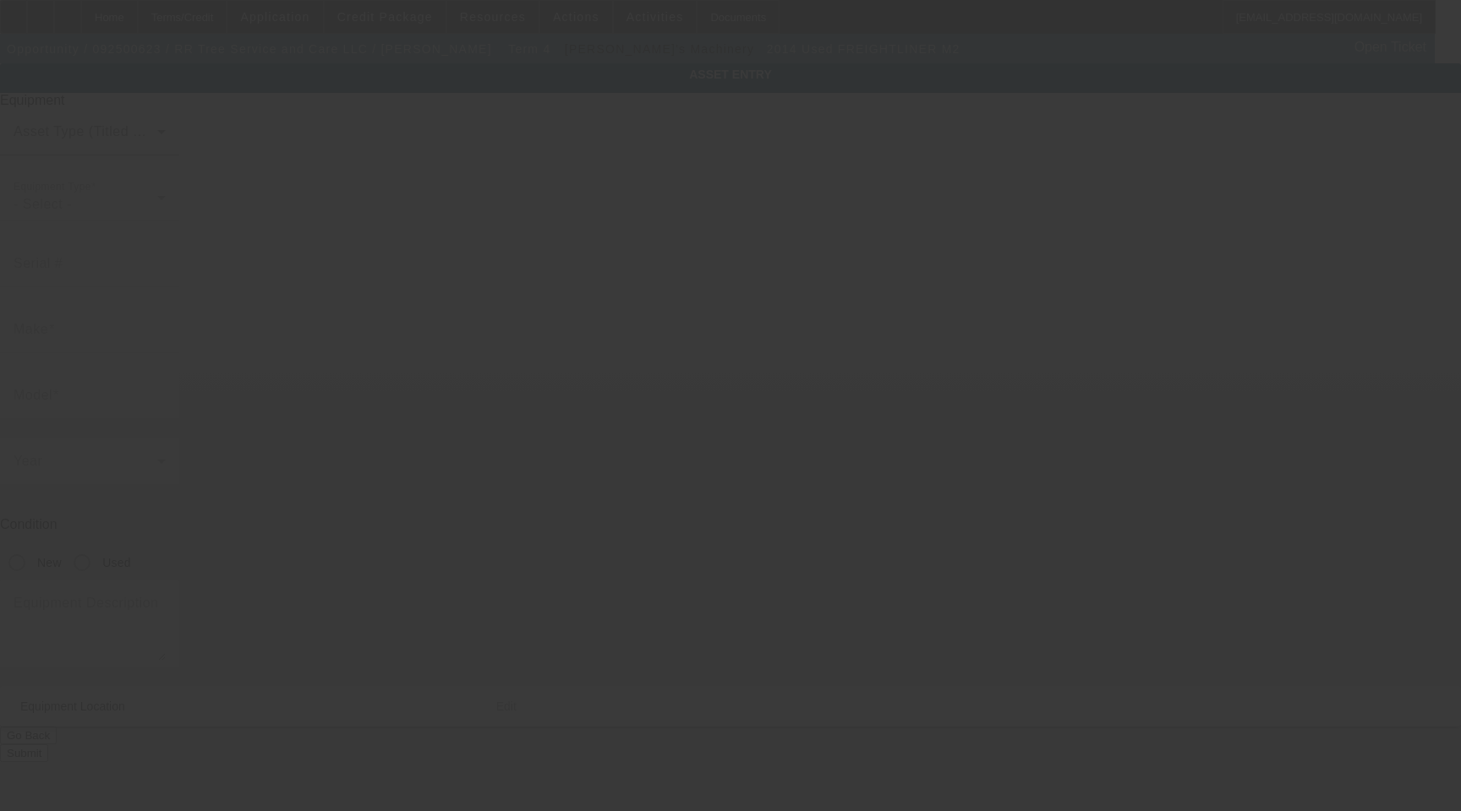
type input "Rural Retreat"
type input "24368"
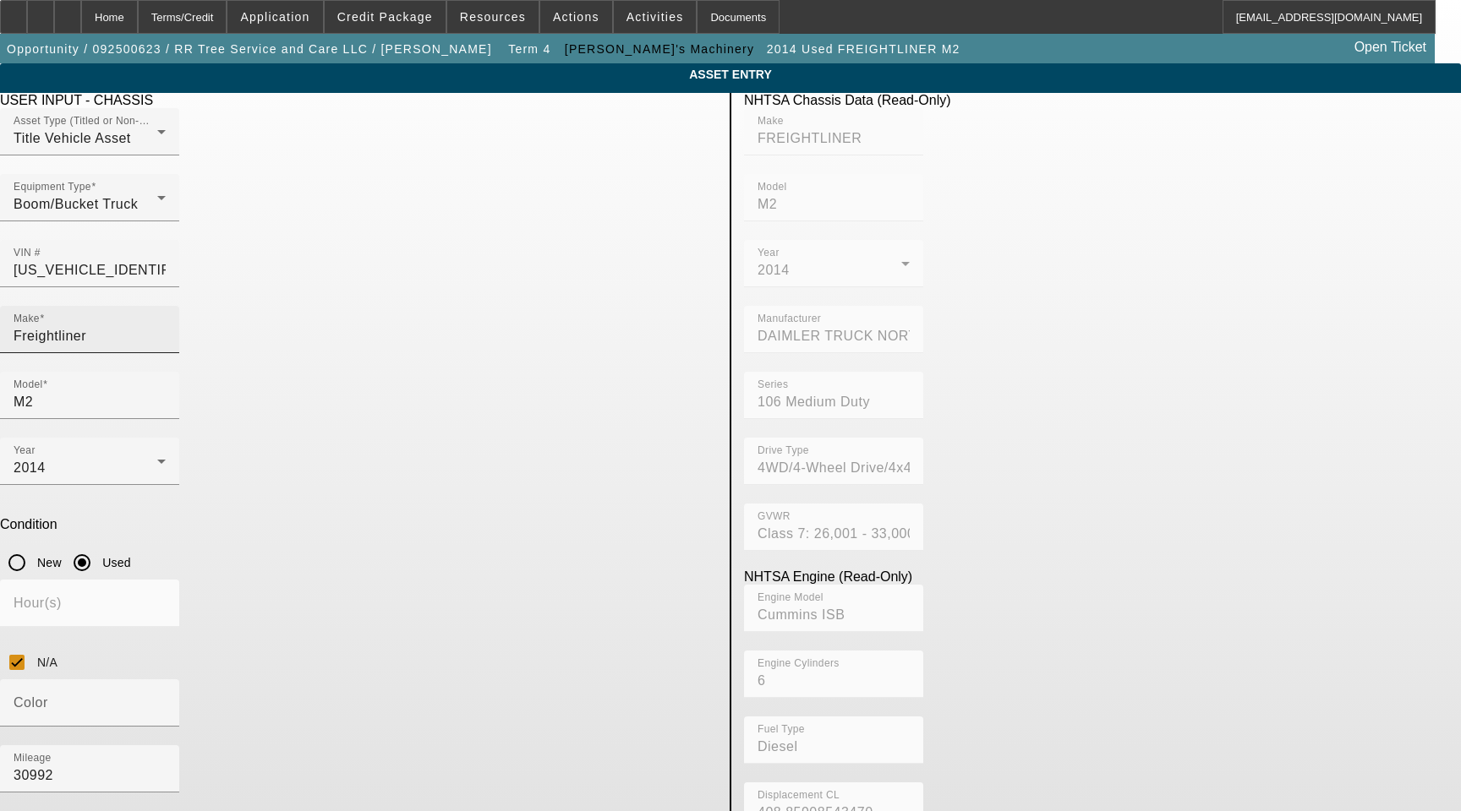
click at [166, 326] on input "Freightliner" at bounding box center [90, 336] width 152 height 20
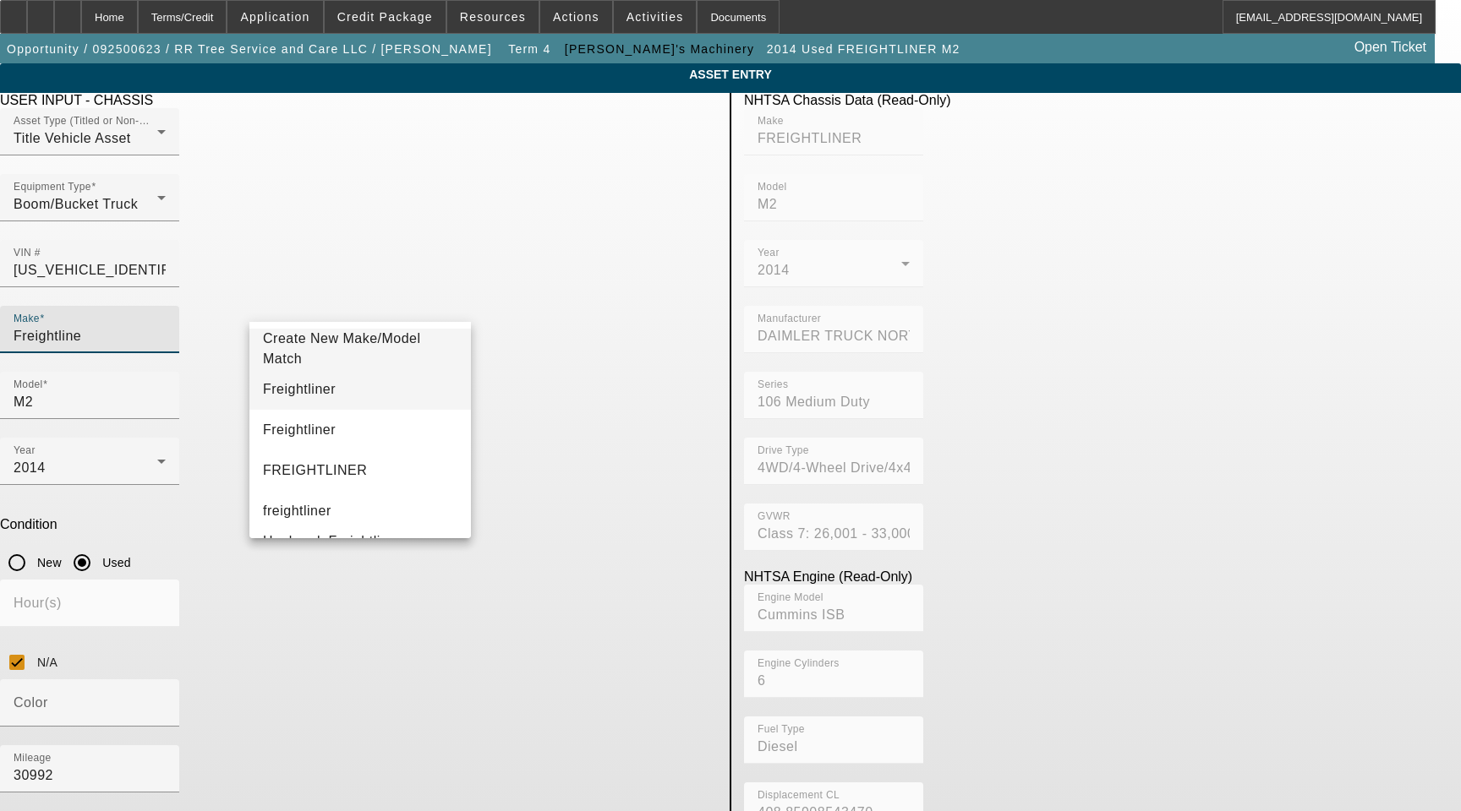
type input "Freightline"
click at [318, 386] on span "Freightliner" at bounding box center [299, 390] width 73 height 20
type input "Freightliner"
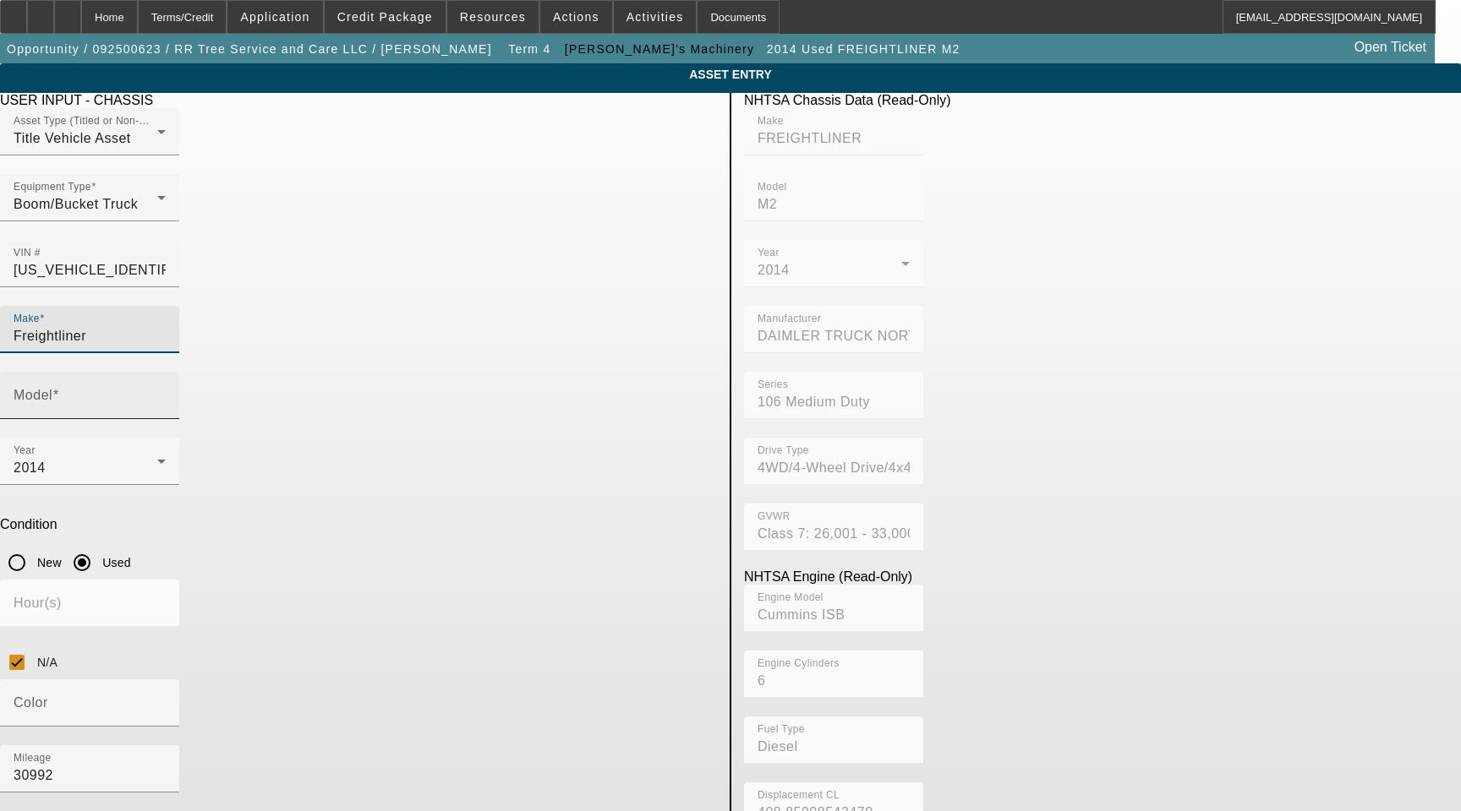
click at [52, 388] on mat-label "Model" at bounding box center [33, 395] width 39 height 14
click at [166, 392] on input "Model" at bounding box center [90, 402] width 152 height 20
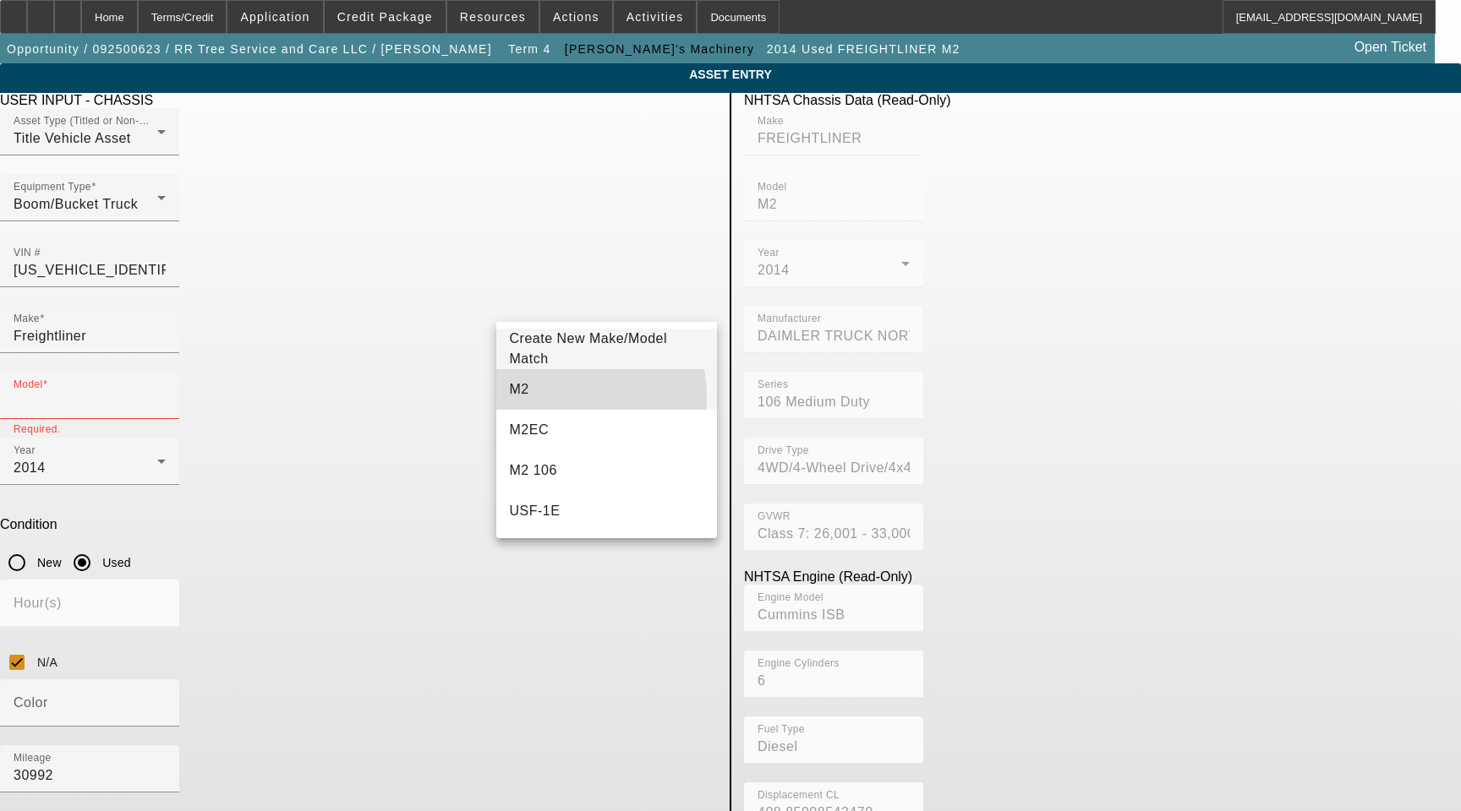
click at [530, 399] on mat-option "M2" at bounding box center [606, 389] width 221 height 41
type input "M2"
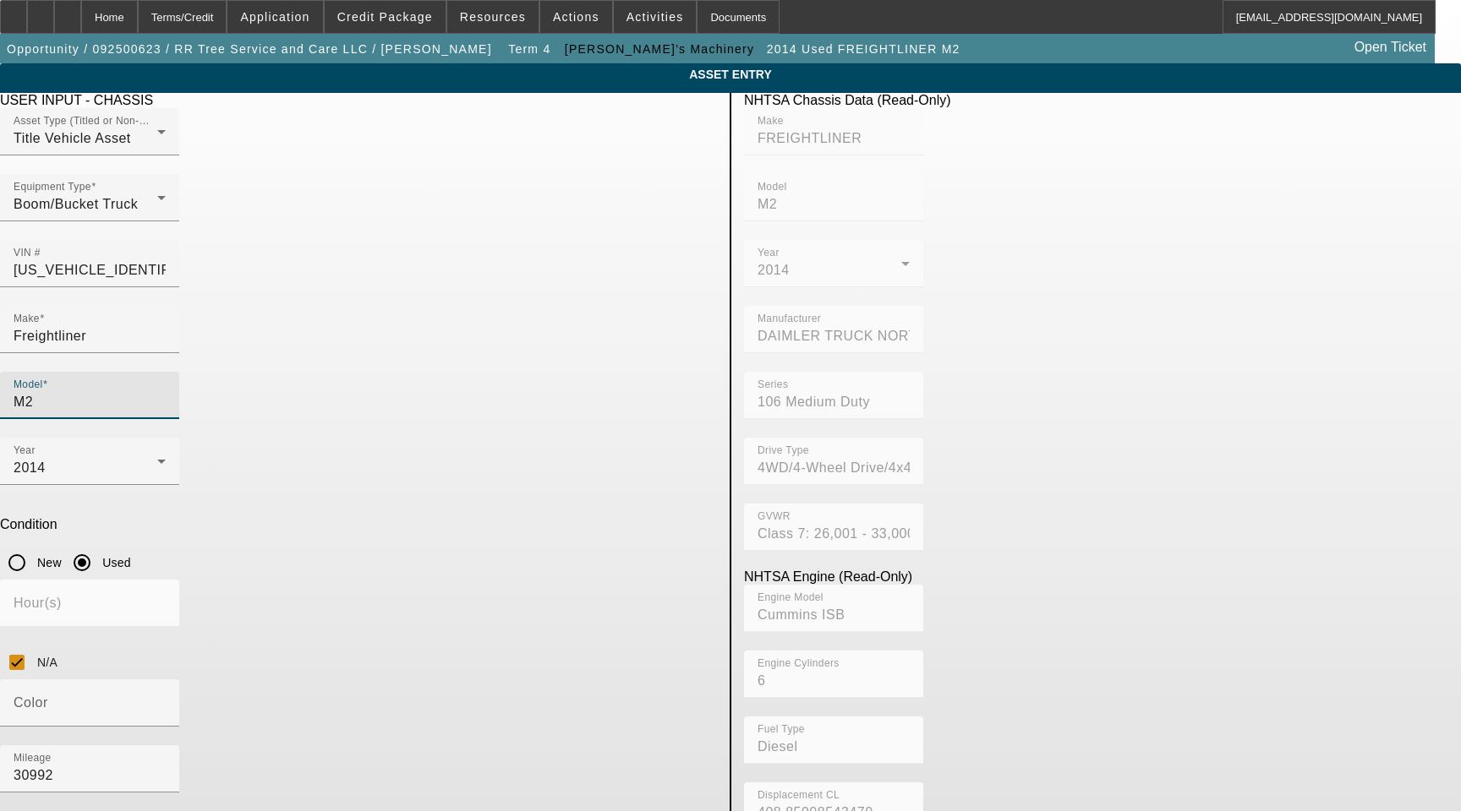
type textarea "with"
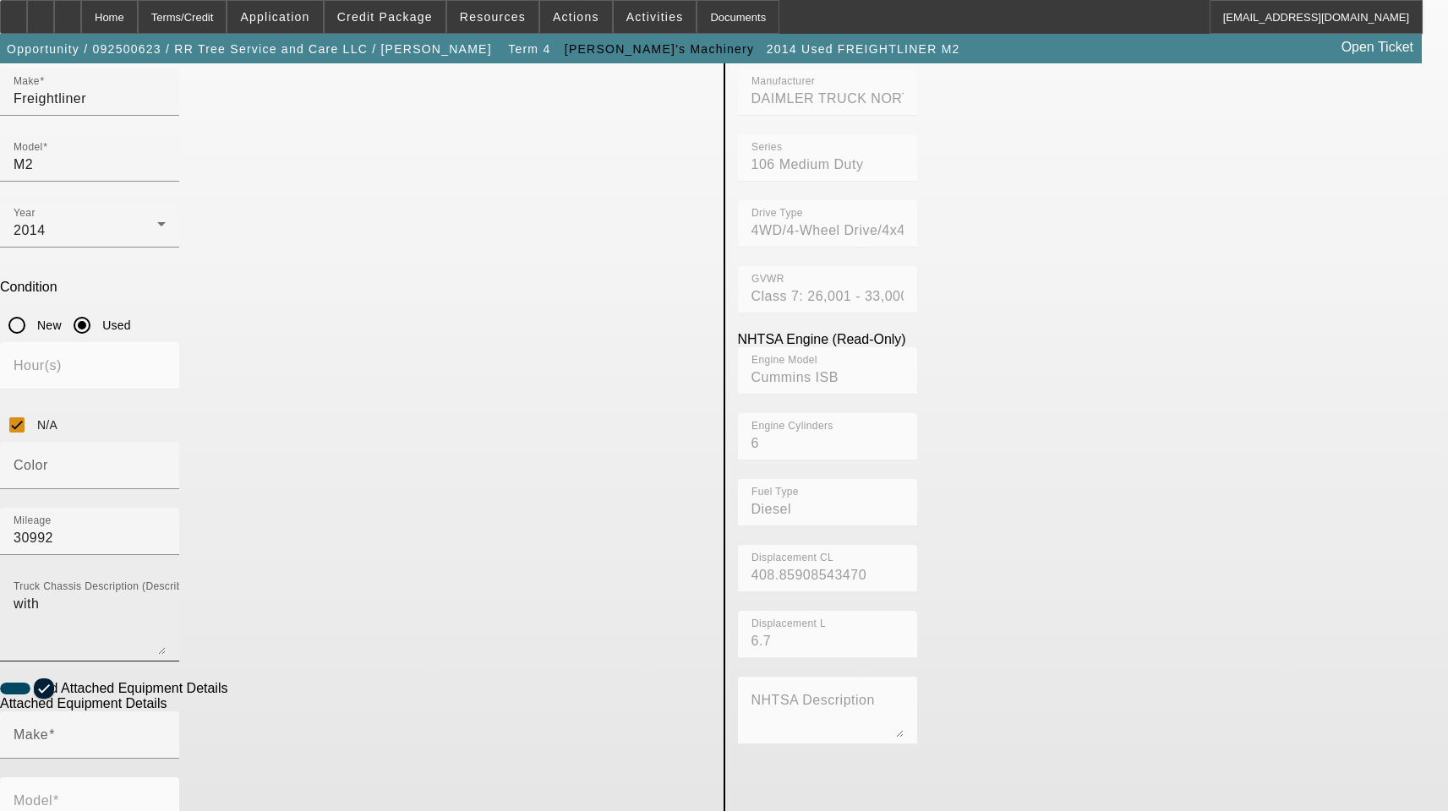
scroll to position [254, 0]
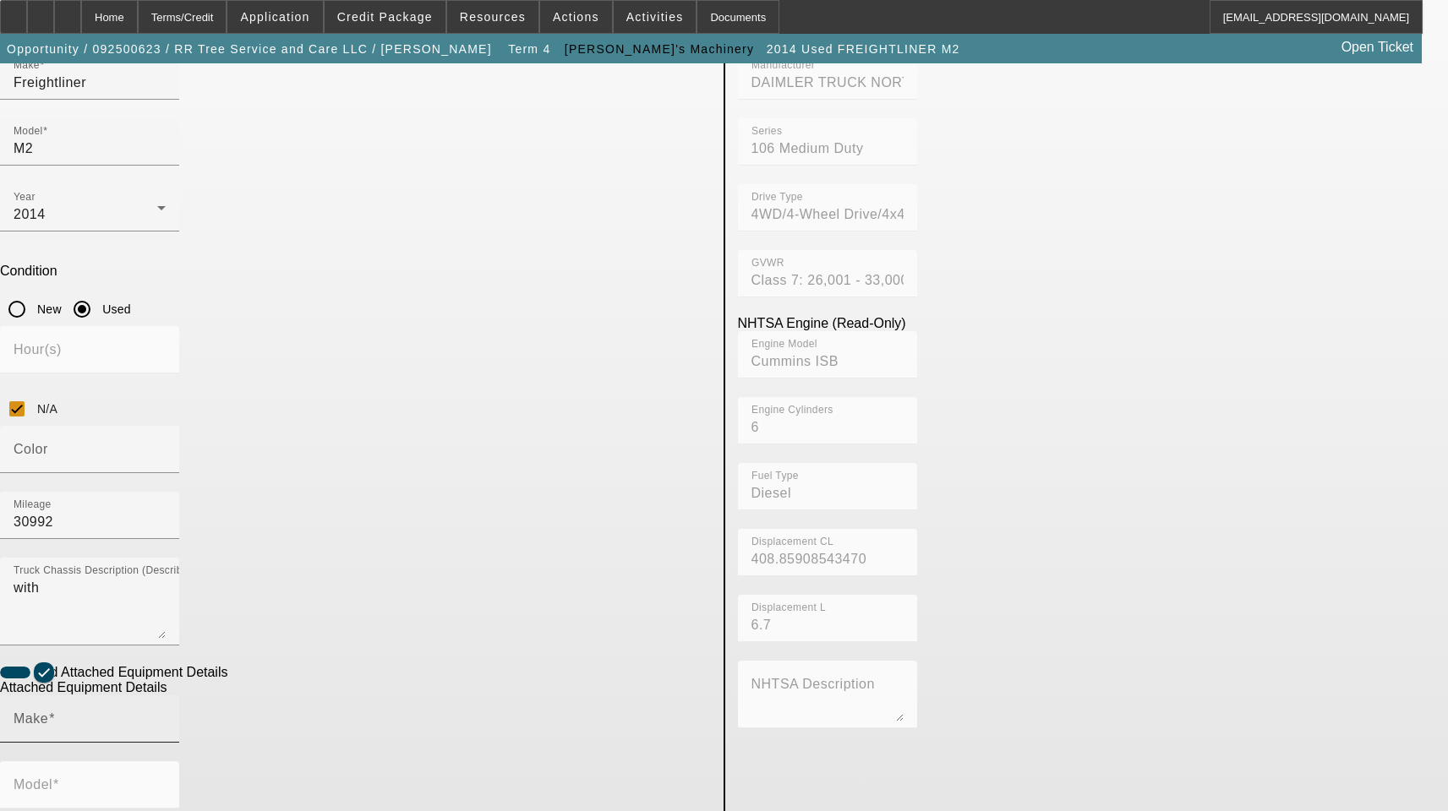
click at [166, 716] on input "Make" at bounding box center [90, 726] width 152 height 20
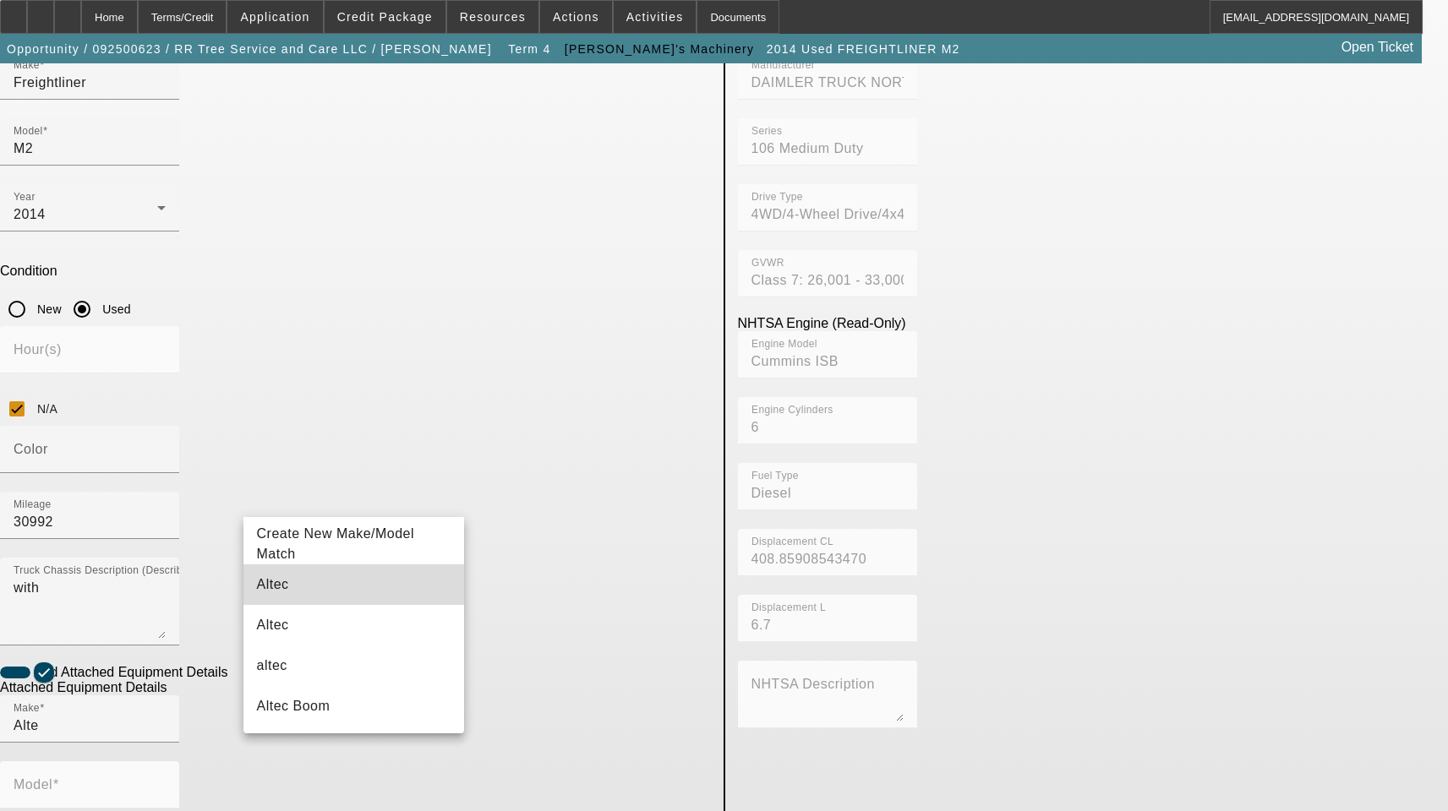
click at [319, 571] on mat-option "Altec" at bounding box center [353, 585] width 221 height 41
type input "Altec"
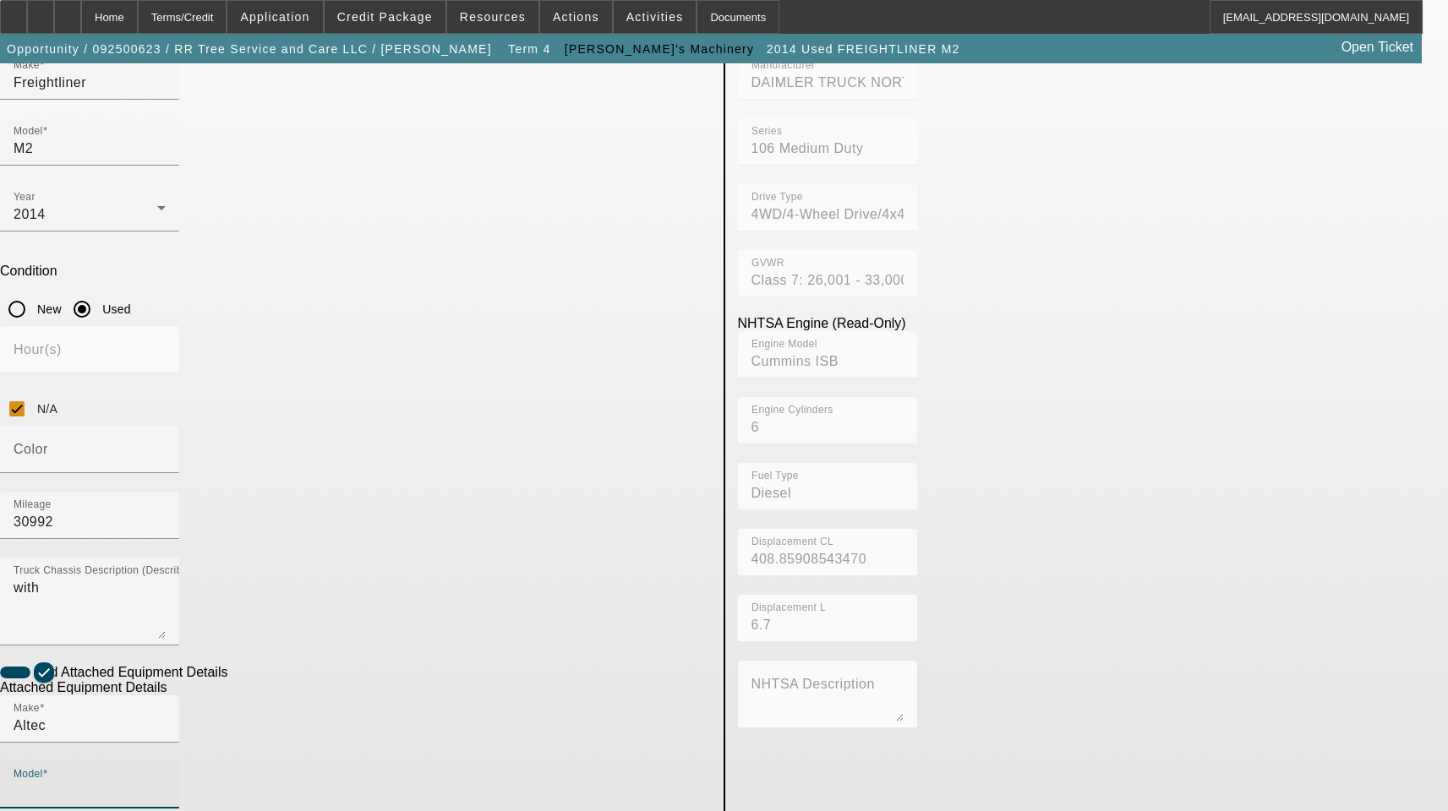
click at [166, 782] on input "Model" at bounding box center [90, 792] width 152 height 20
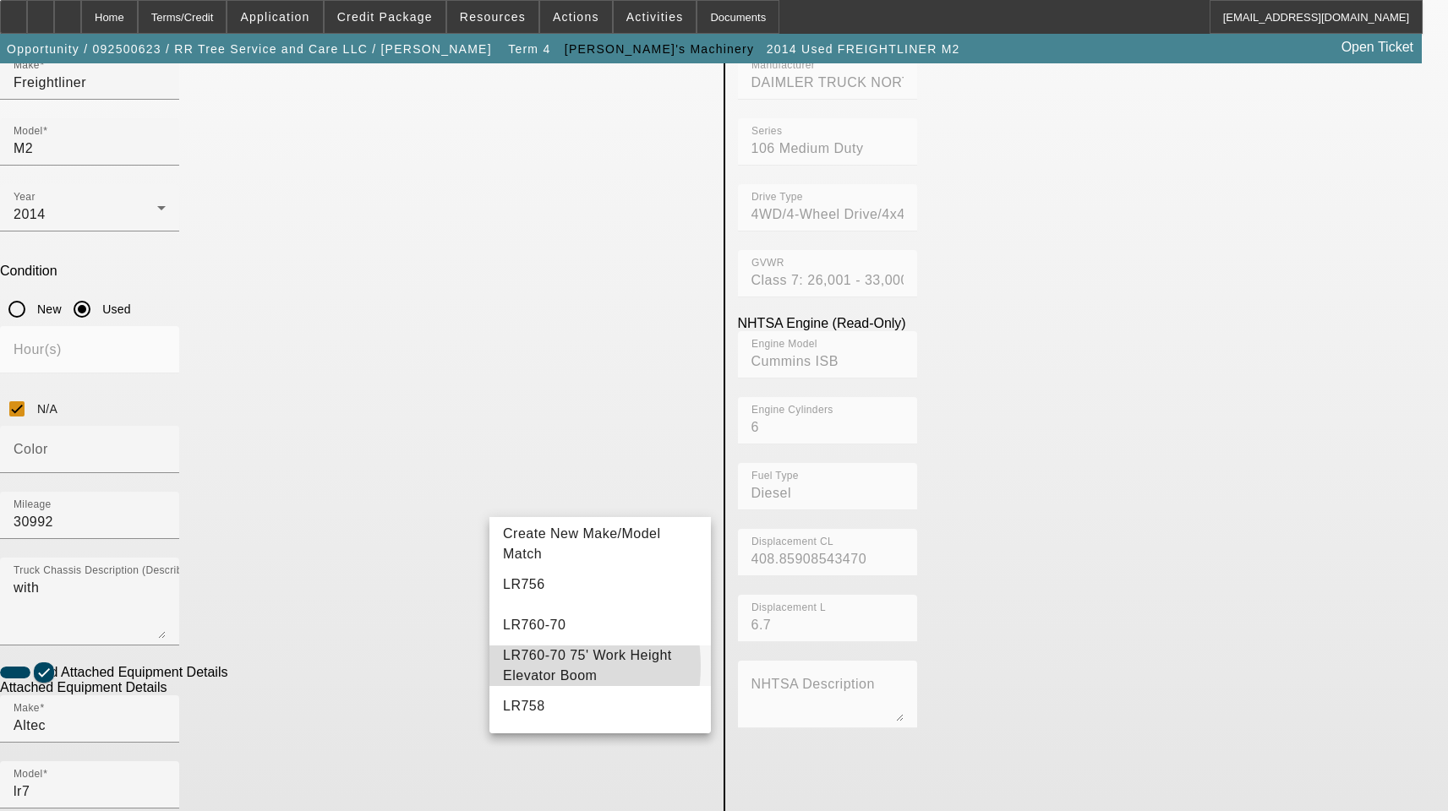
click at [524, 666] on span "LR760-70 75' Work Height Elevator Boom" at bounding box center [587, 665] width 169 height 35
type input "LR760-70 75' Work Height Elevator Boom"
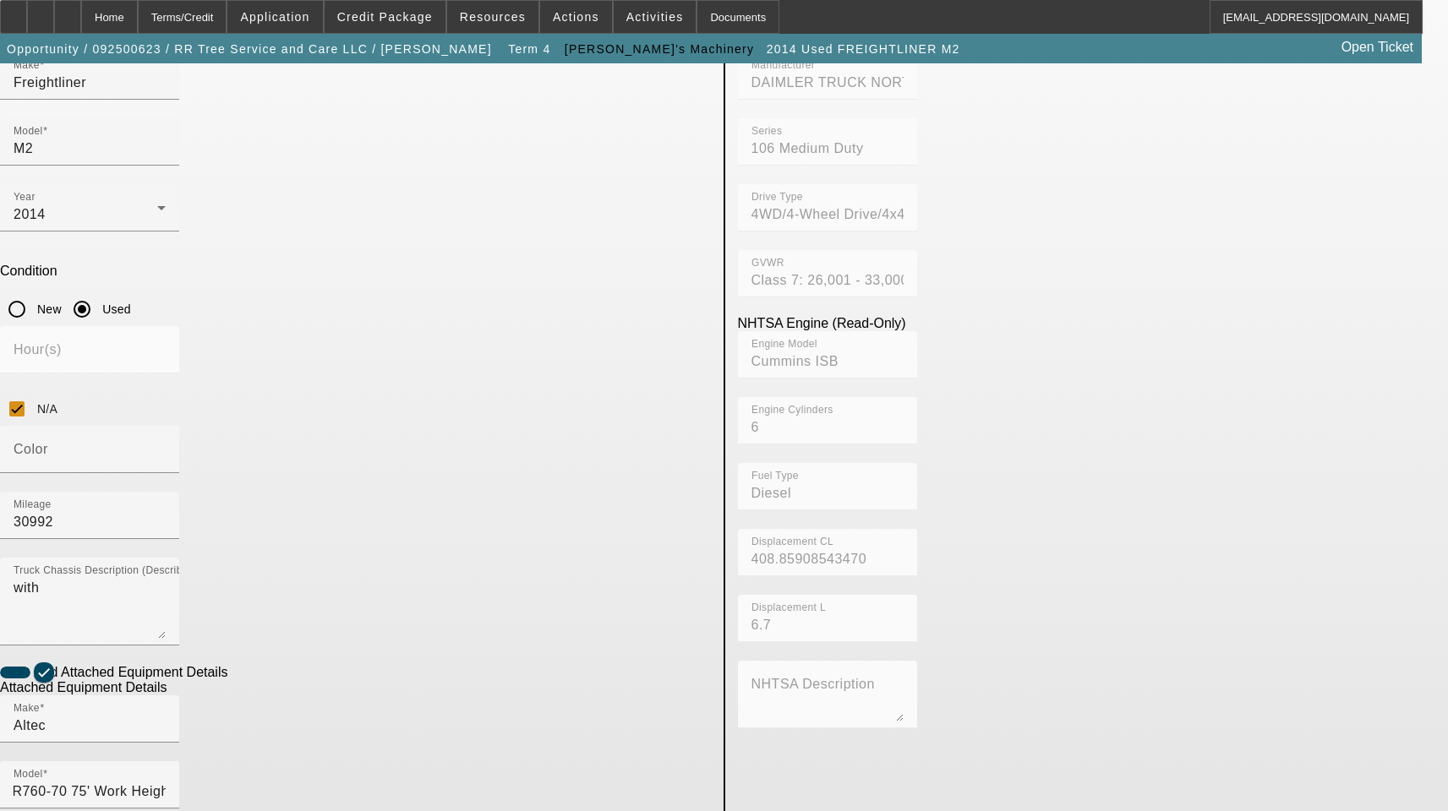
scroll to position [0, 0]
radio input "true"
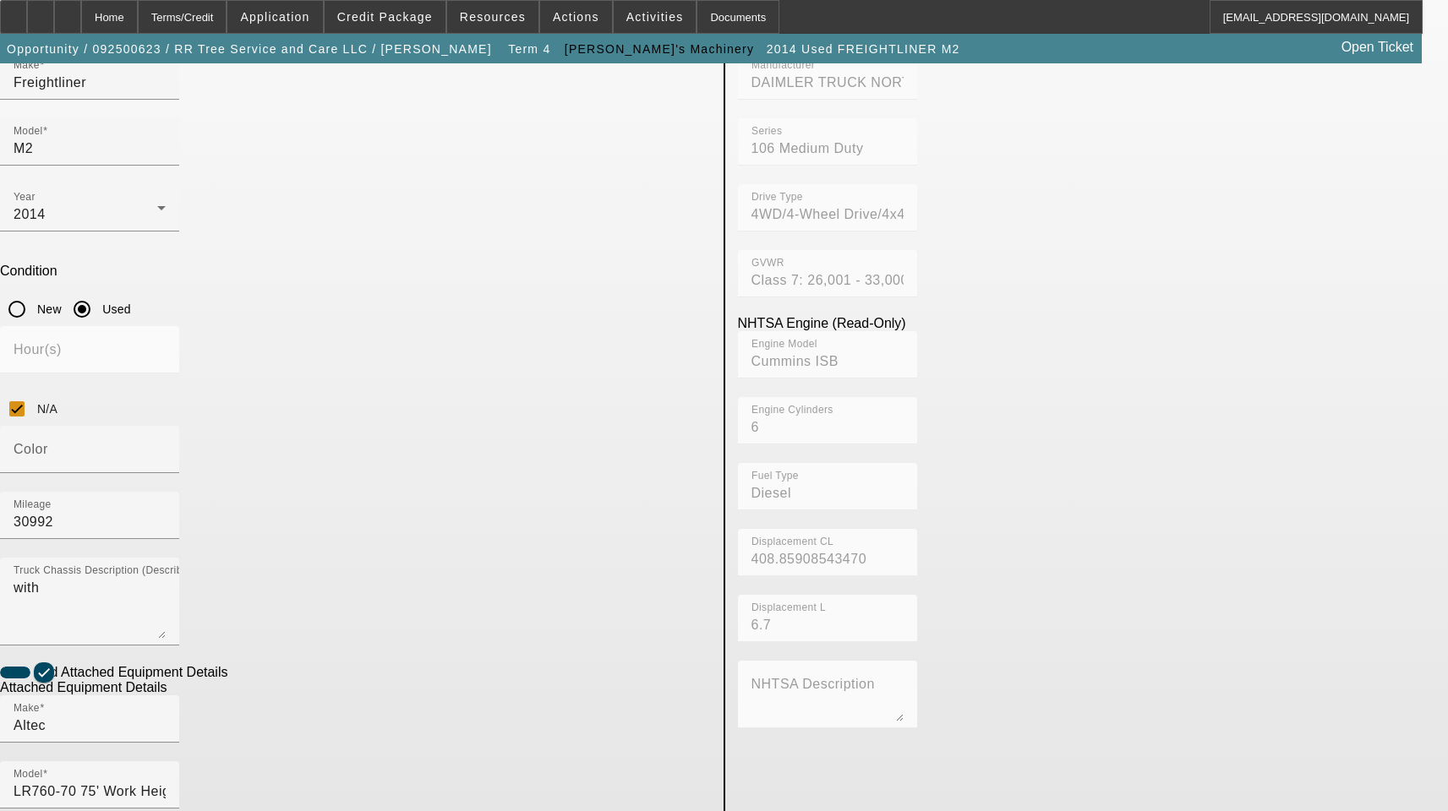
type input "0414FF2214"
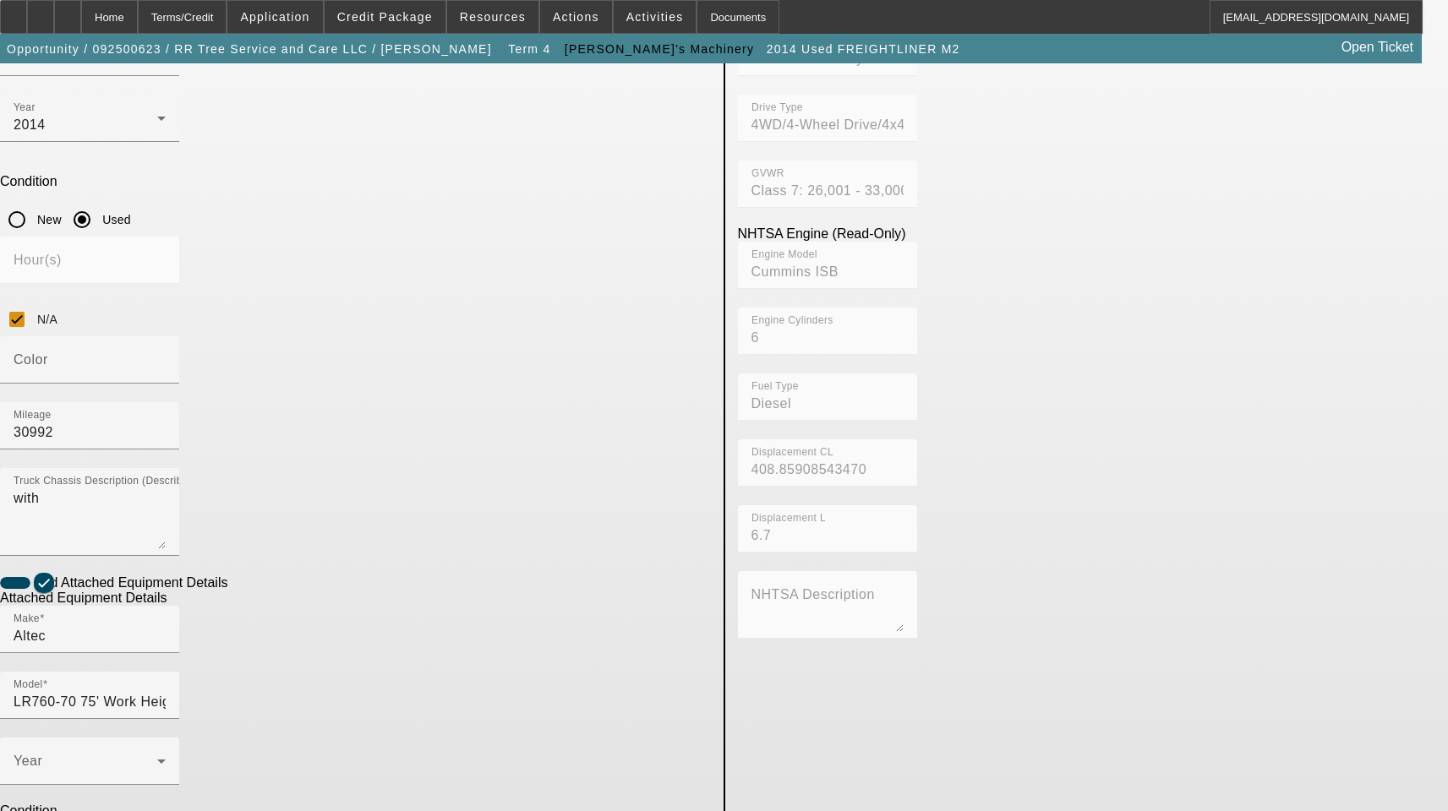
scroll to position [344, 0]
type textarea "Includes All Accessories, Attachments and Options"
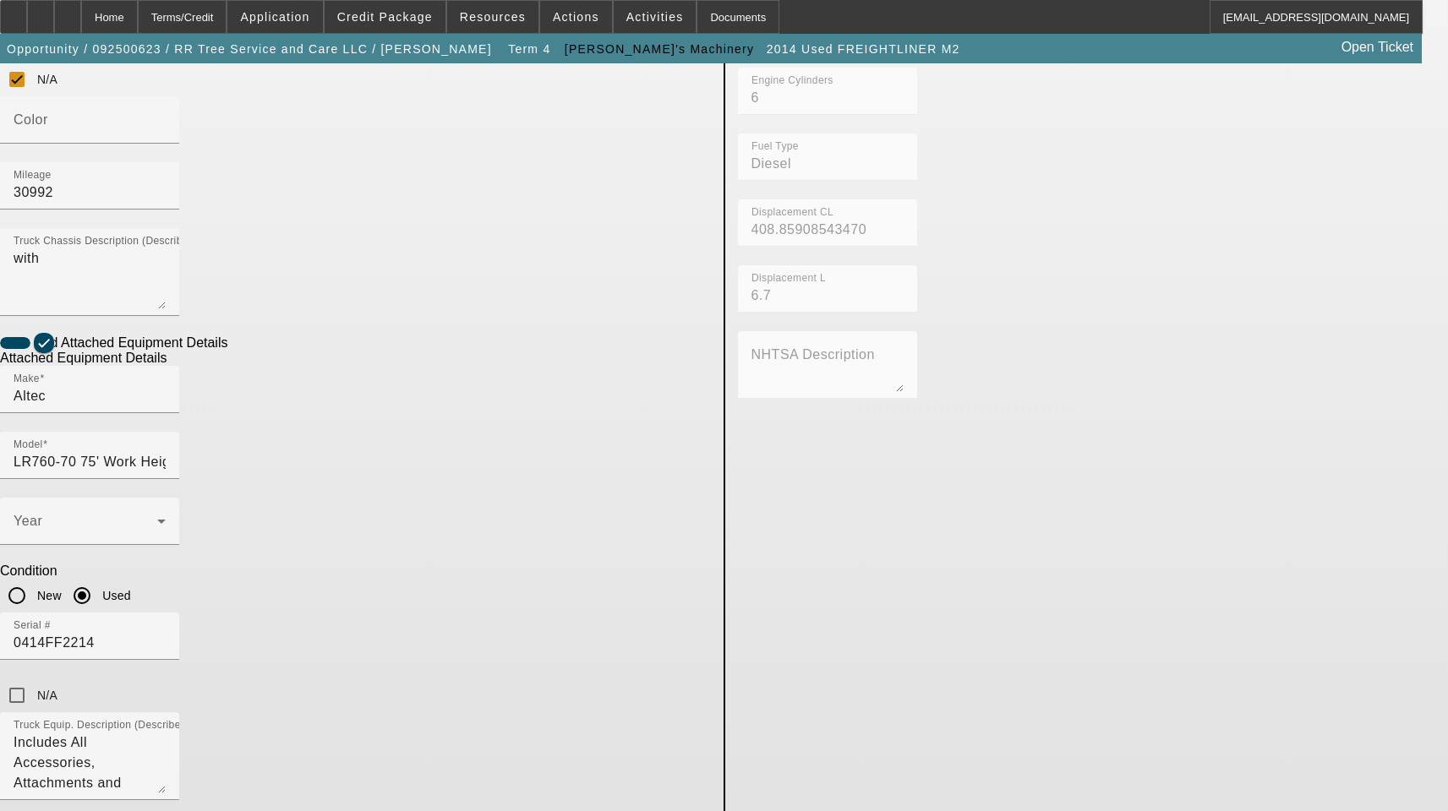
scroll to position [598, 0]
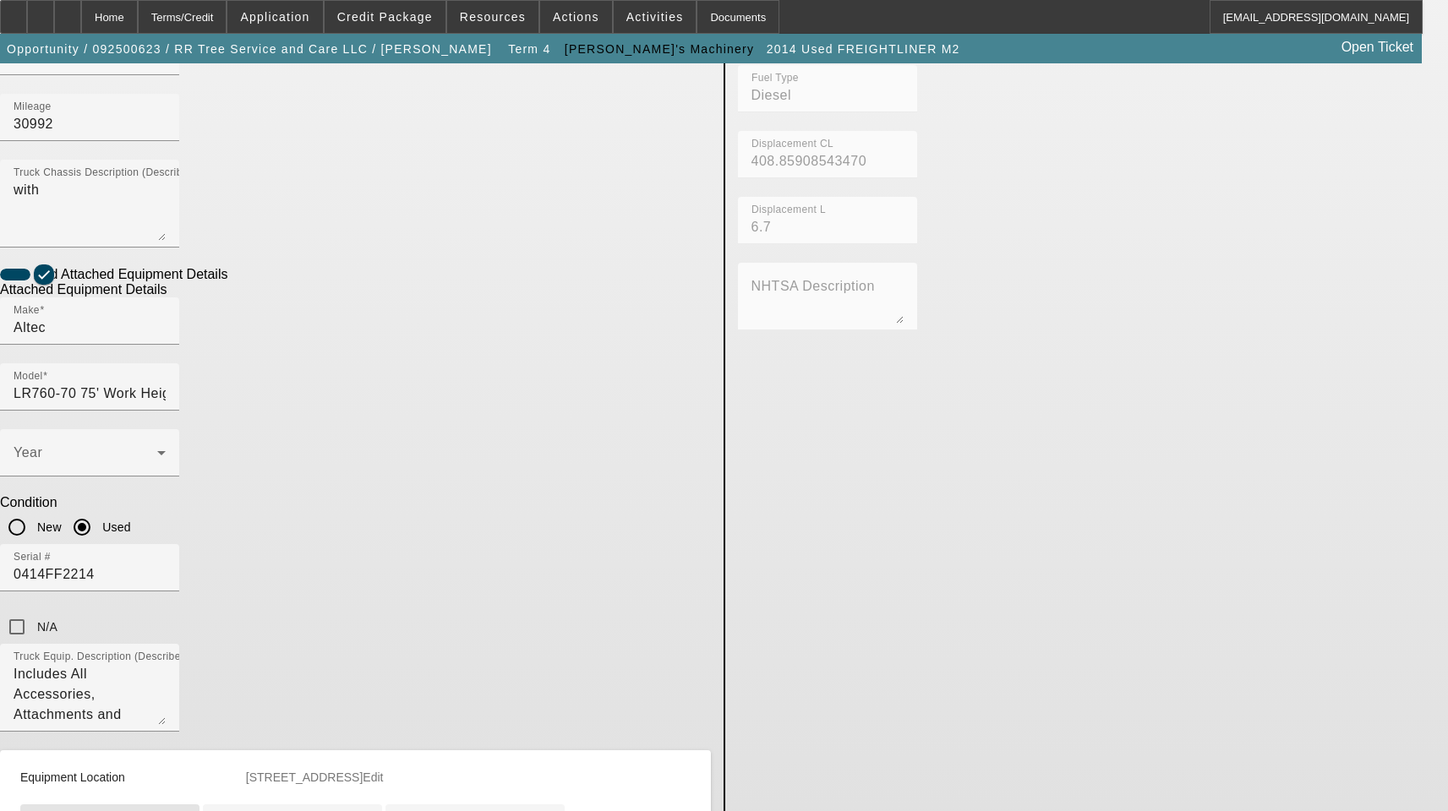
scroll to position [851, 0]
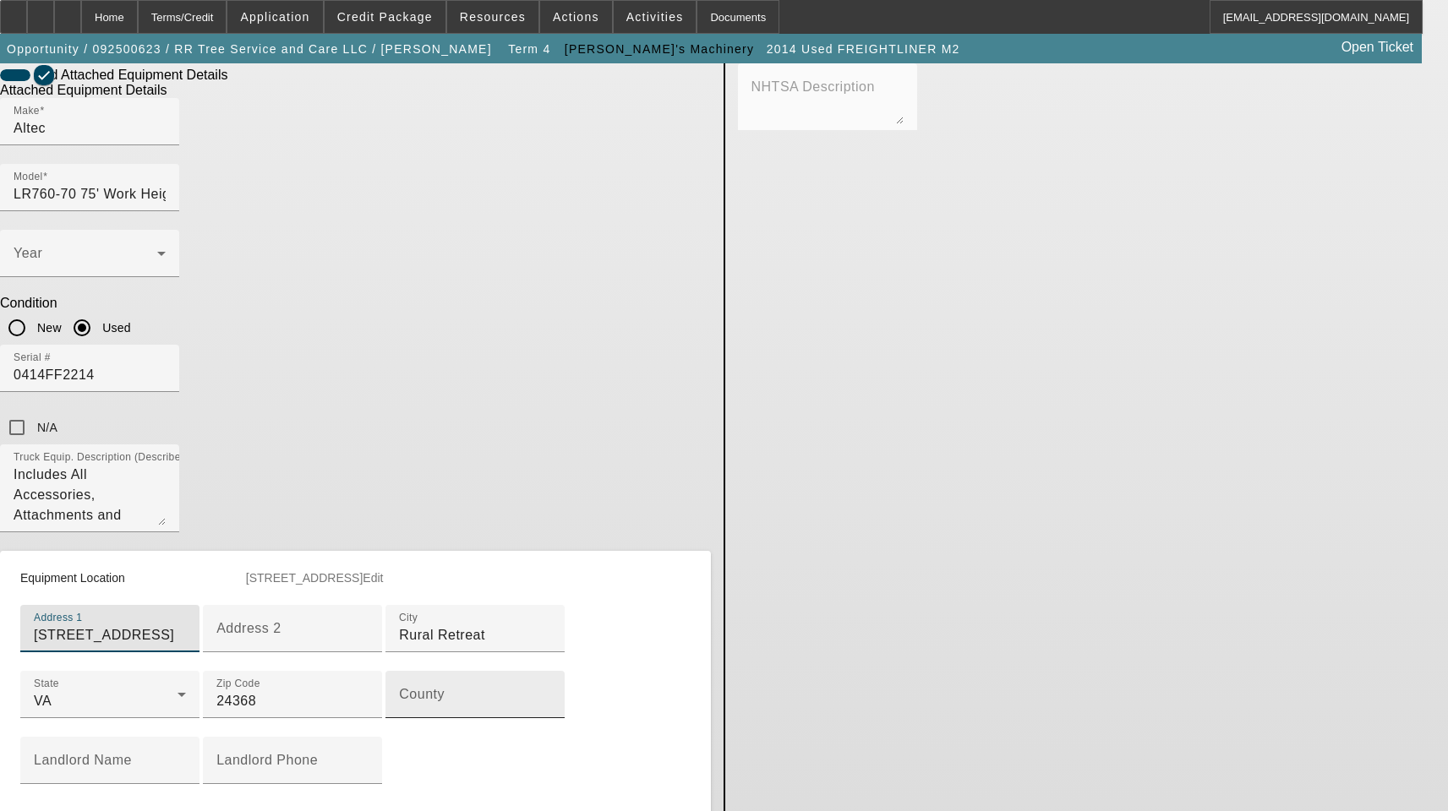
type input "[STREET_ADDRESS]"
click at [399, 691] on input "County" at bounding box center [475, 701] width 152 height 20
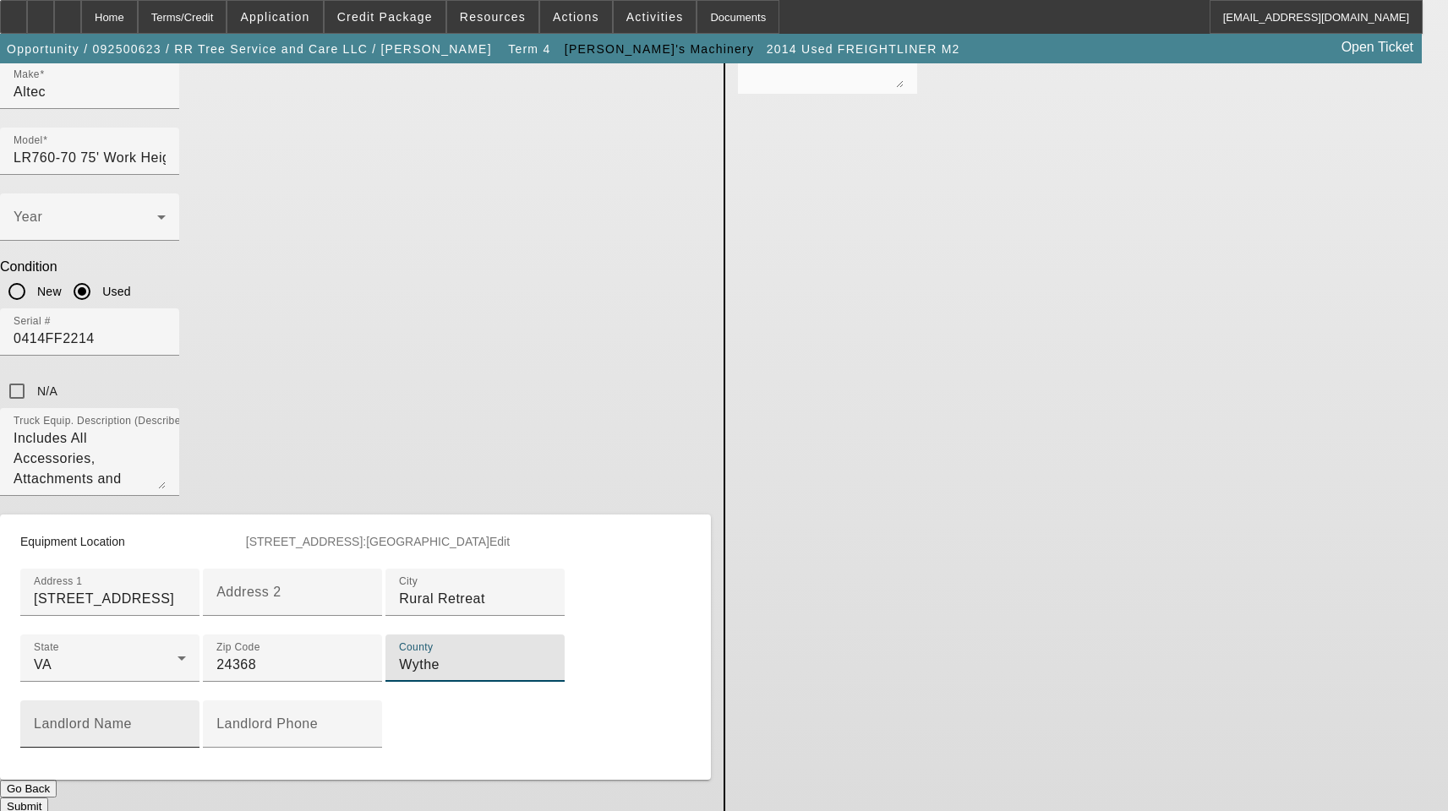
scroll to position [922, 0]
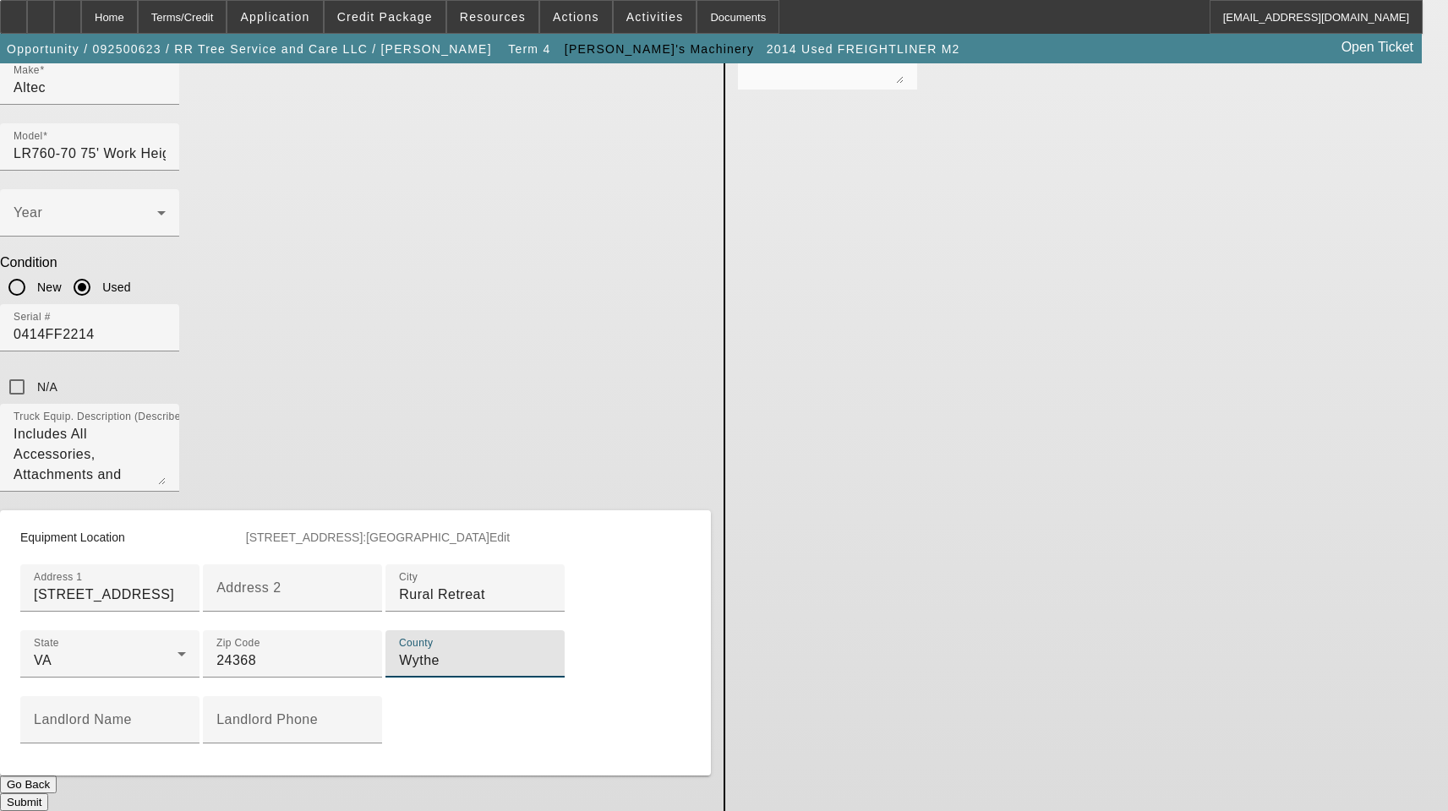
type input "Wythe"
click at [48, 794] on button "Submit" at bounding box center [24, 803] width 48 height 18
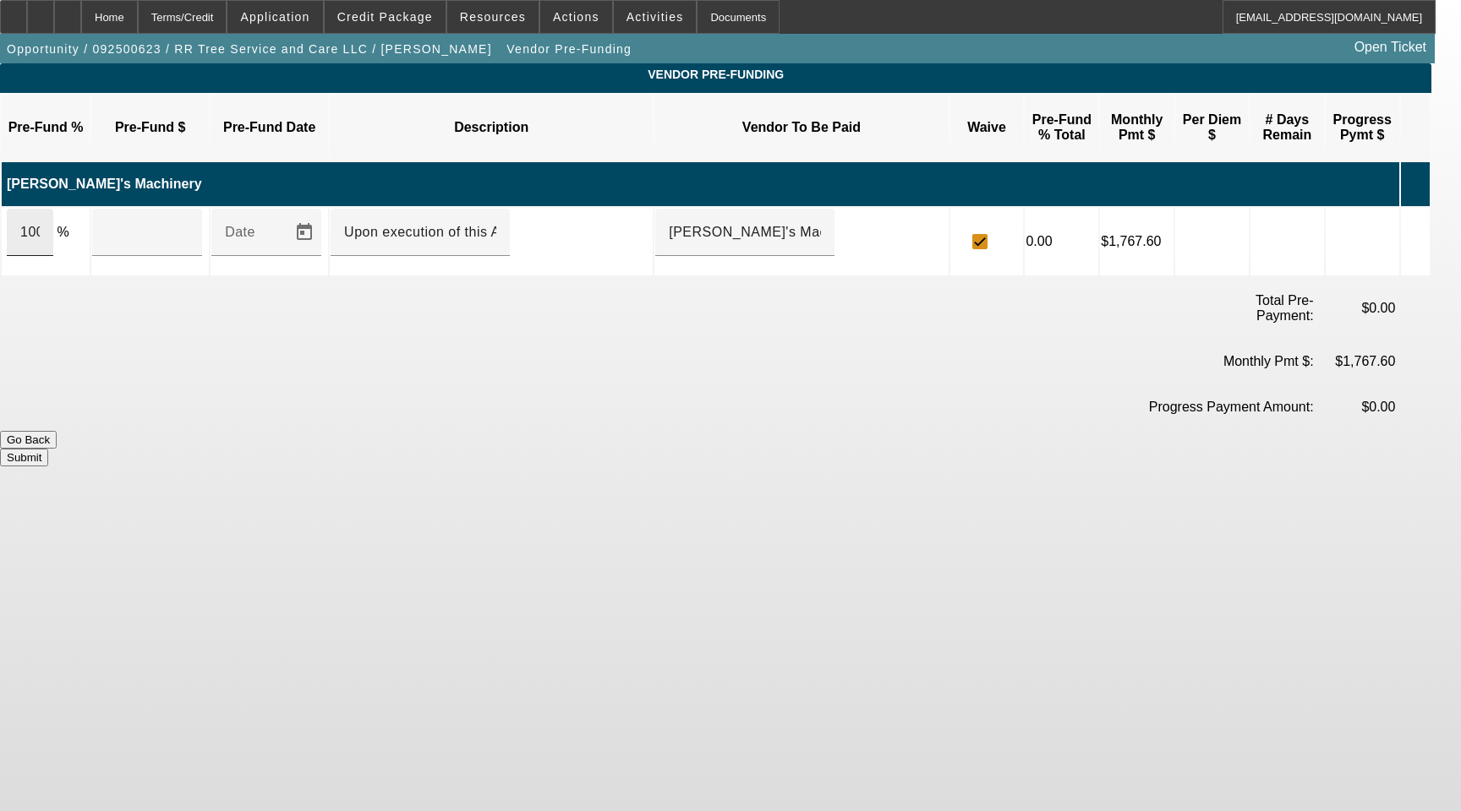
click at [45, 209] on div "100" at bounding box center [30, 232] width 46 height 47
type input "$105,000.00"
click at [48, 449] on button "Submit" at bounding box center [24, 458] width 48 height 18
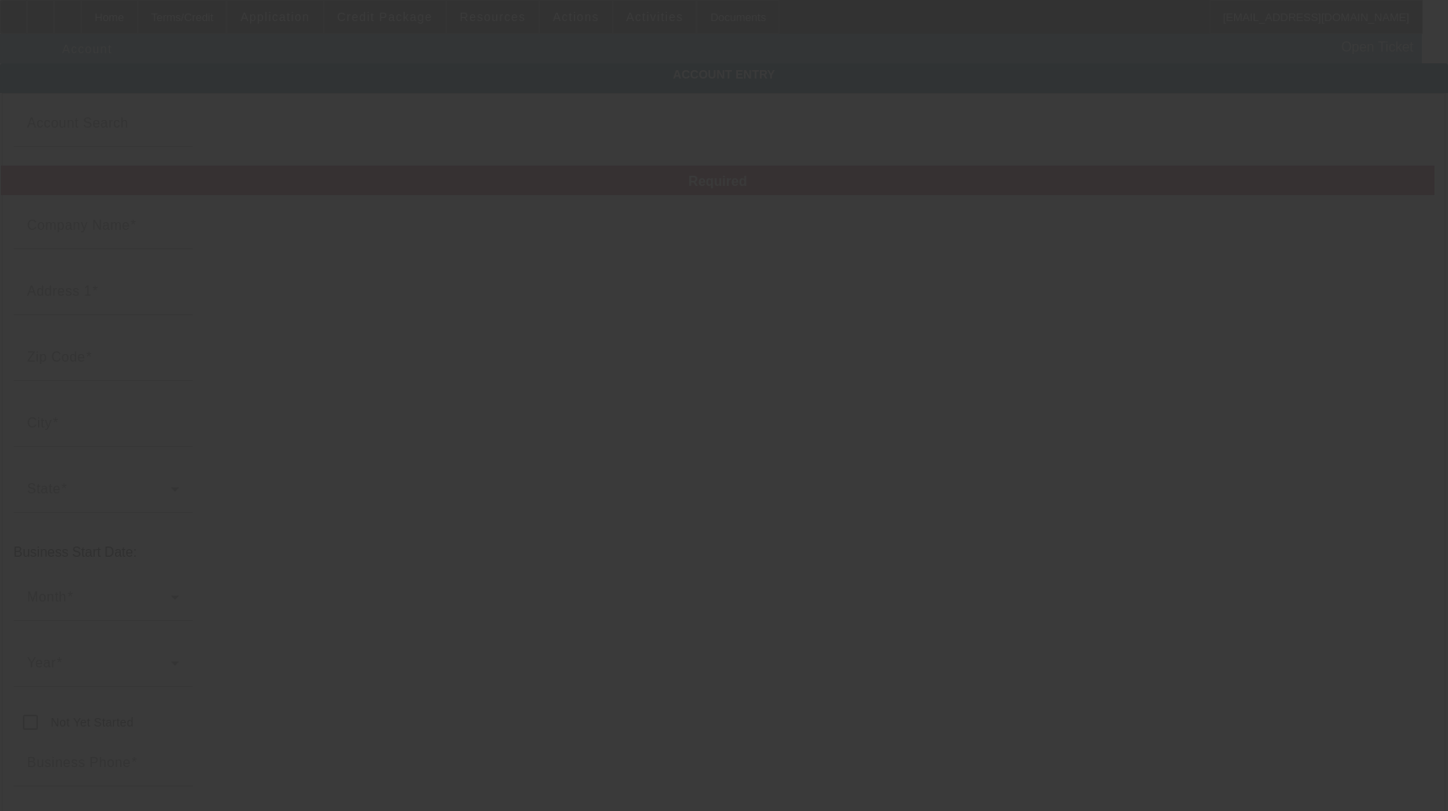
type input "RR Tree Service and Care LLC"
type input "[STREET_ADDRESS]"
type input "24368"
type input "Rural Retreat"
type input "[PHONE_NUMBER]"
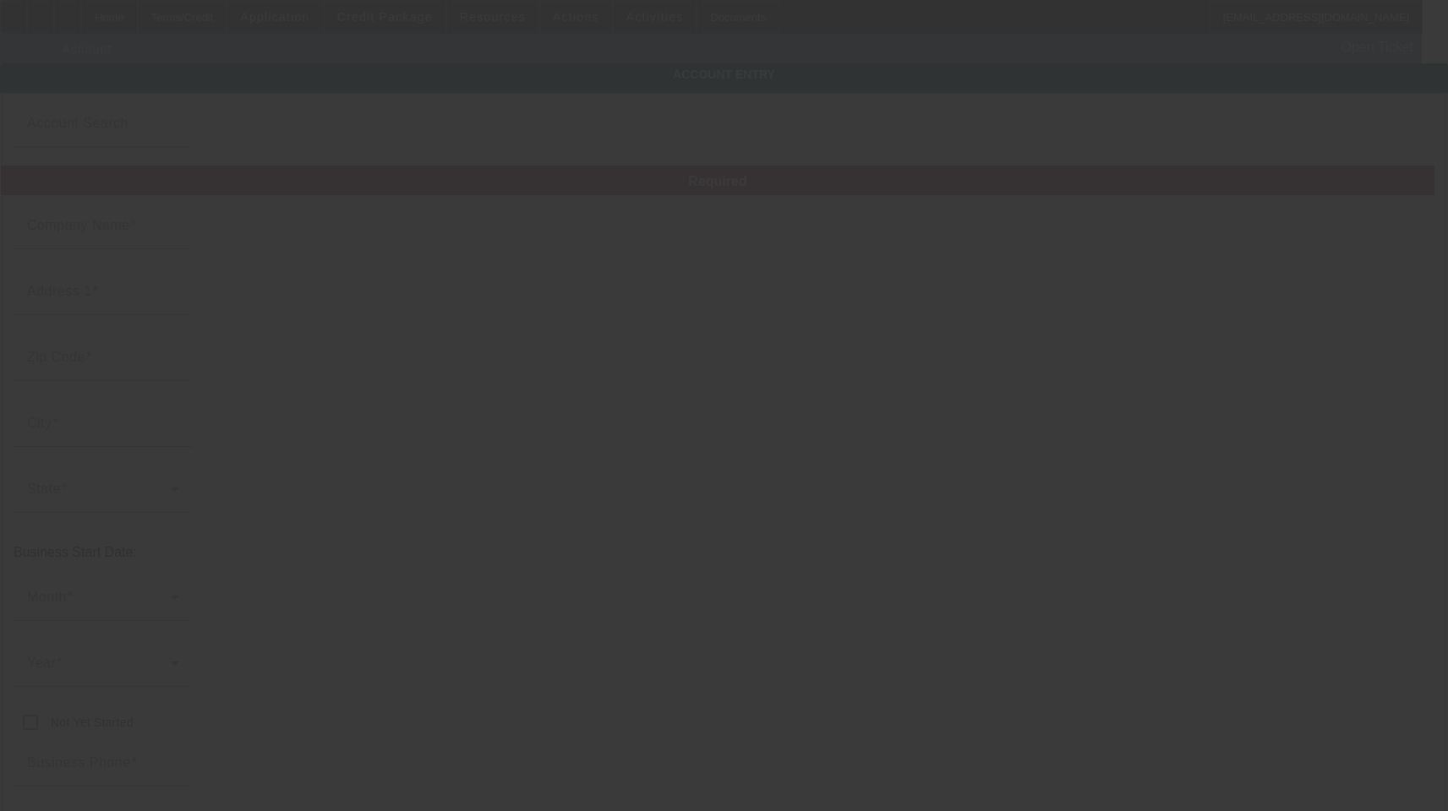
type input "[EMAIL_ADDRESS][DOMAIN_NAME]"
type input "Wythe"
type input "[DATE]"
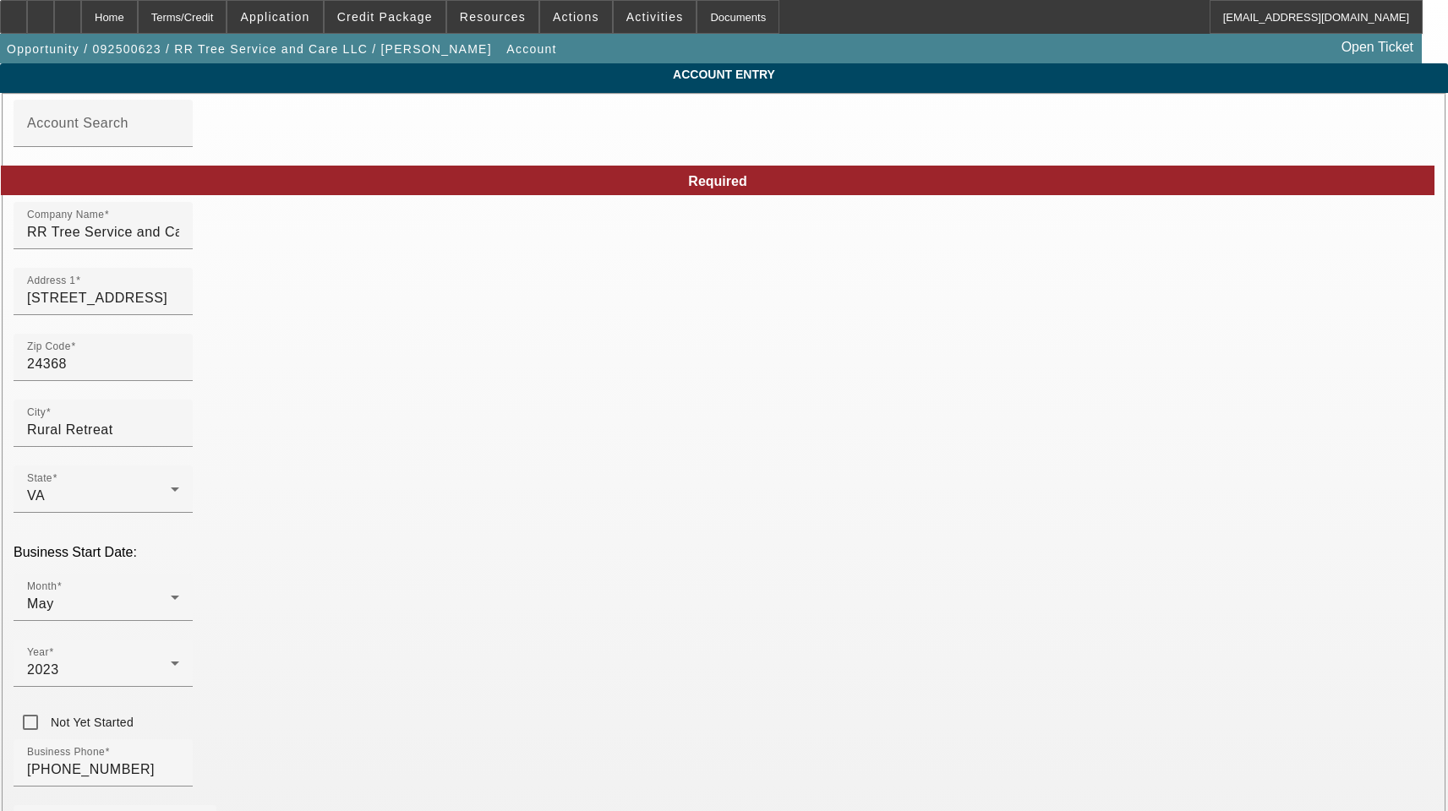
drag, startPoint x: 887, startPoint y: 380, endPoint x: 613, endPoint y: 384, distance: 273.9
paste input ".[PERSON_NAME]"
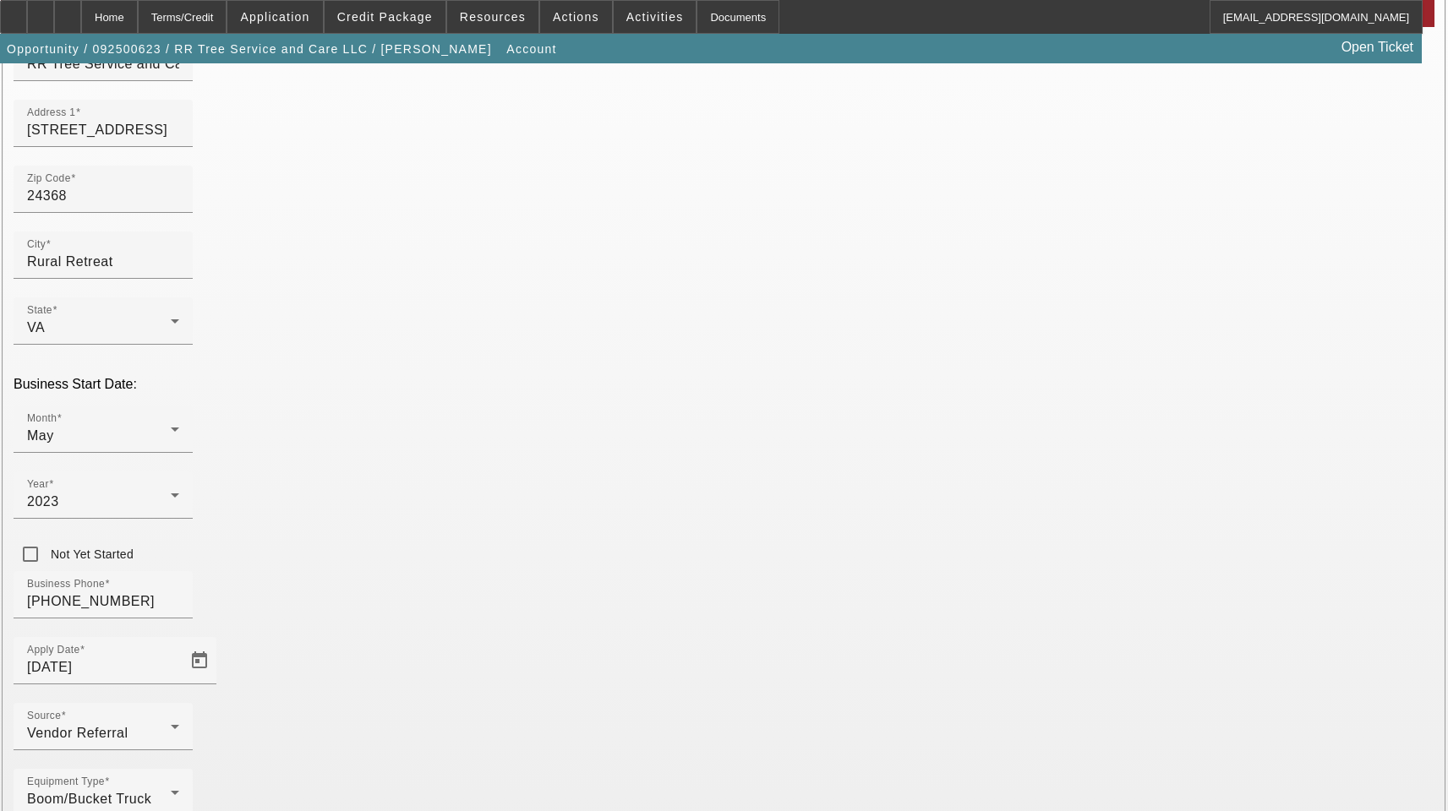
scroll to position [185, 0]
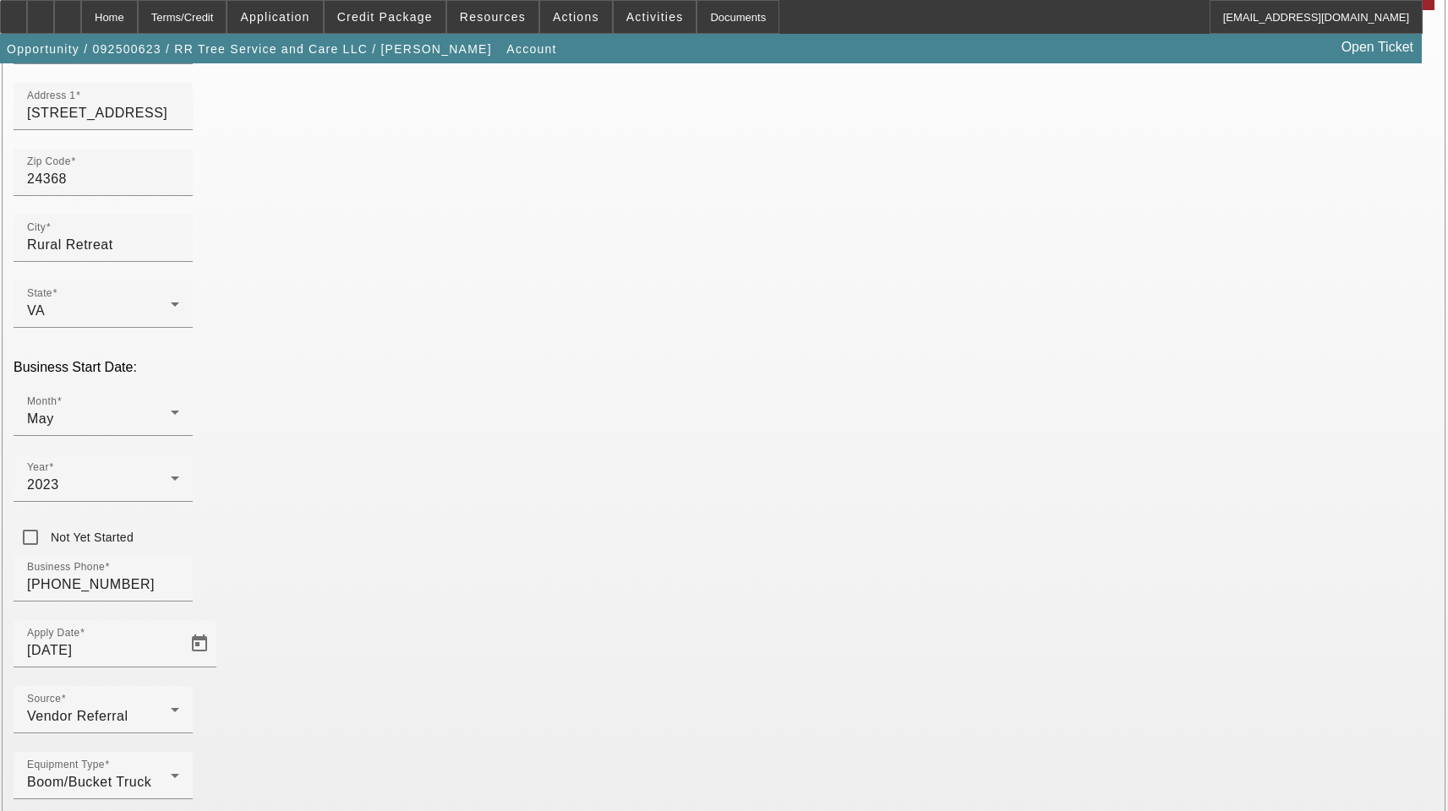
type input "[EMAIL_ADDRESS][PERSON_NAME][DOMAIN_NAME]"
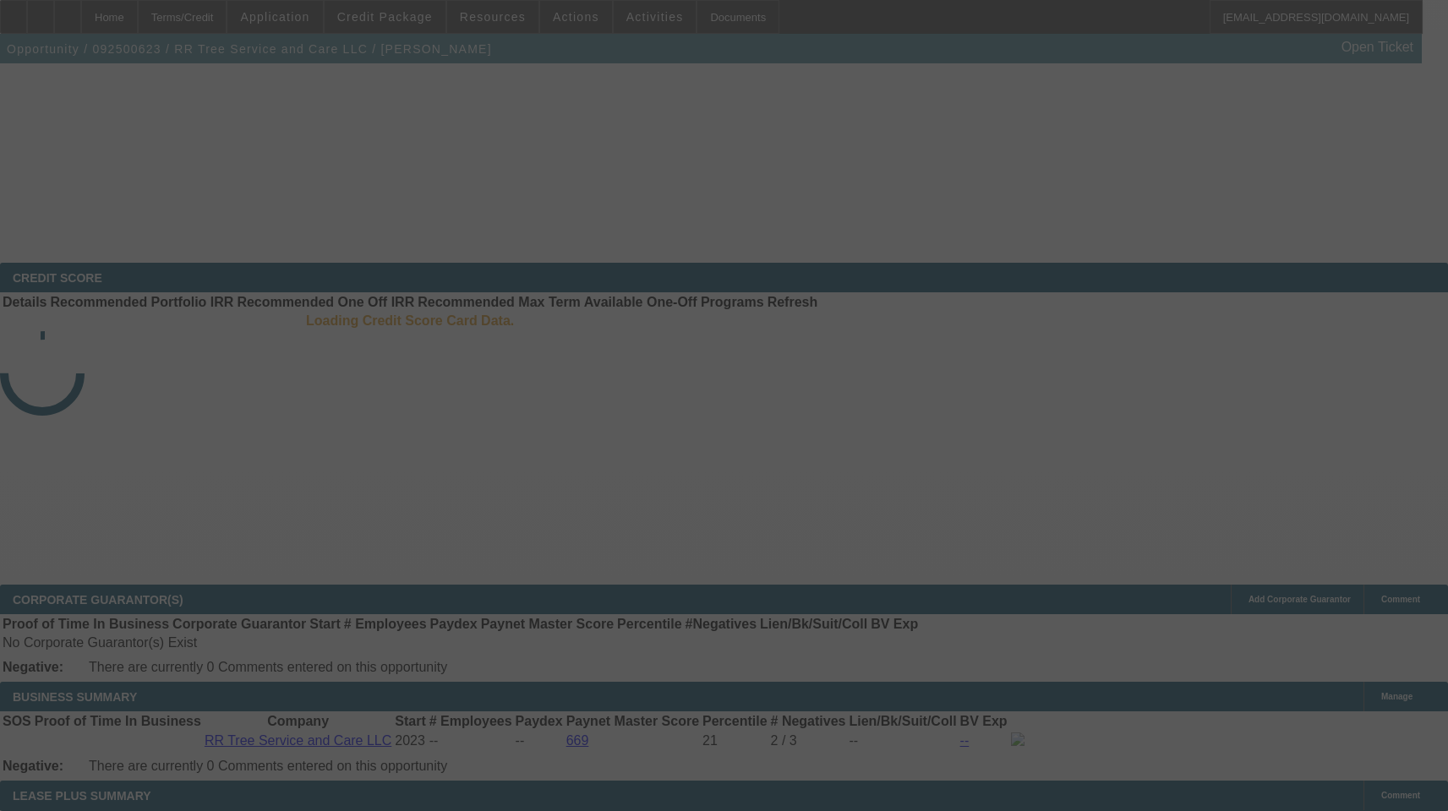
select select "3"
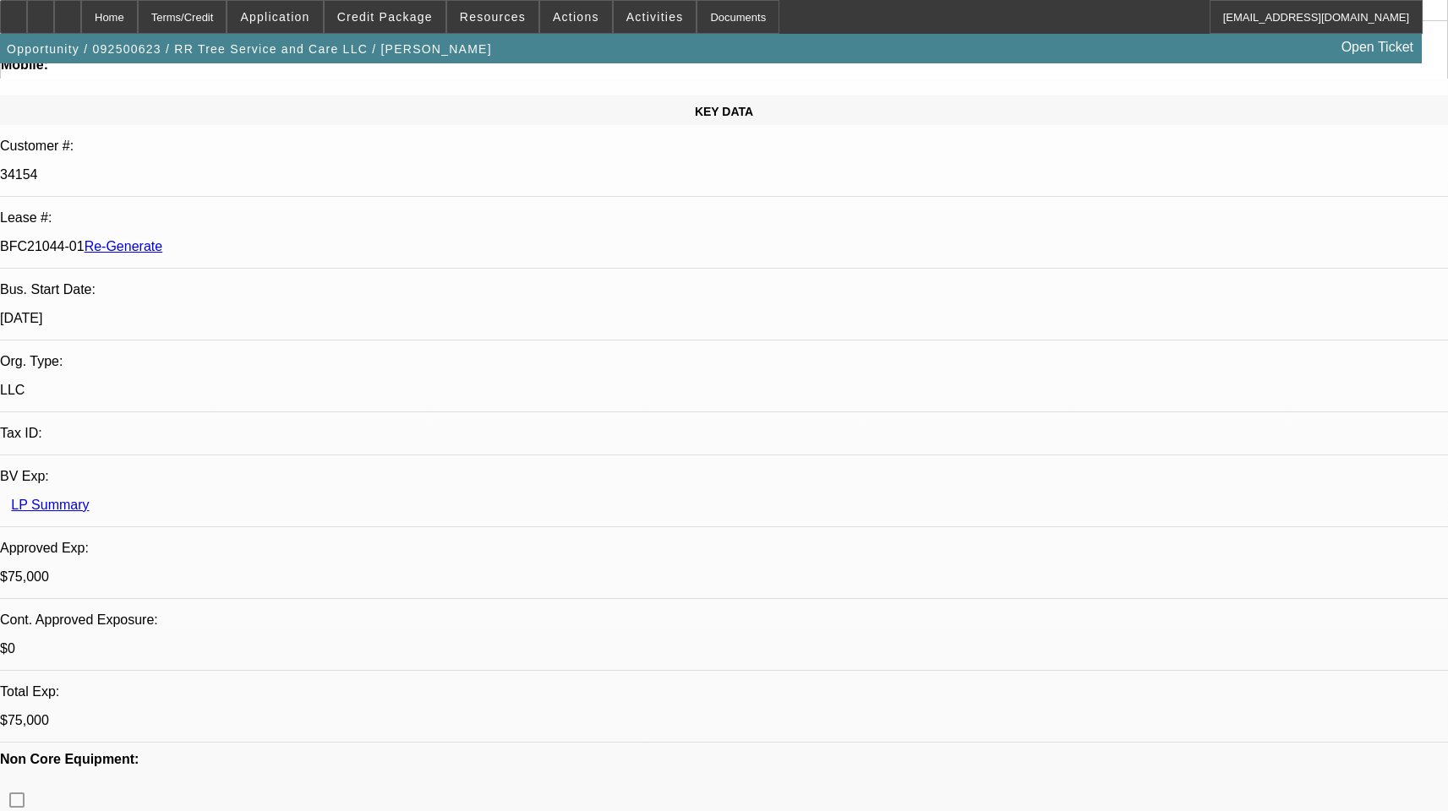
select select "0"
select select "3"
select select "0"
select select "6"
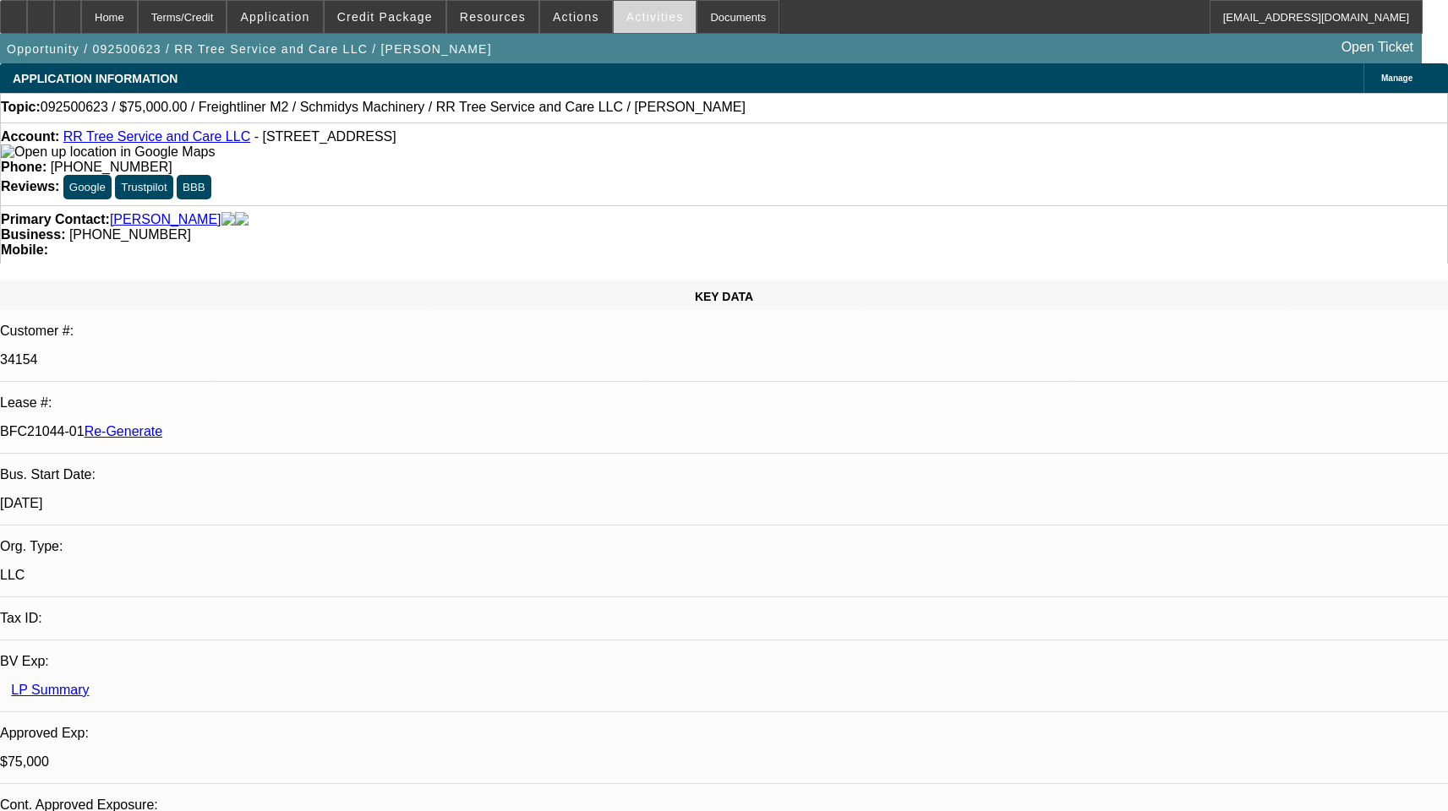
click at [626, 19] on span "Activities" at bounding box center [654, 17] width 57 height 14
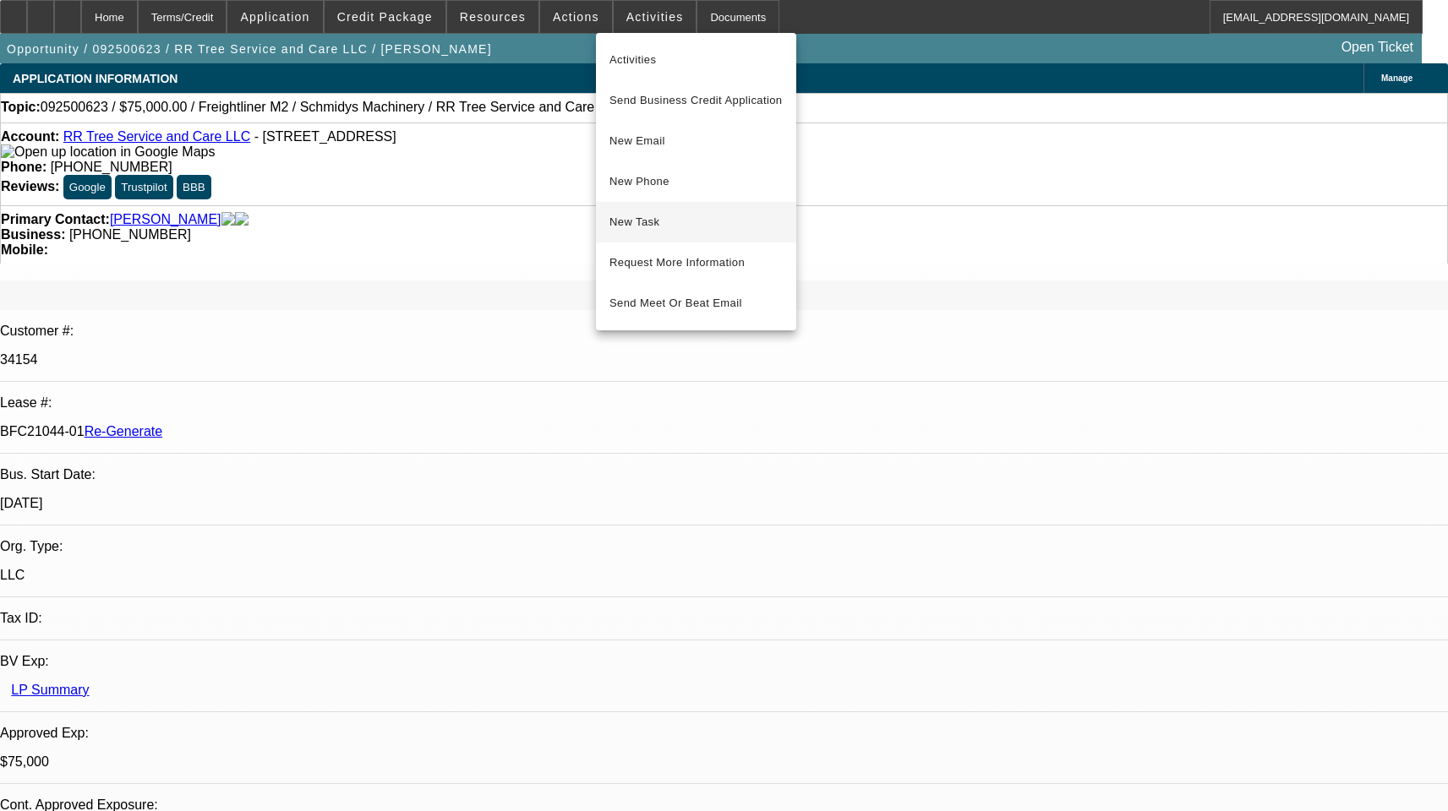
click at [655, 220] on span "New Task" at bounding box center [695, 222] width 173 height 20
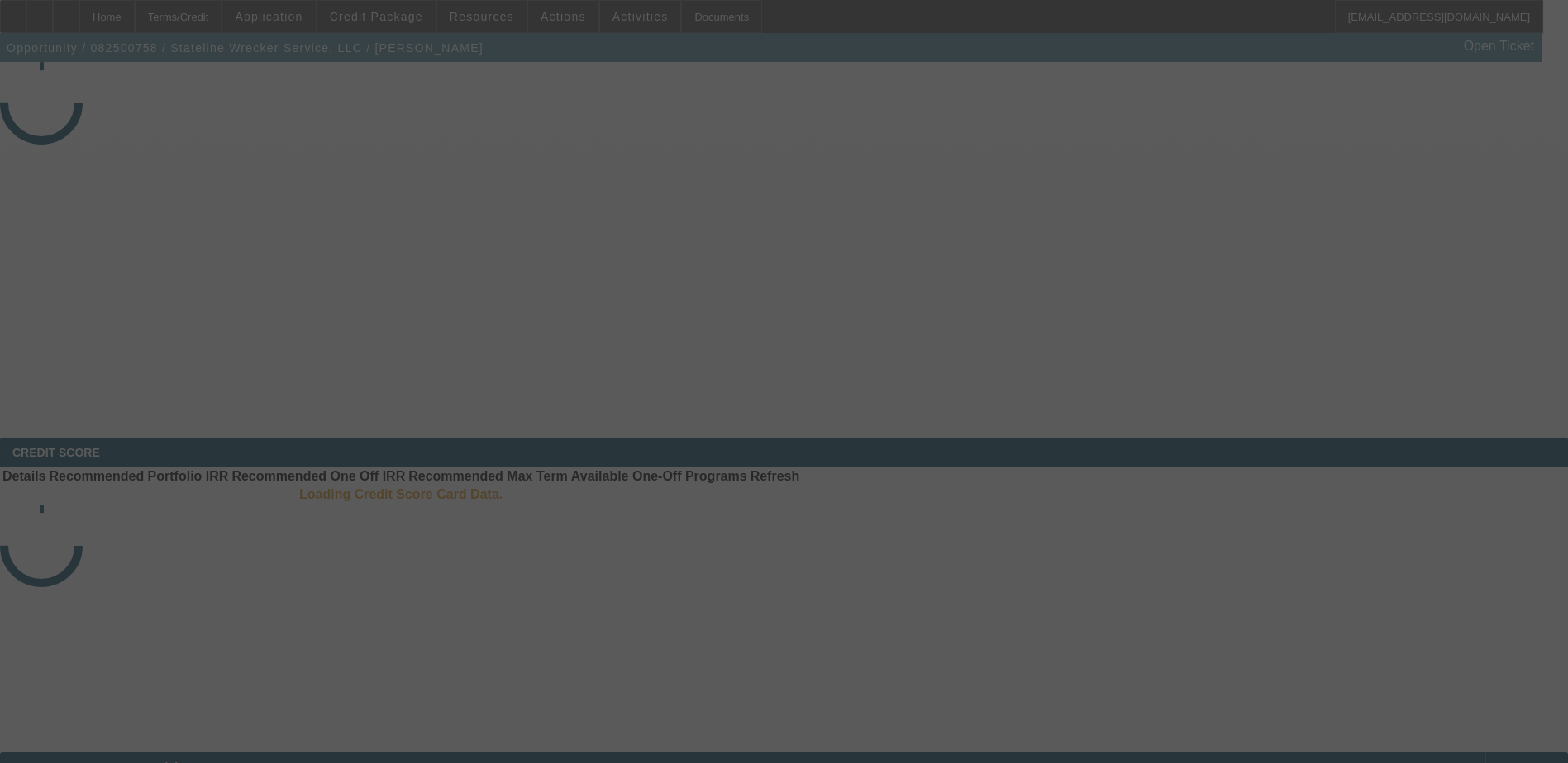
select select "3"
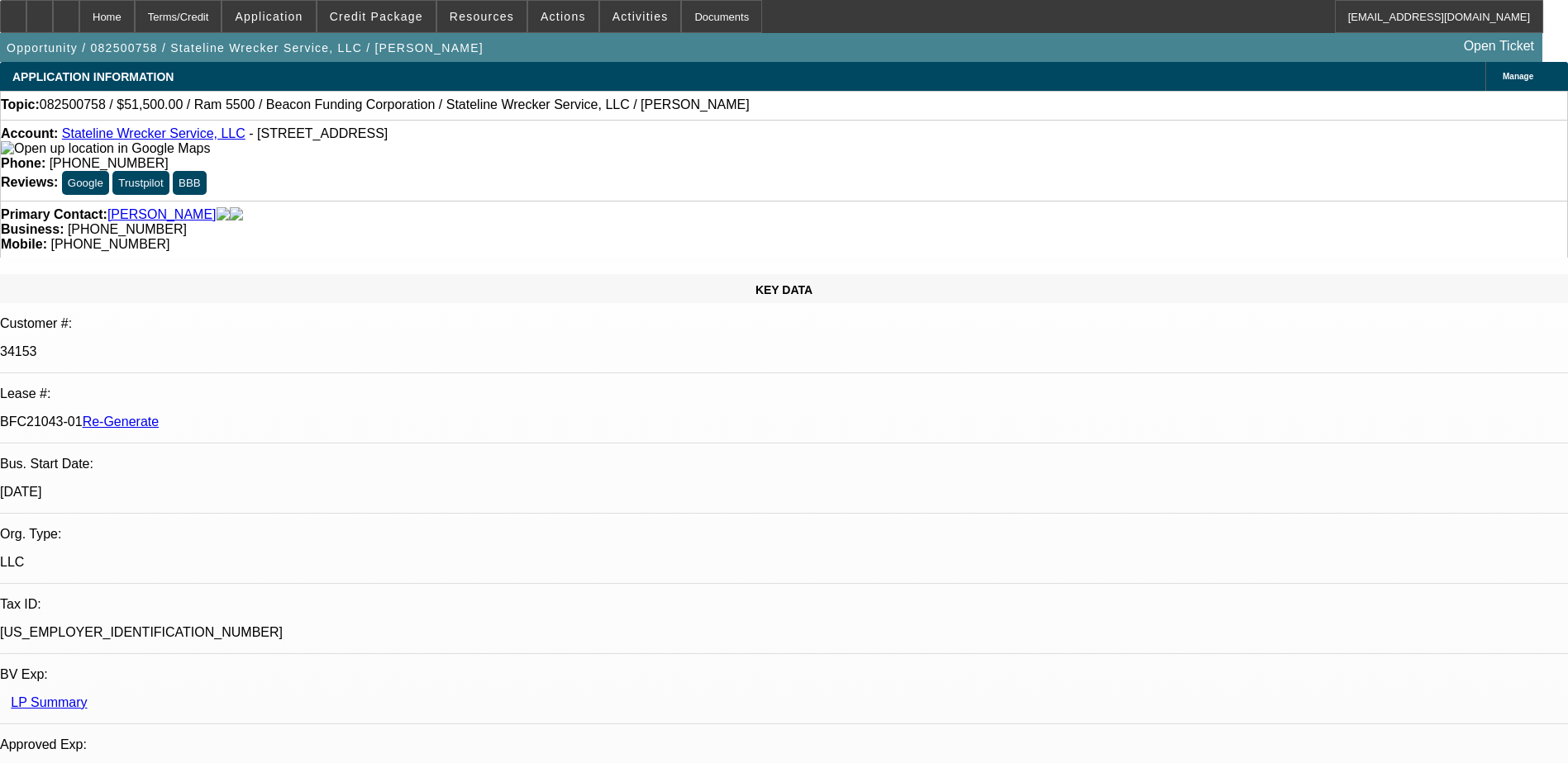
select select "0"
select select "2"
select select "0.1"
select select "1"
select select "2"
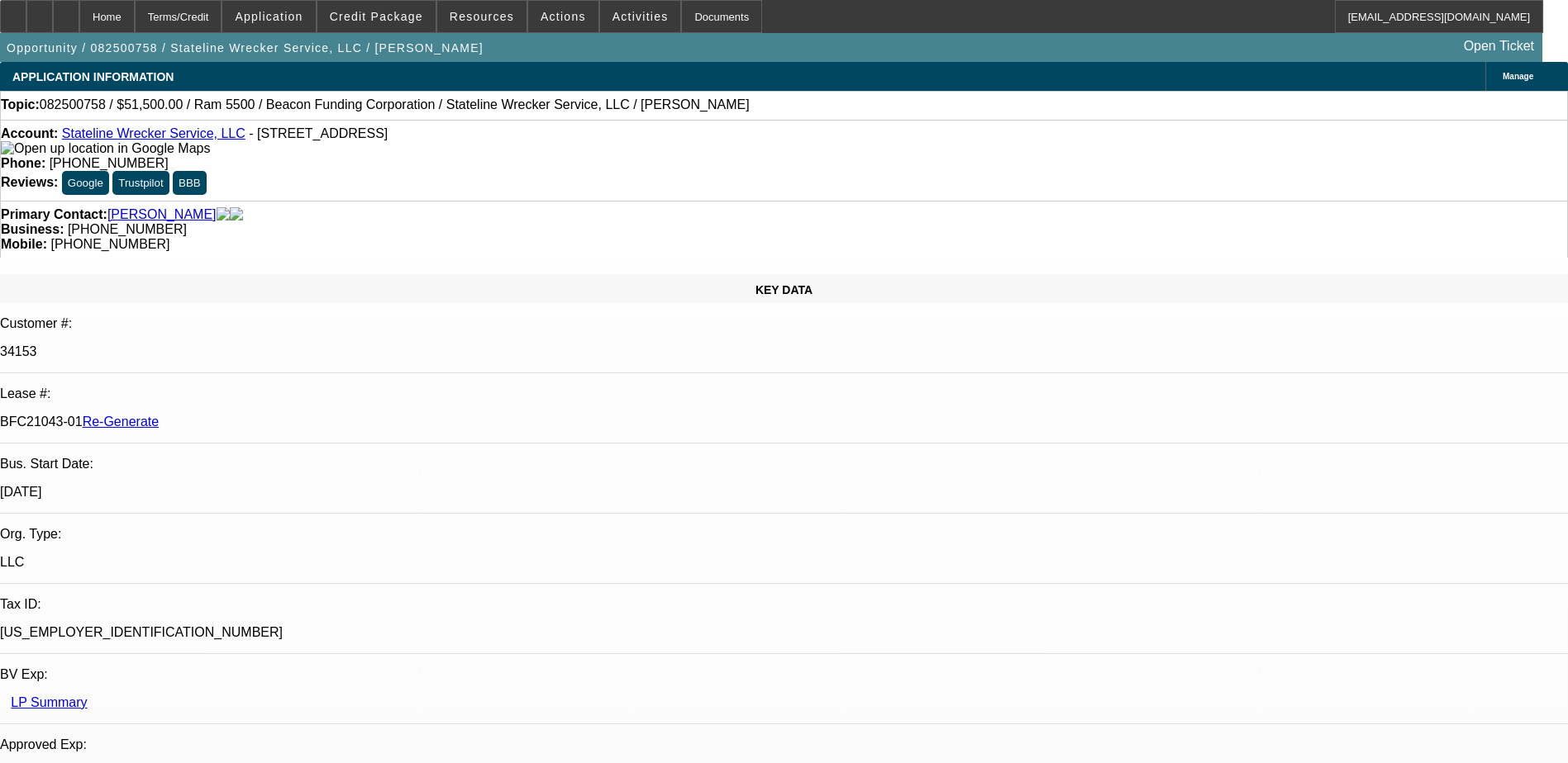
select select "4"
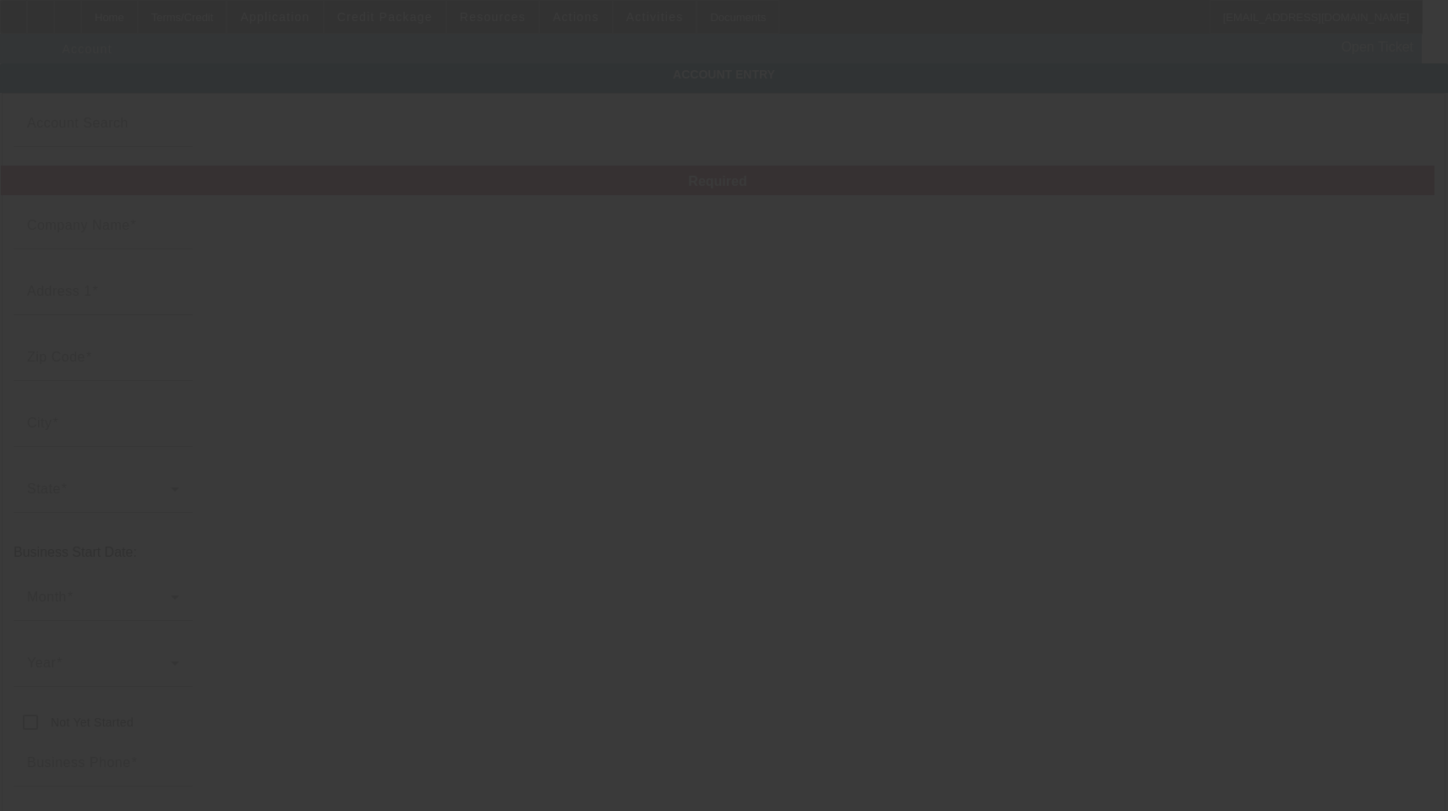
type input "RR Tree Service and Care LLC"
type input "[STREET_ADDRESS]"
type input "24368"
type input "Rural Retreat"
type input "[PHONE_NUMBER]"
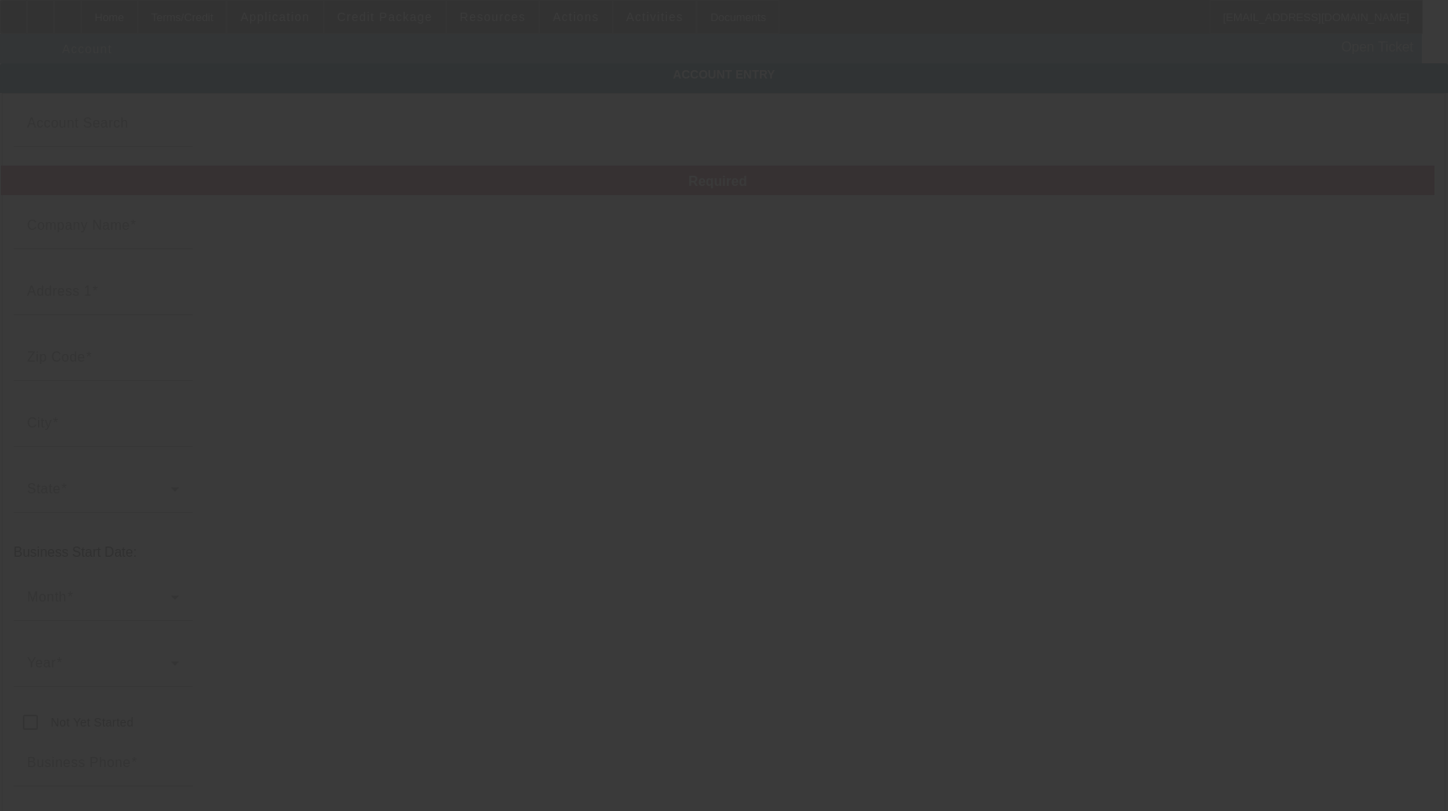
type input "[EMAIL_ADDRESS][PERSON_NAME][DOMAIN_NAME]"
type input "Wythe"
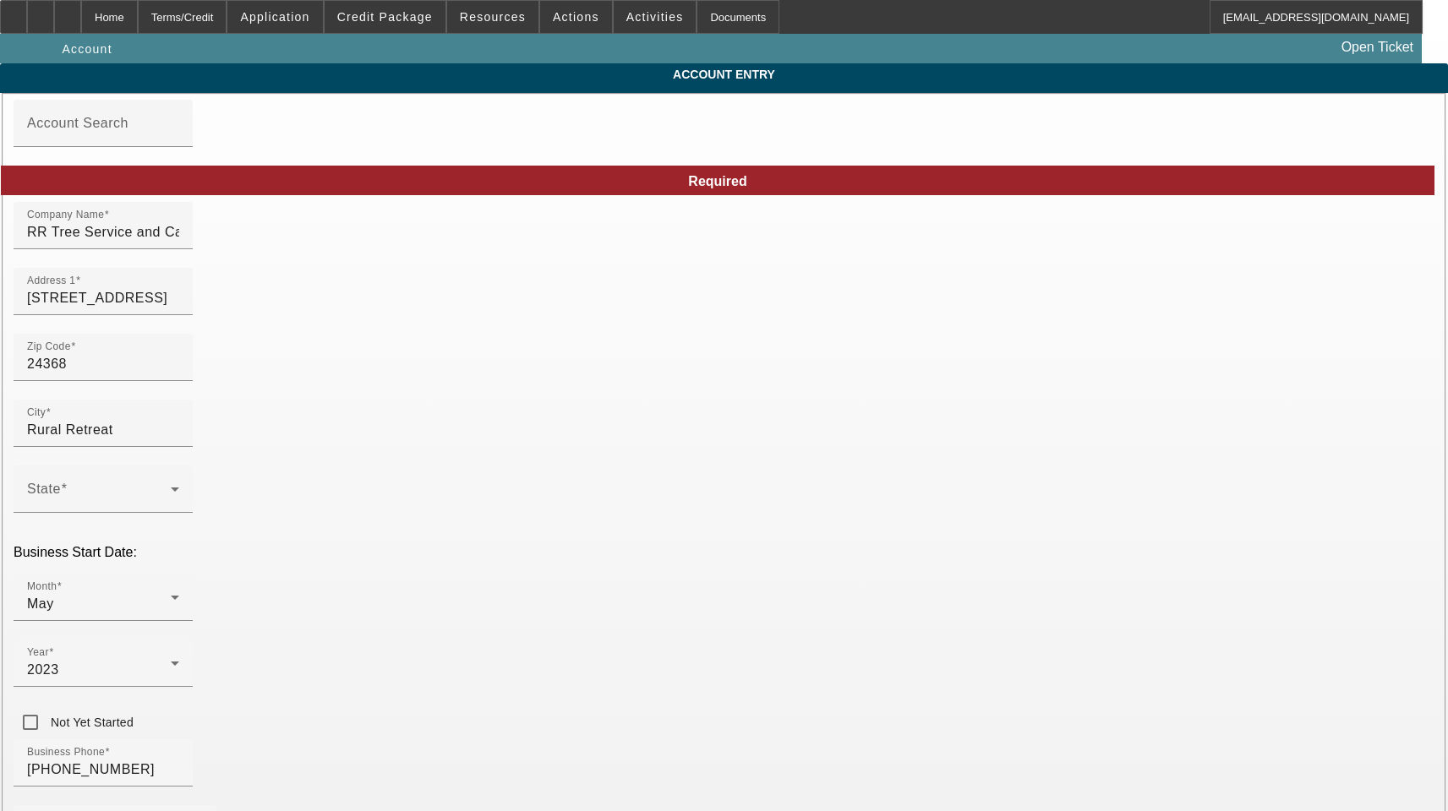
type input "9/28/2025"
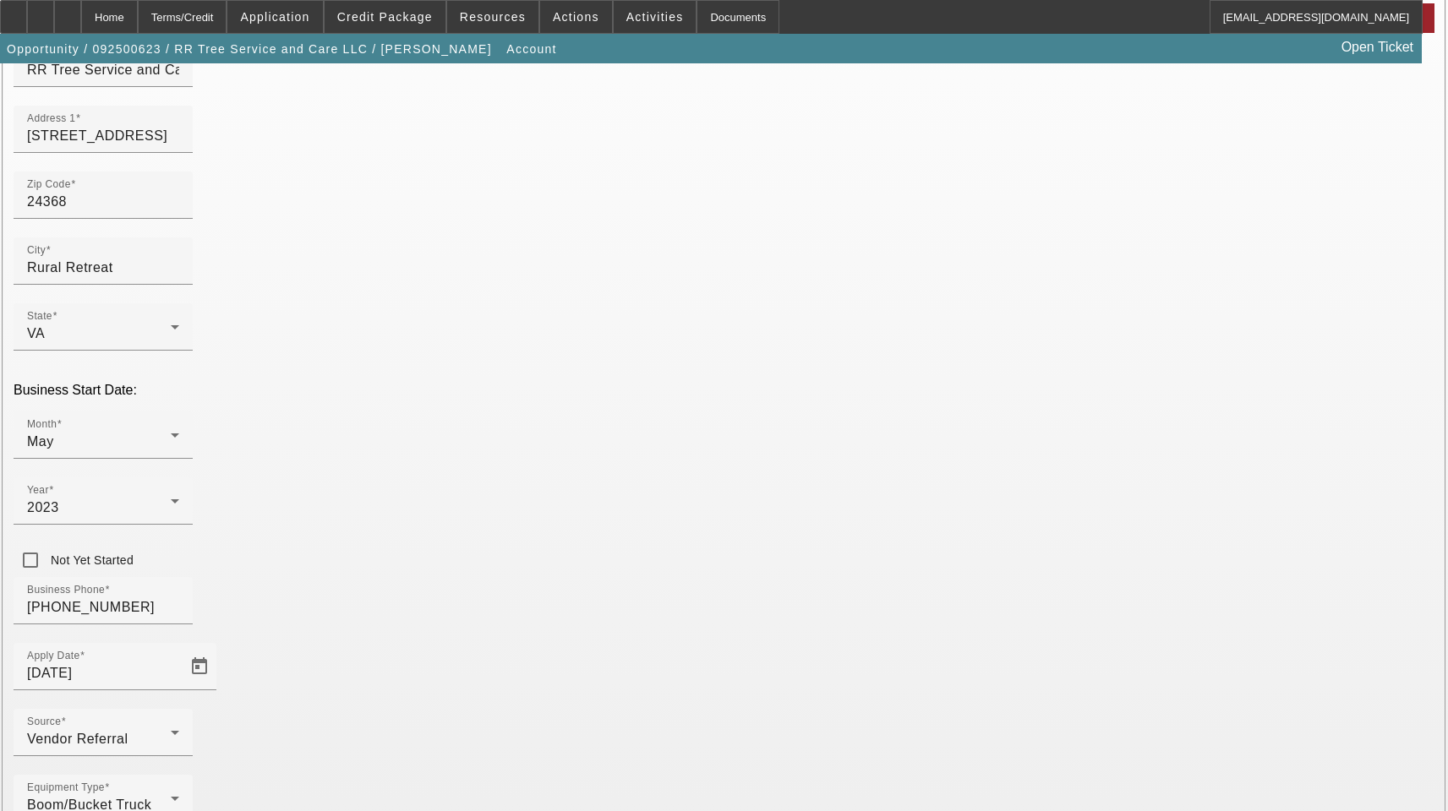
scroll to position [185, 0]
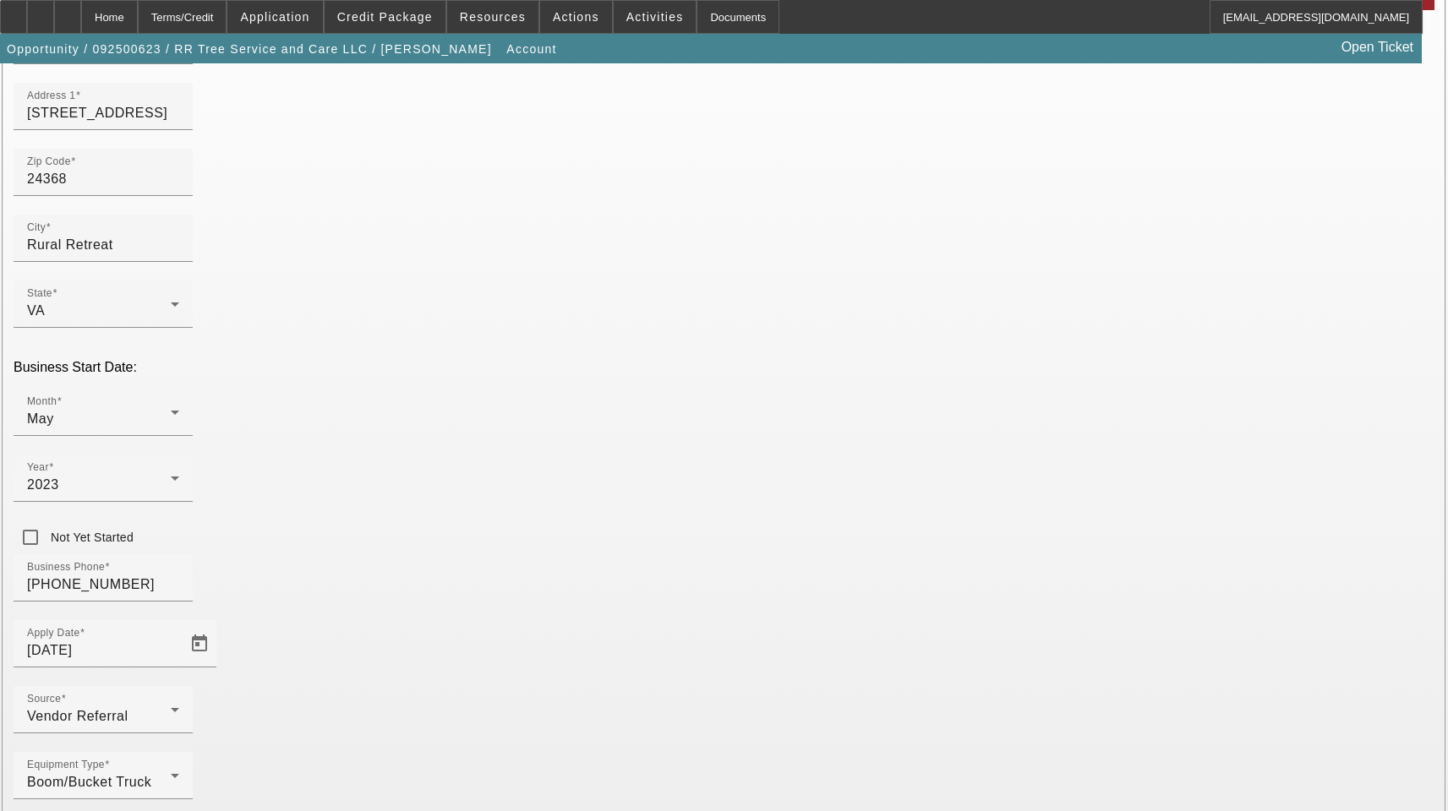
type input "111111111"
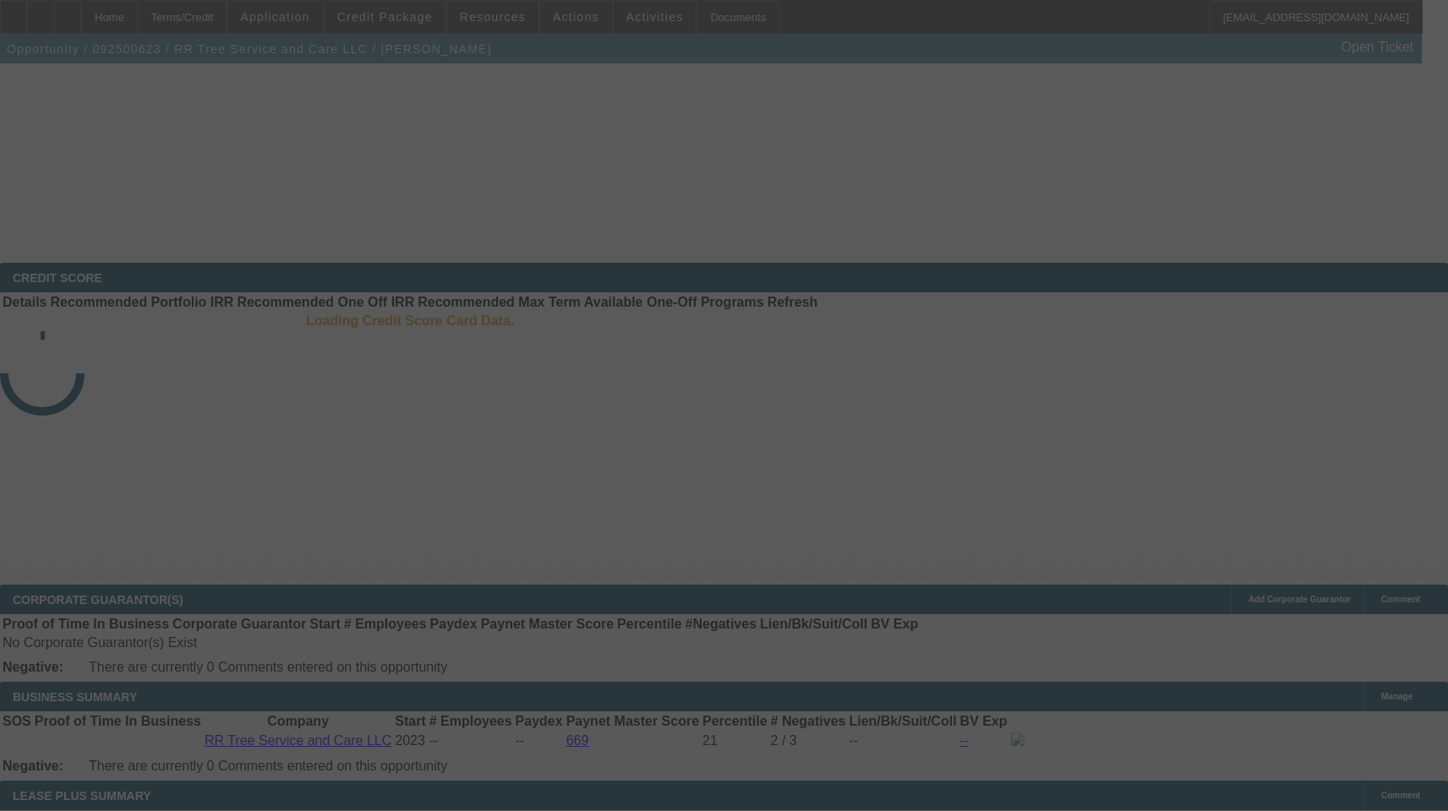
select select "3"
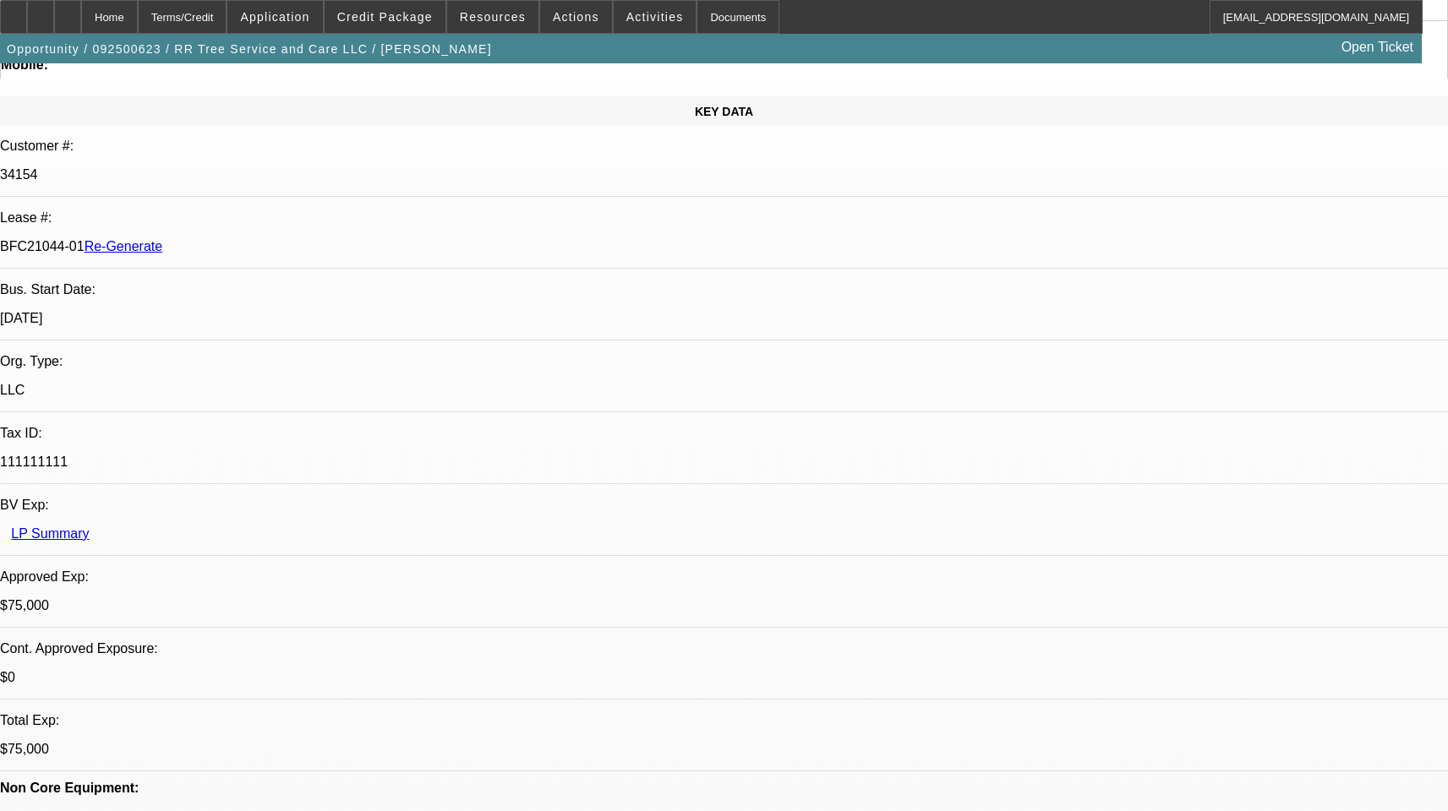
select select "0"
select select "3"
select select "0"
select select "6"
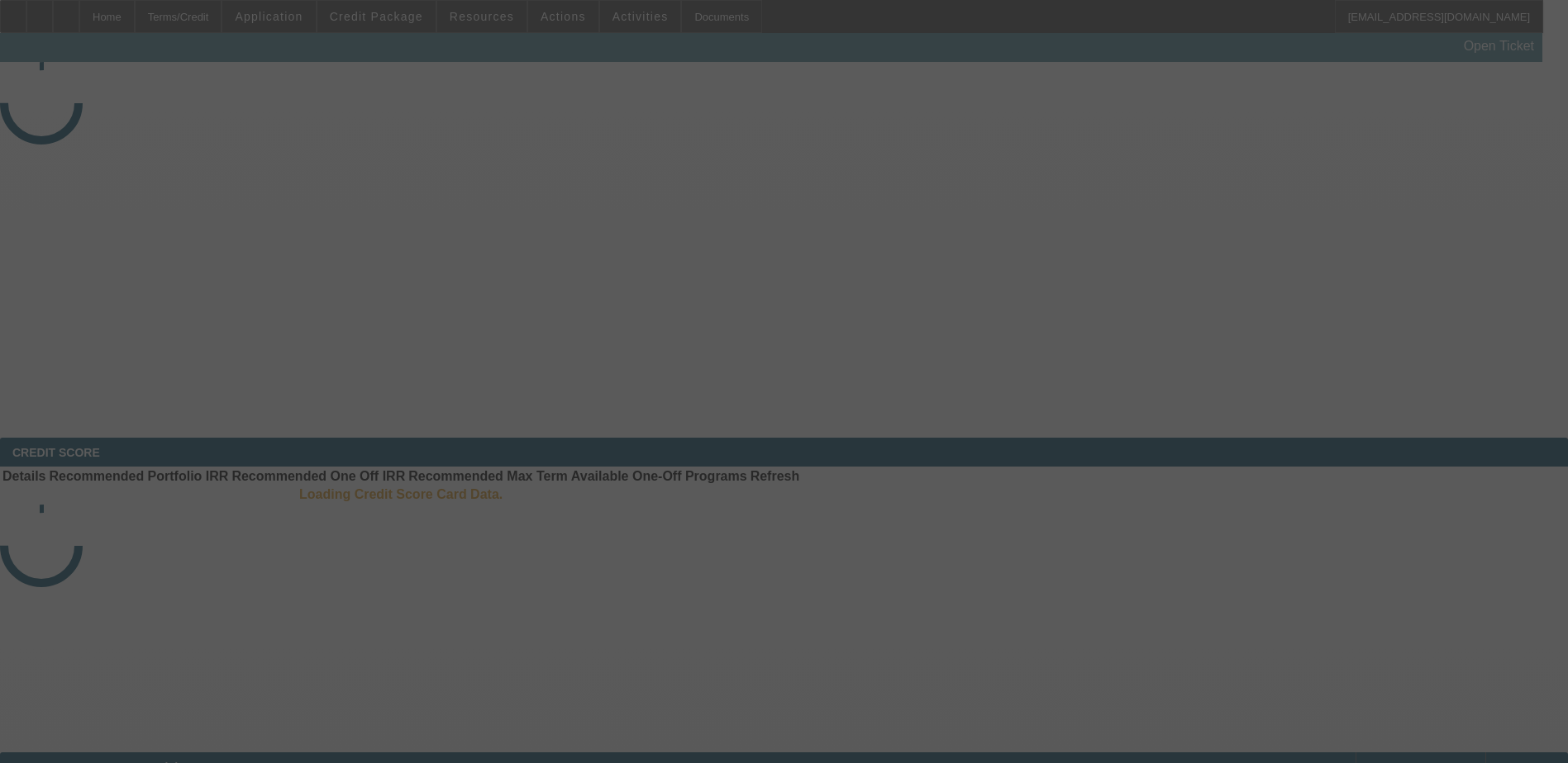
select select "4"
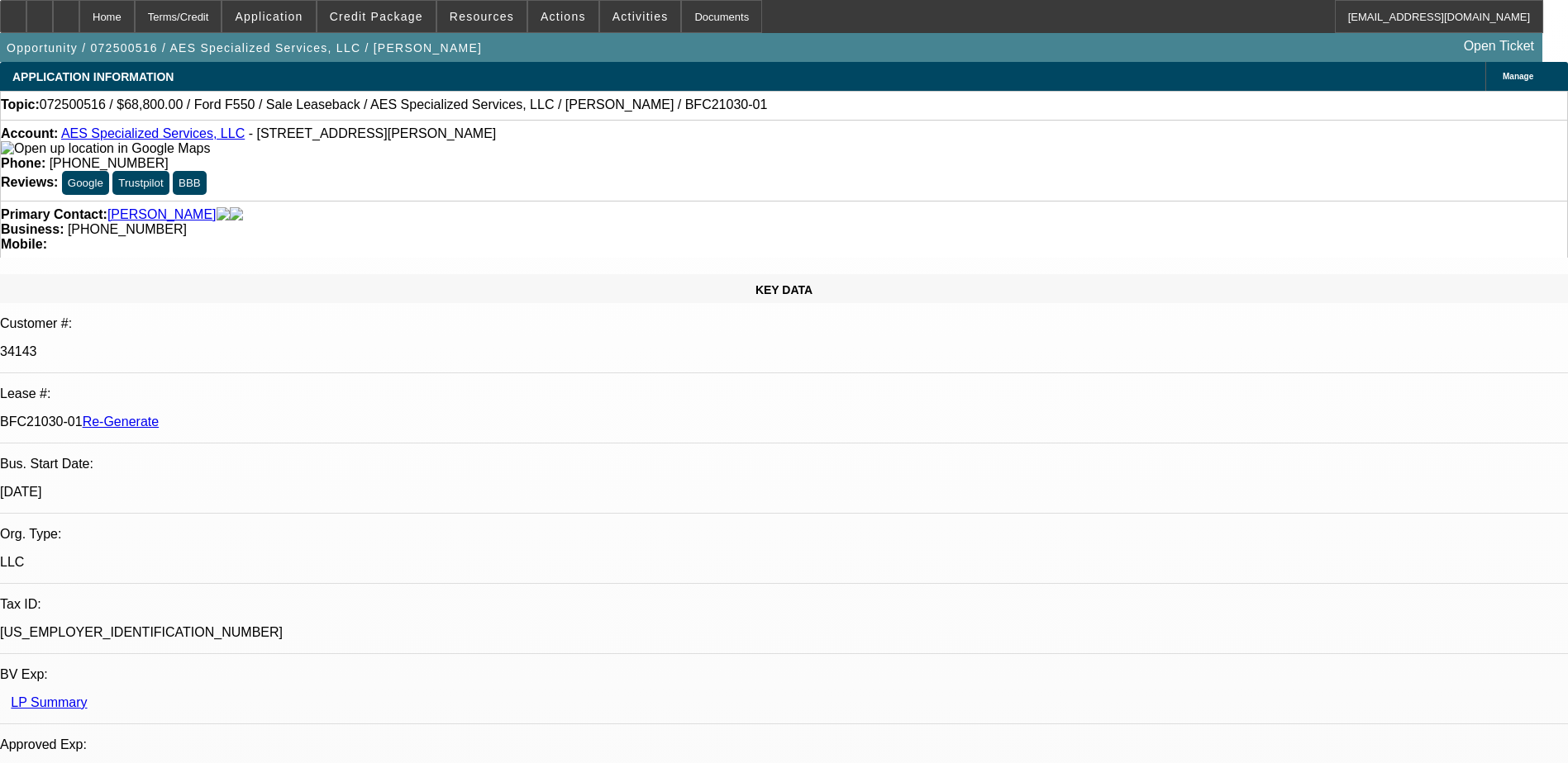
select select "0"
select select "6"
click at [681, 14] on div "Documents" at bounding box center [721, 17] width 81 height 33
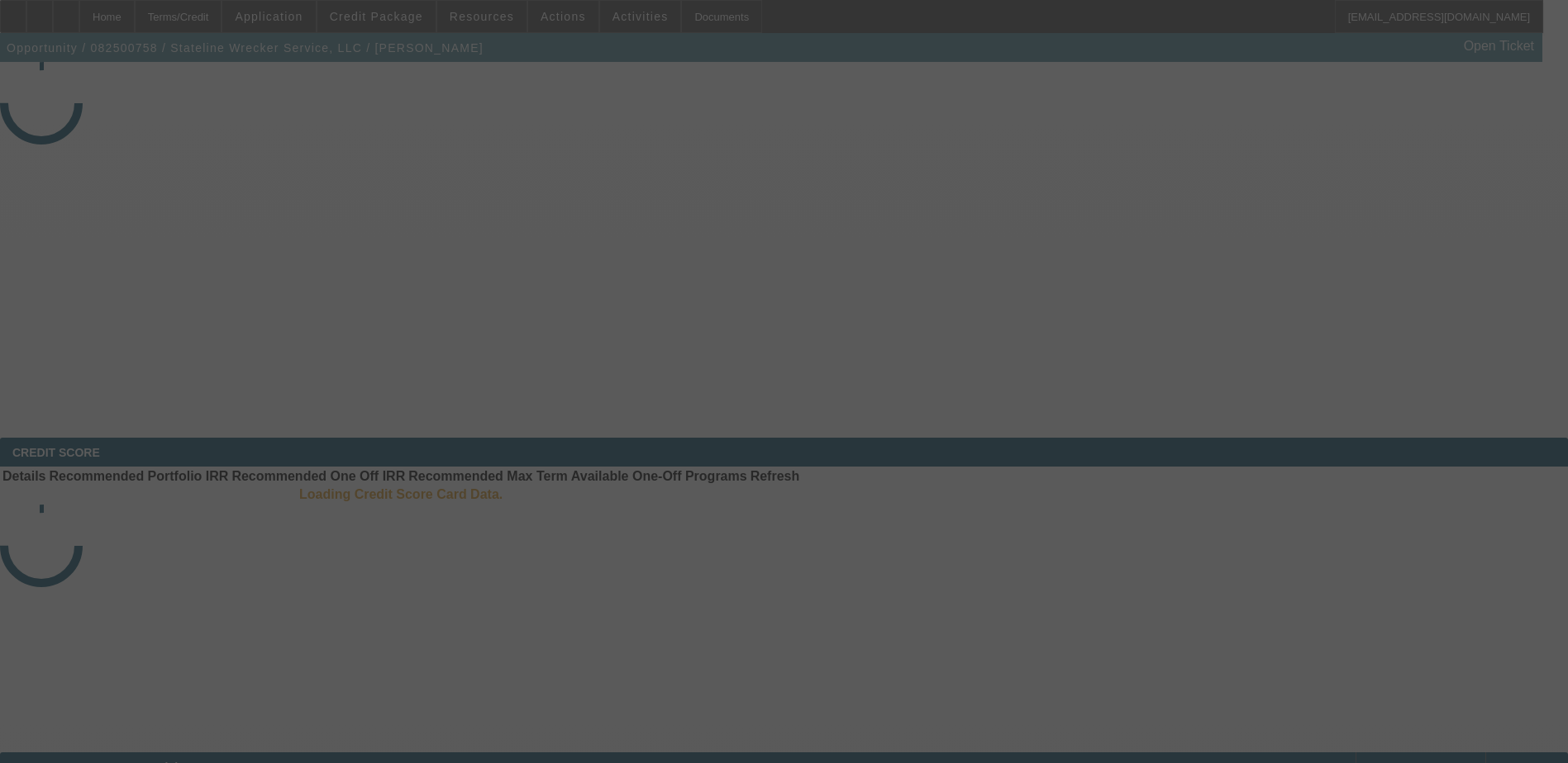
select select "3"
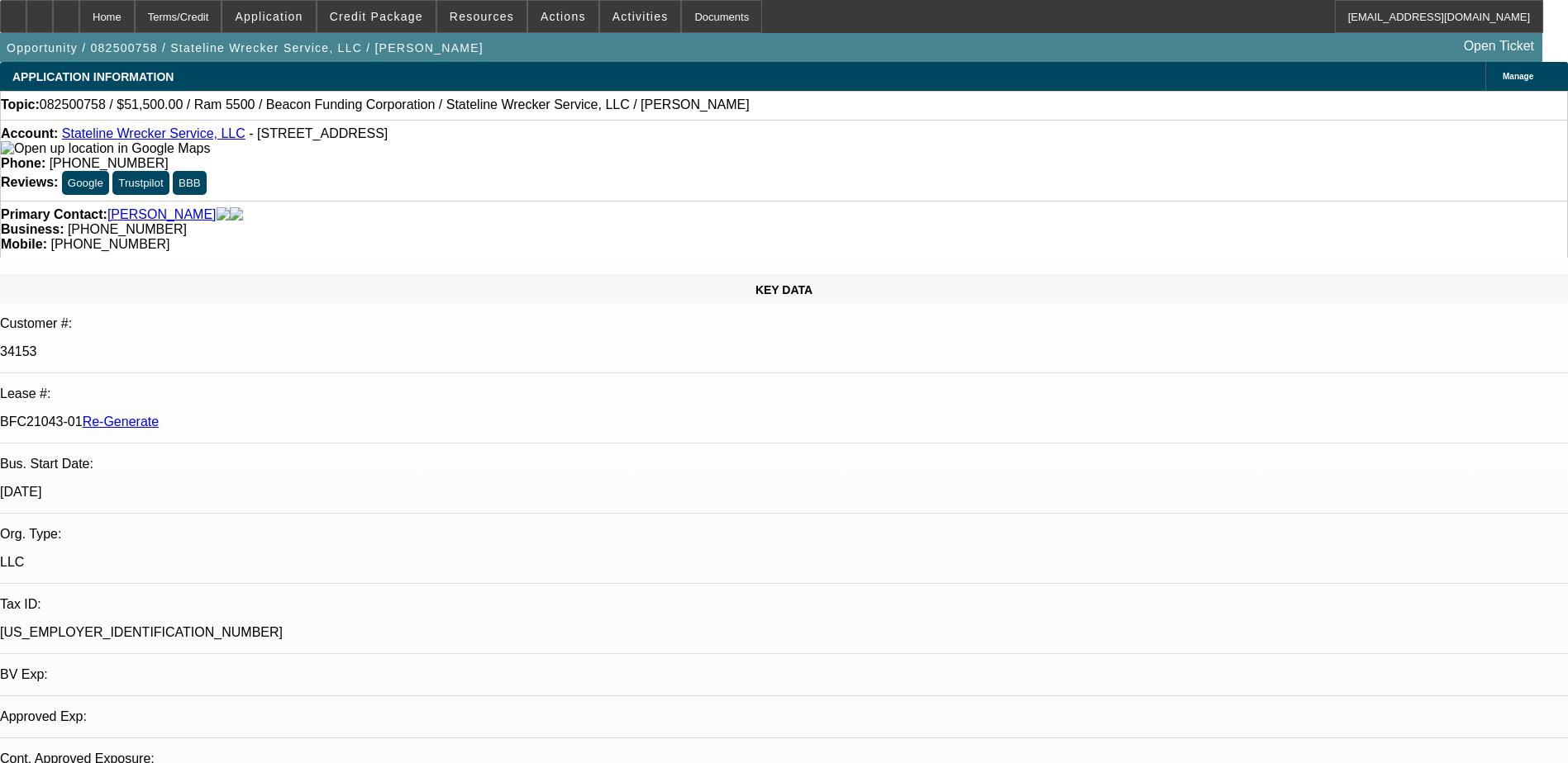
select select "0"
select select "2"
select select "0.1"
select select "4"
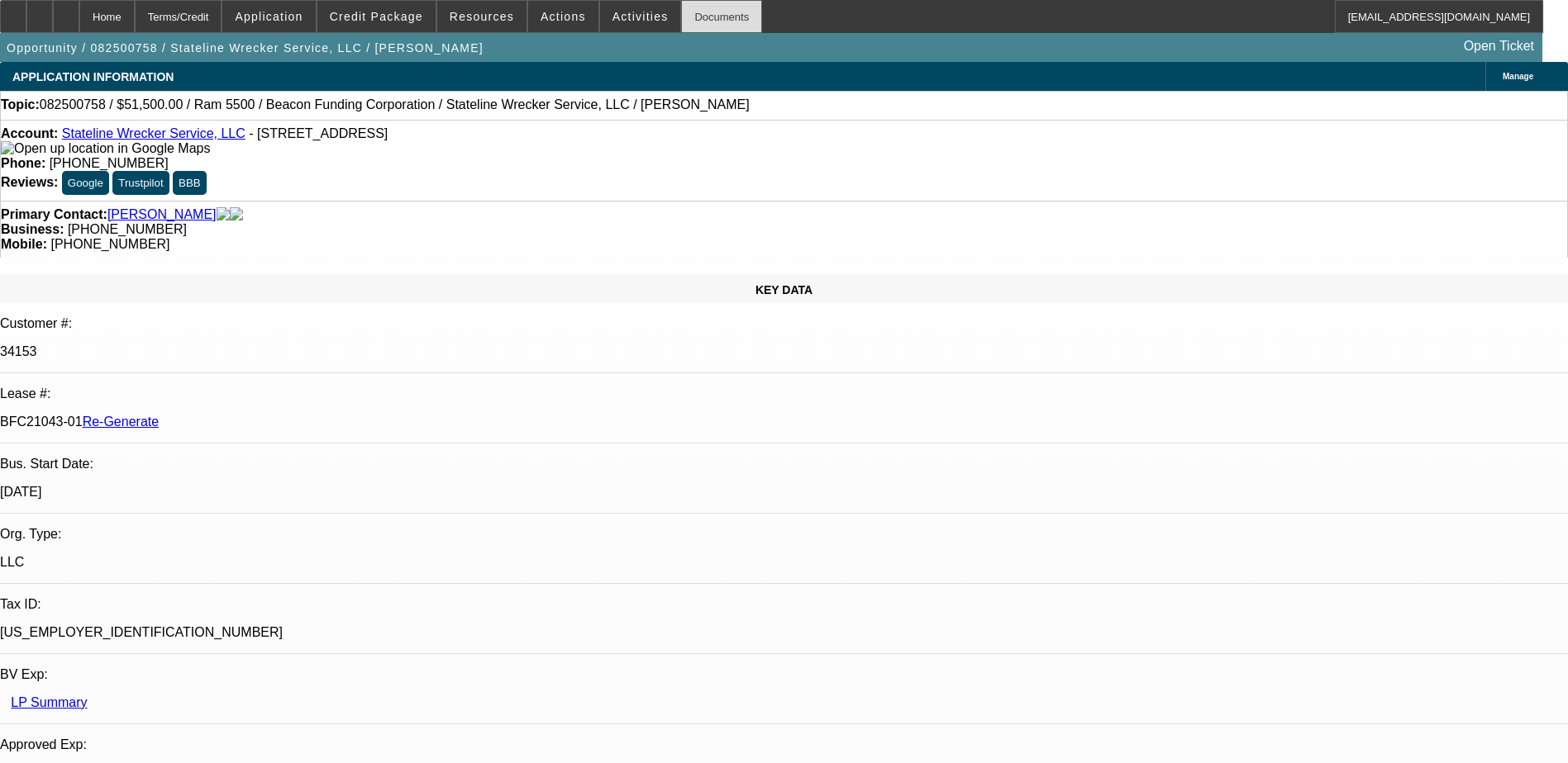
click at [683, 19] on div "Documents" at bounding box center [721, 17] width 81 height 33
click at [612, 13] on span "Activities" at bounding box center [639, 17] width 56 height 14
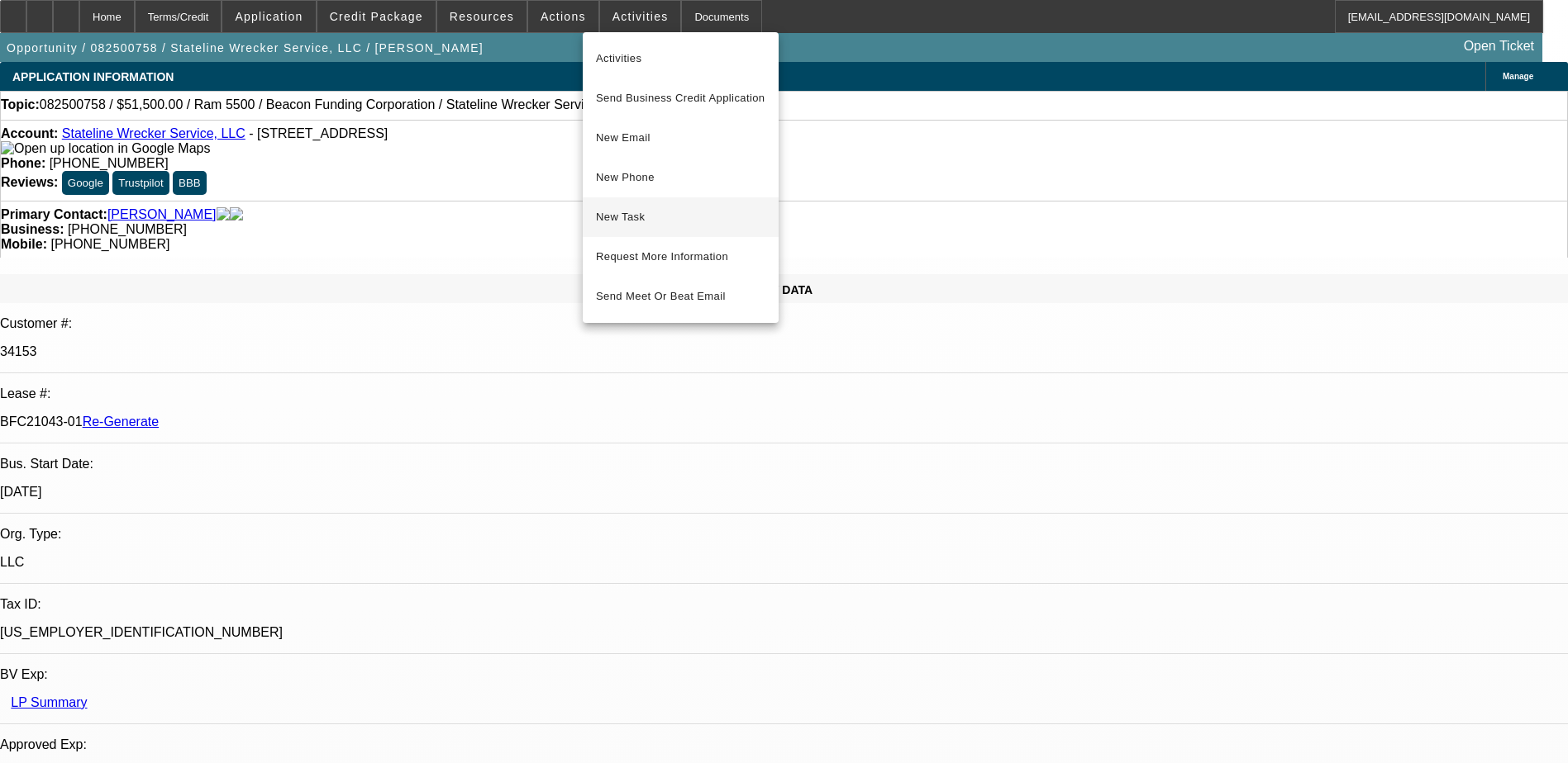
click at [634, 221] on span "New Task" at bounding box center [679, 217] width 169 height 20
